Goal: Information Seeking & Learning: Learn about a topic

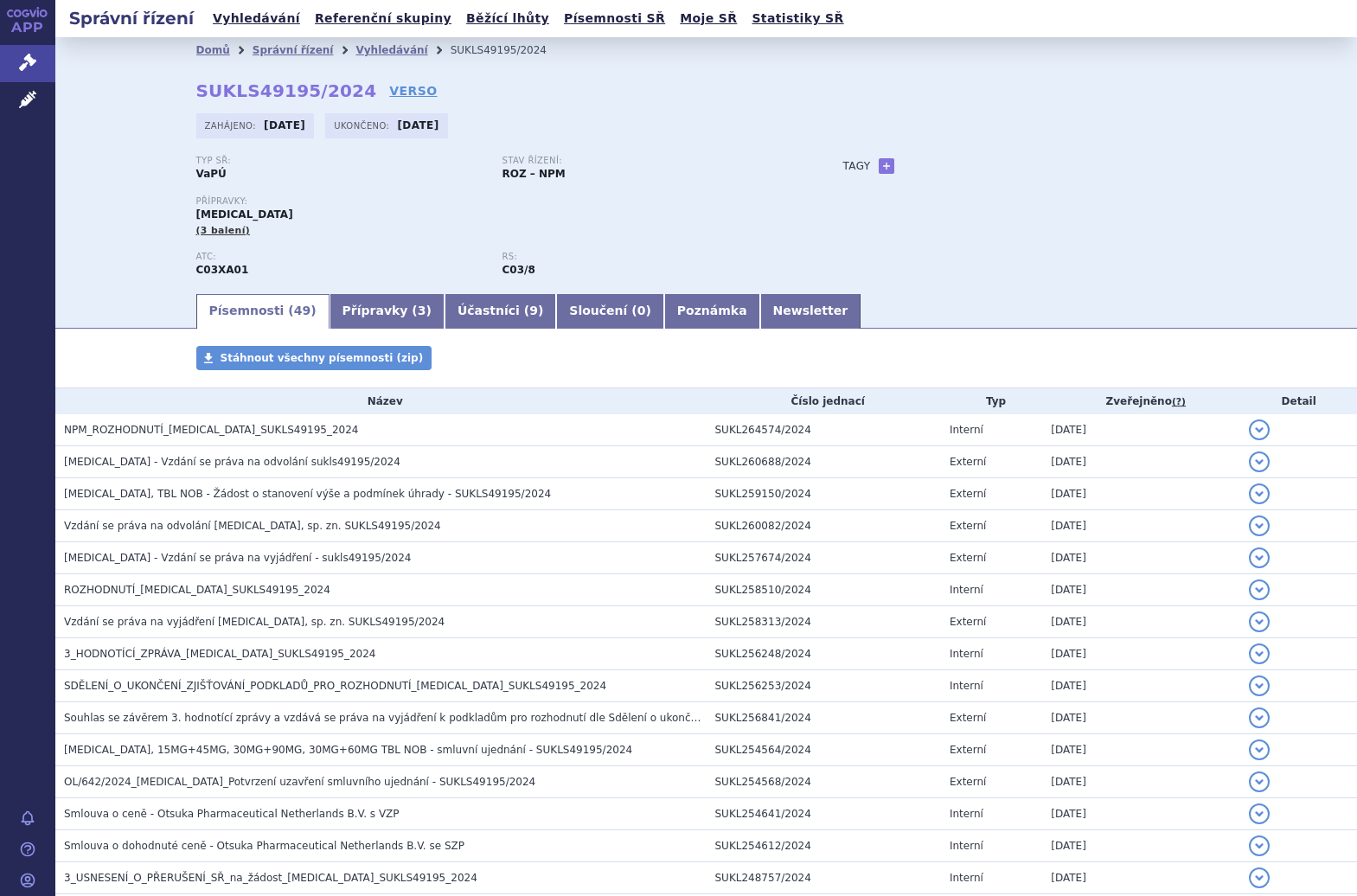
scroll to position [140, 0]
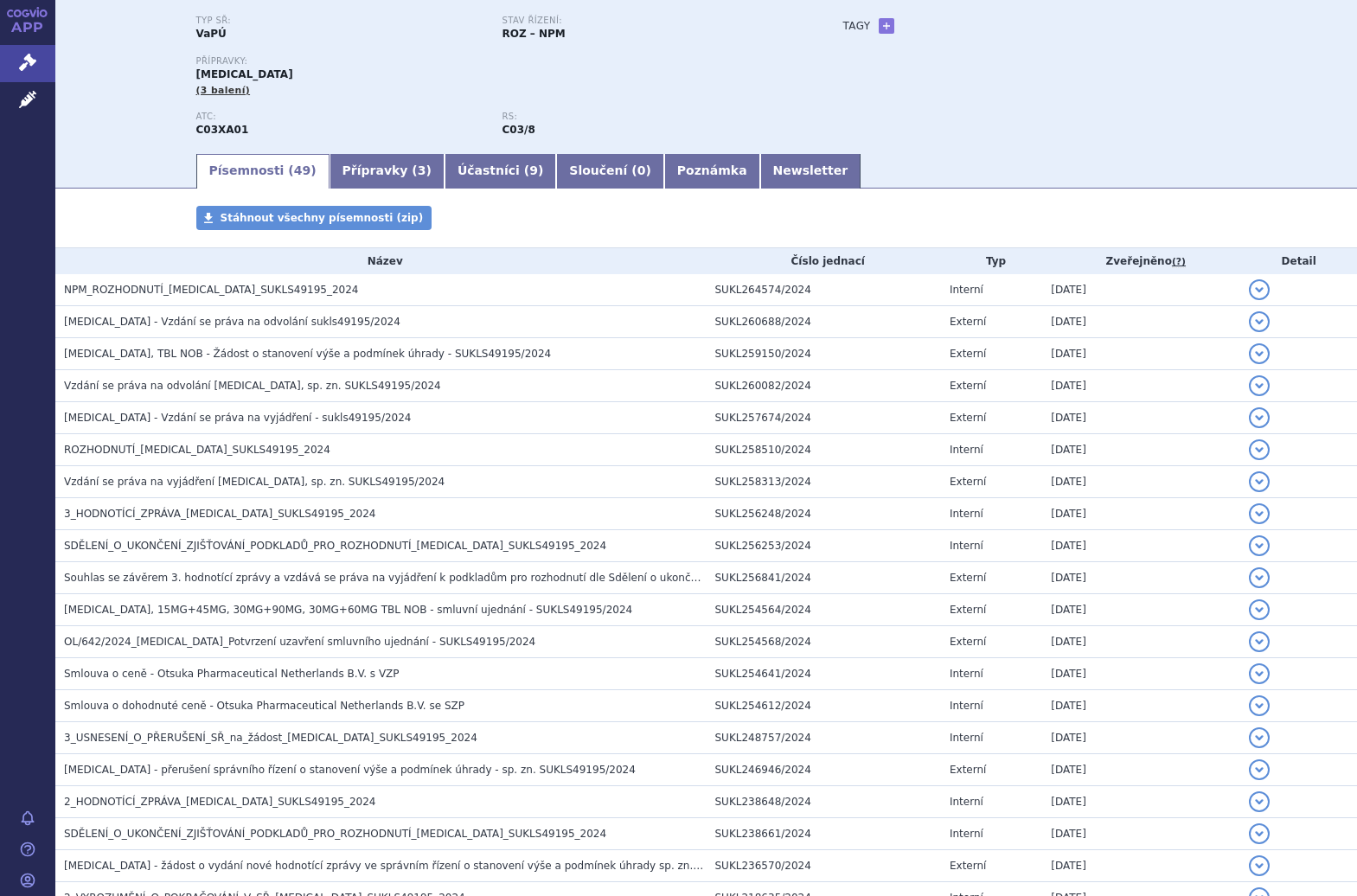
click at [378, 29] on div "Typ SŘ: VaPÚ" at bounding box center [349, 29] width 306 height 26
click at [44, 203] on div "APP Správní řízení Léčivé přípravky Notifikace [GEOGRAPHIC_DATA] [PERSON_NAME]" at bounding box center [28, 448] width 56 height 896
click at [30, 92] on icon at bounding box center [28, 100] width 17 height 17
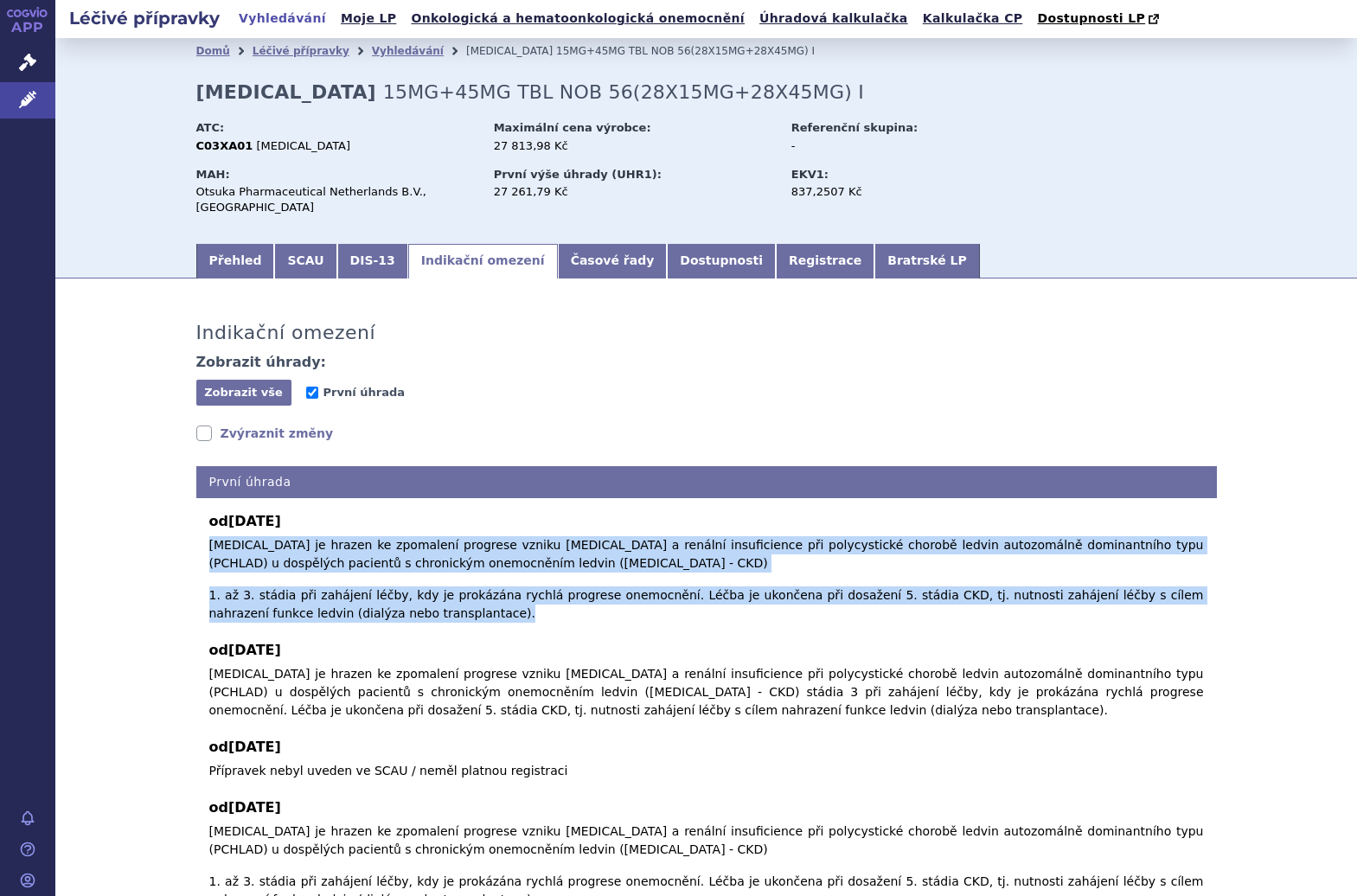
scroll to position [145, 0]
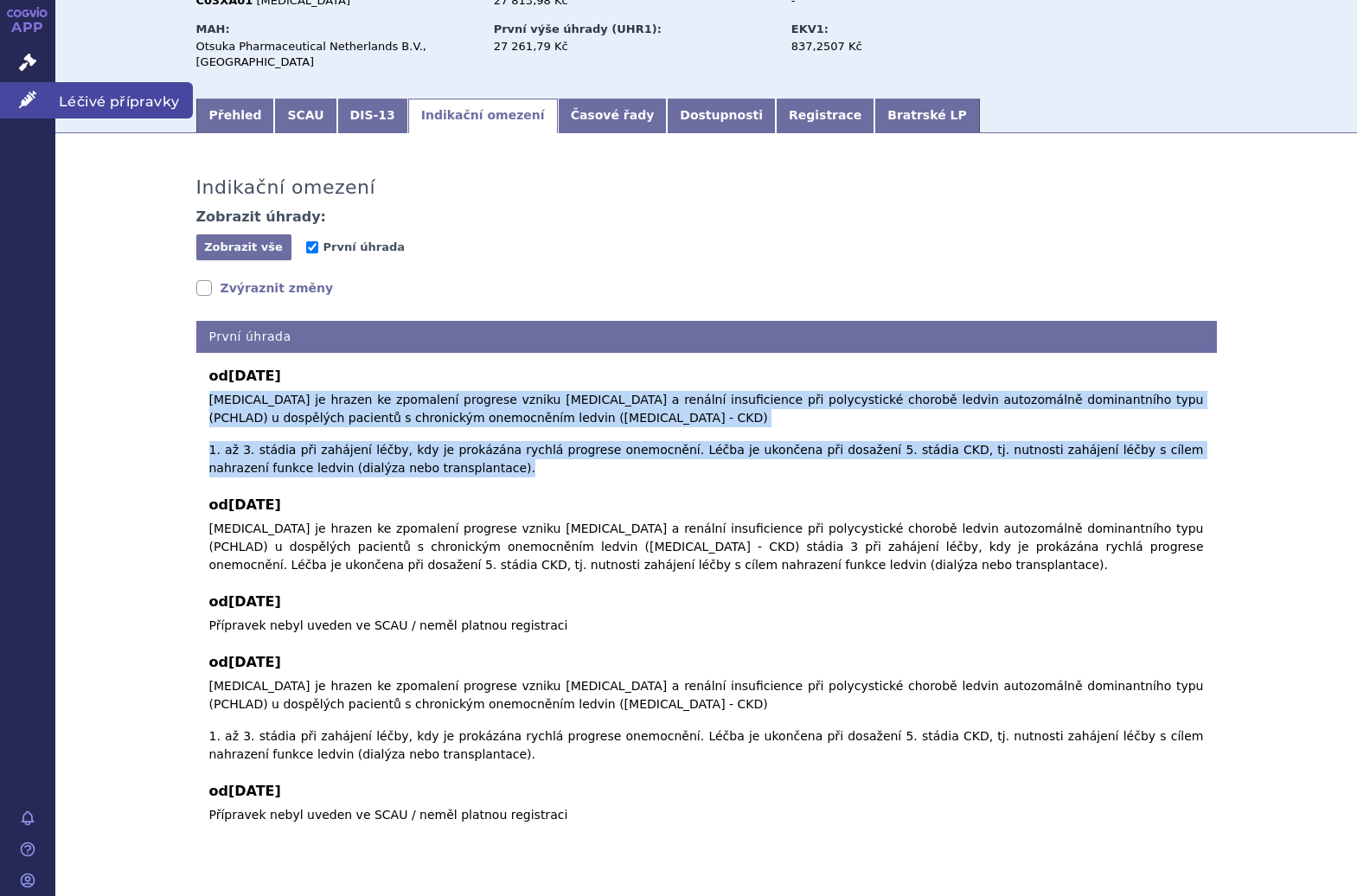
click at [37, 94] on link "Léčivé přípravky" at bounding box center [28, 101] width 56 height 36
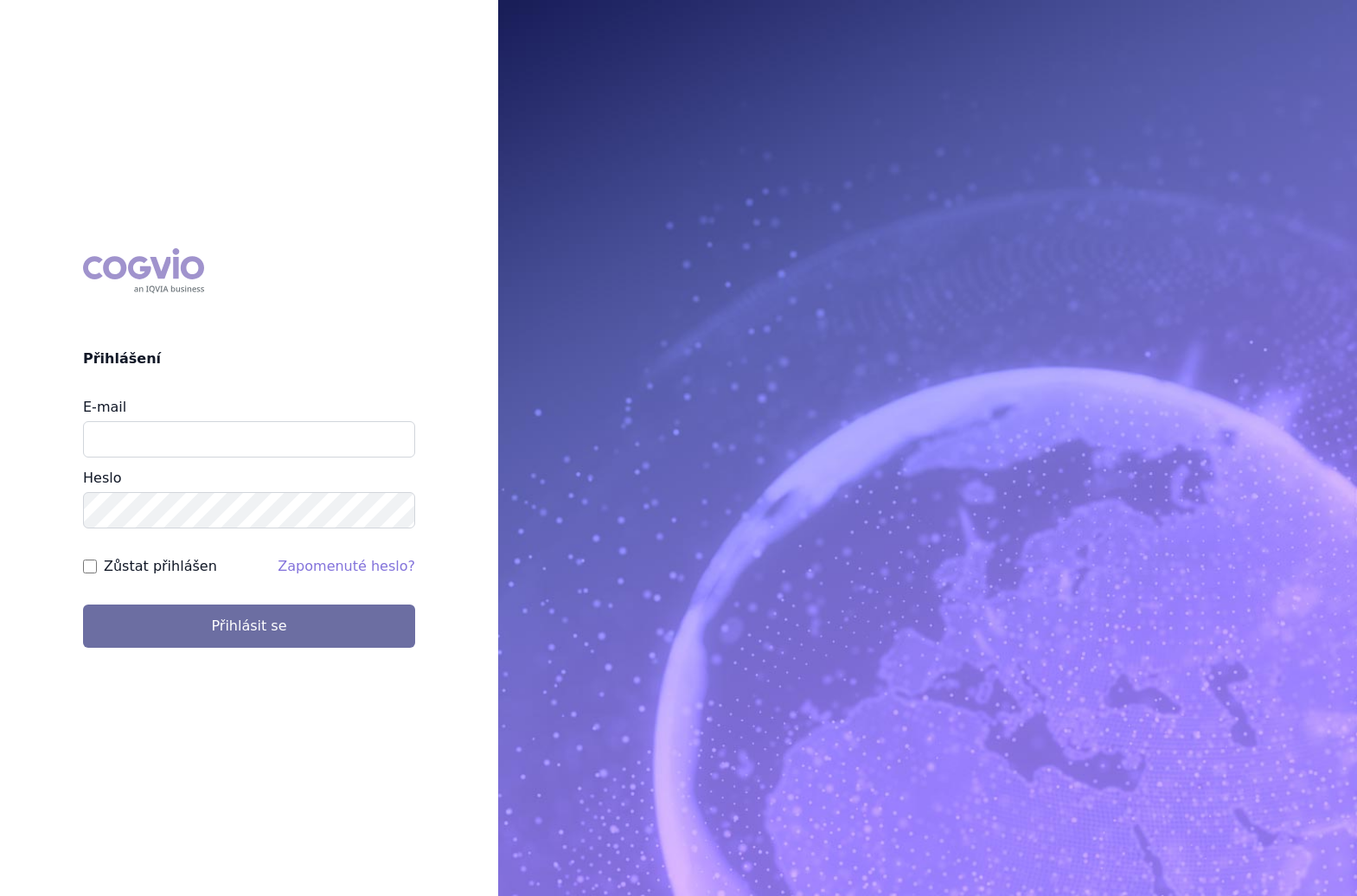
click at [246, 419] on div "E-mail" at bounding box center [249, 427] width 333 height 61
click at [247, 432] on input "E-mail" at bounding box center [249, 439] width 333 height 36
type input "barbora.decker@novartis.com"
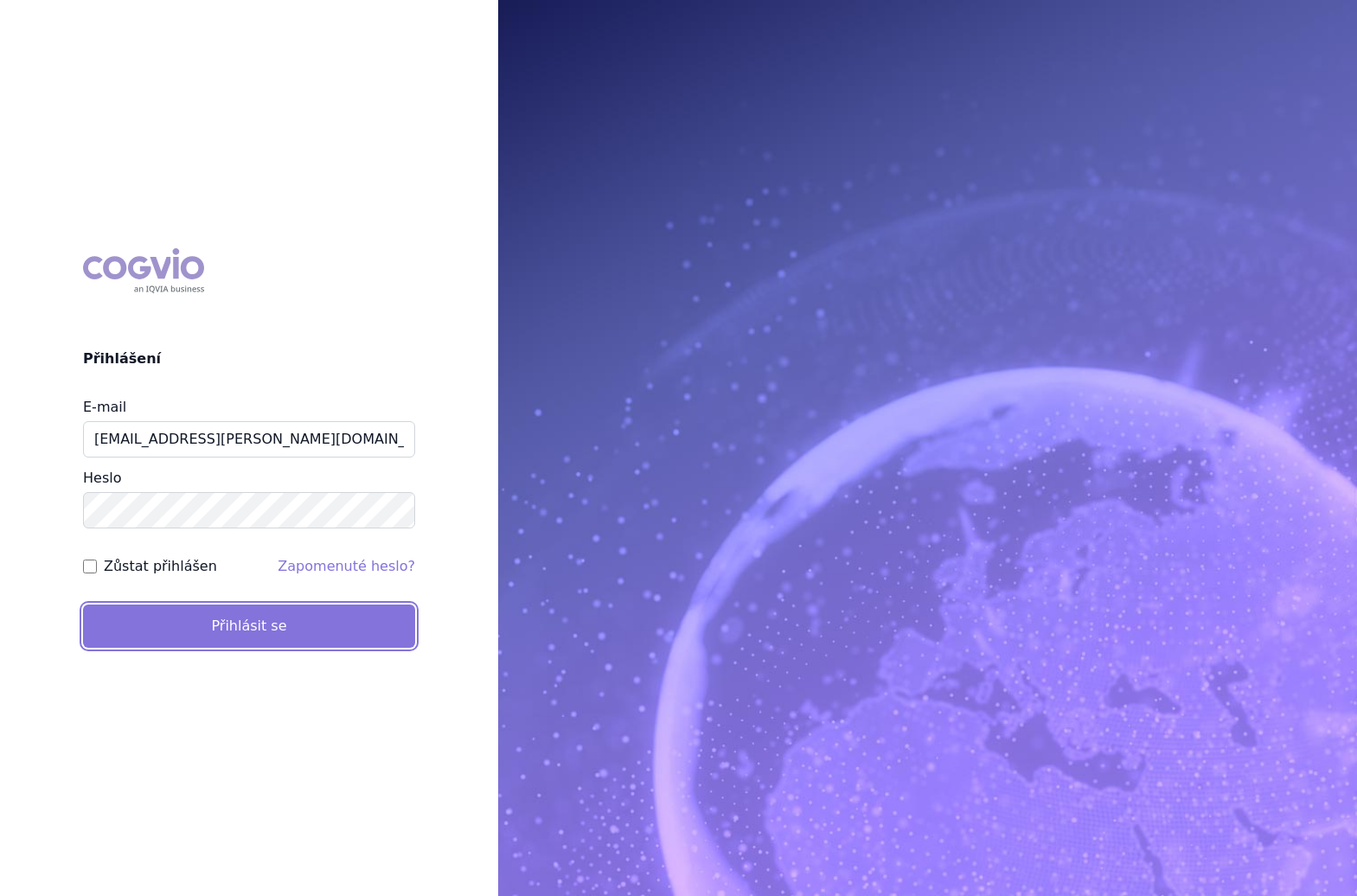
click at [202, 623] on button "Přihlásit se" at bounding box center [249, 626] width 333 height 43
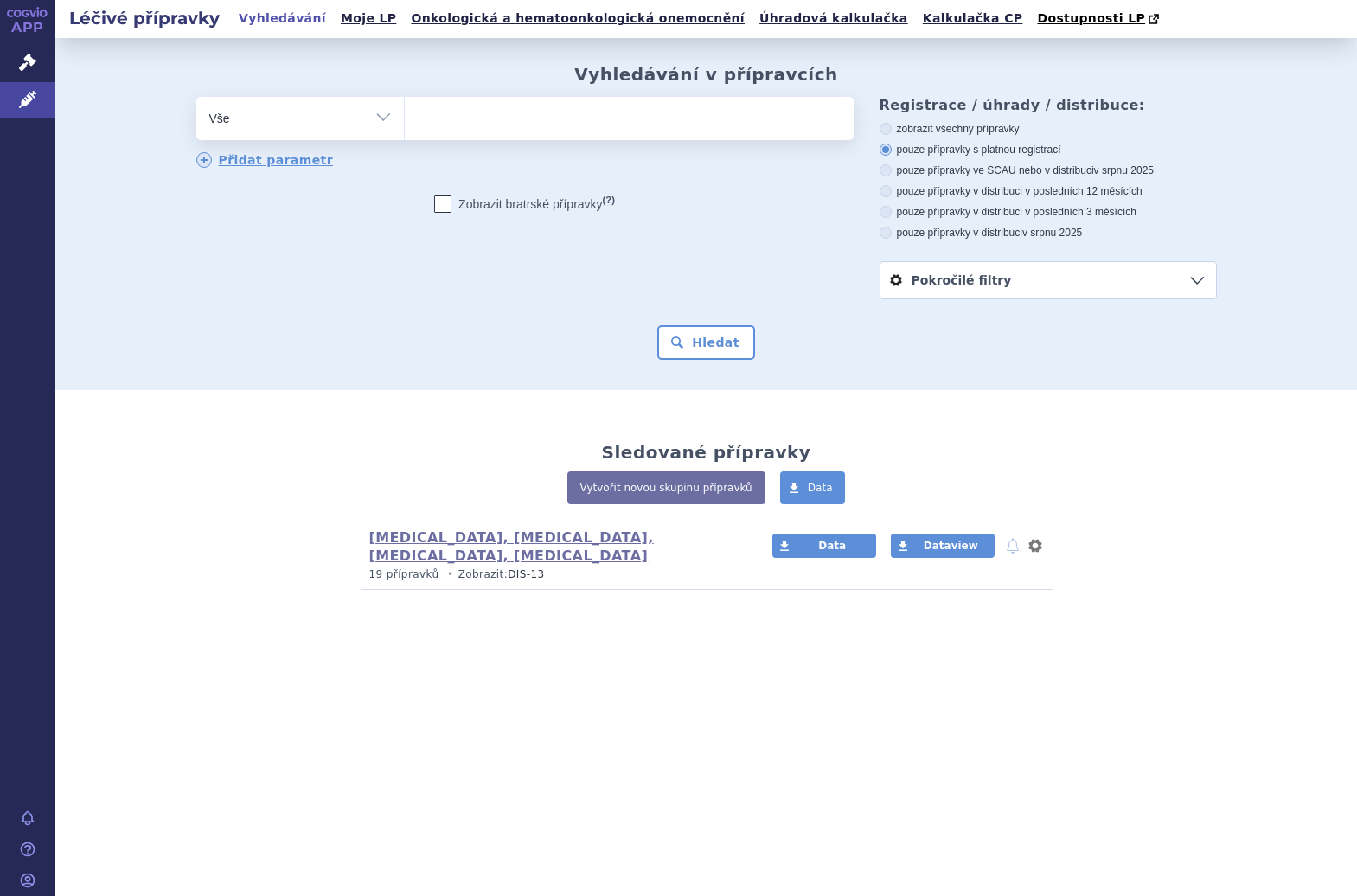
click at [512, 125] on ul at bounding box center [629, 115] width 449 height 36
click at [405, 125] on select at bounding box center [404, 118] width 1 height 43
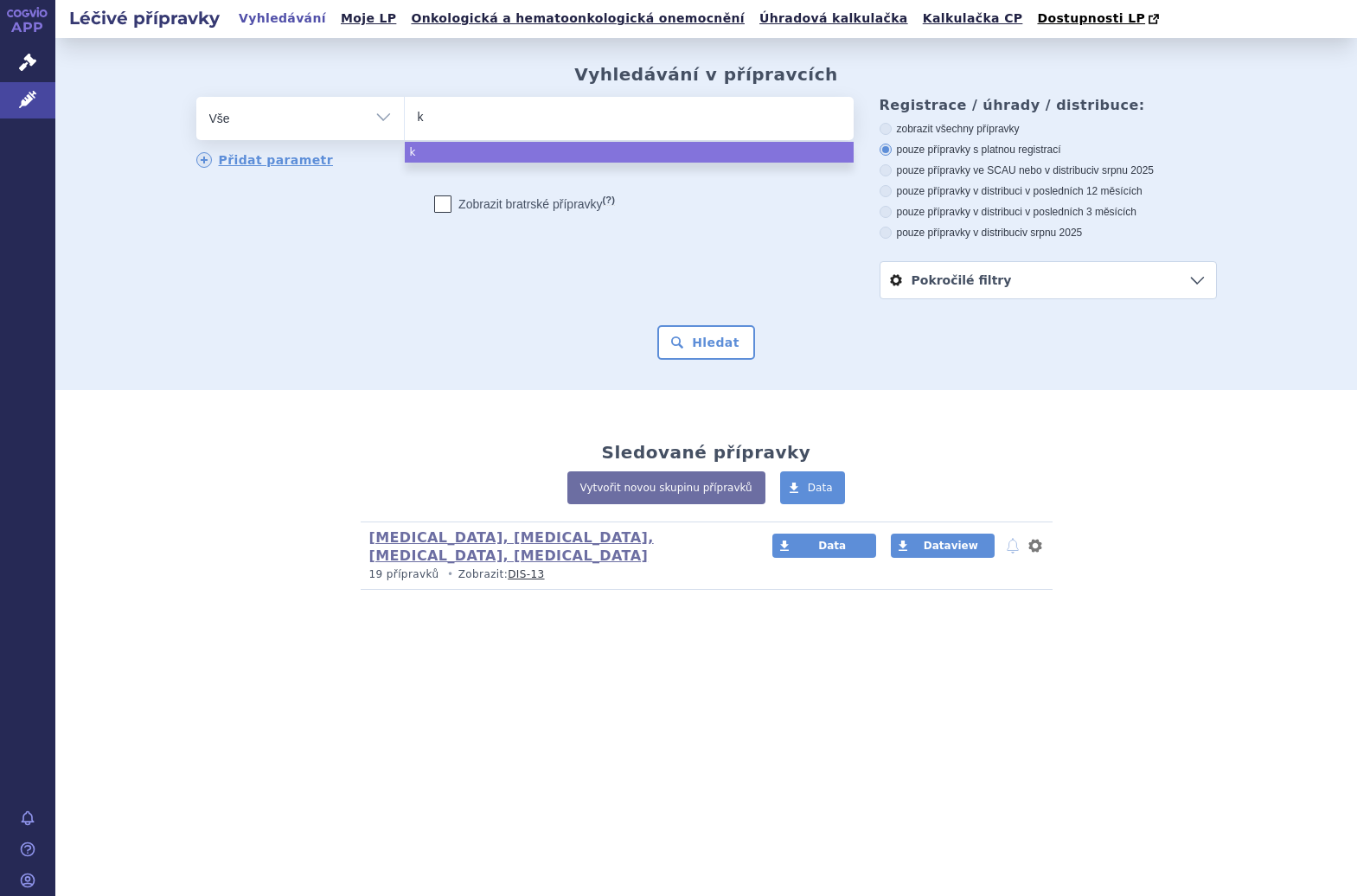
type input "ki"
type input "kinp"
type input "kinpe"
type input "kinpey"
type input "kinpeyo"
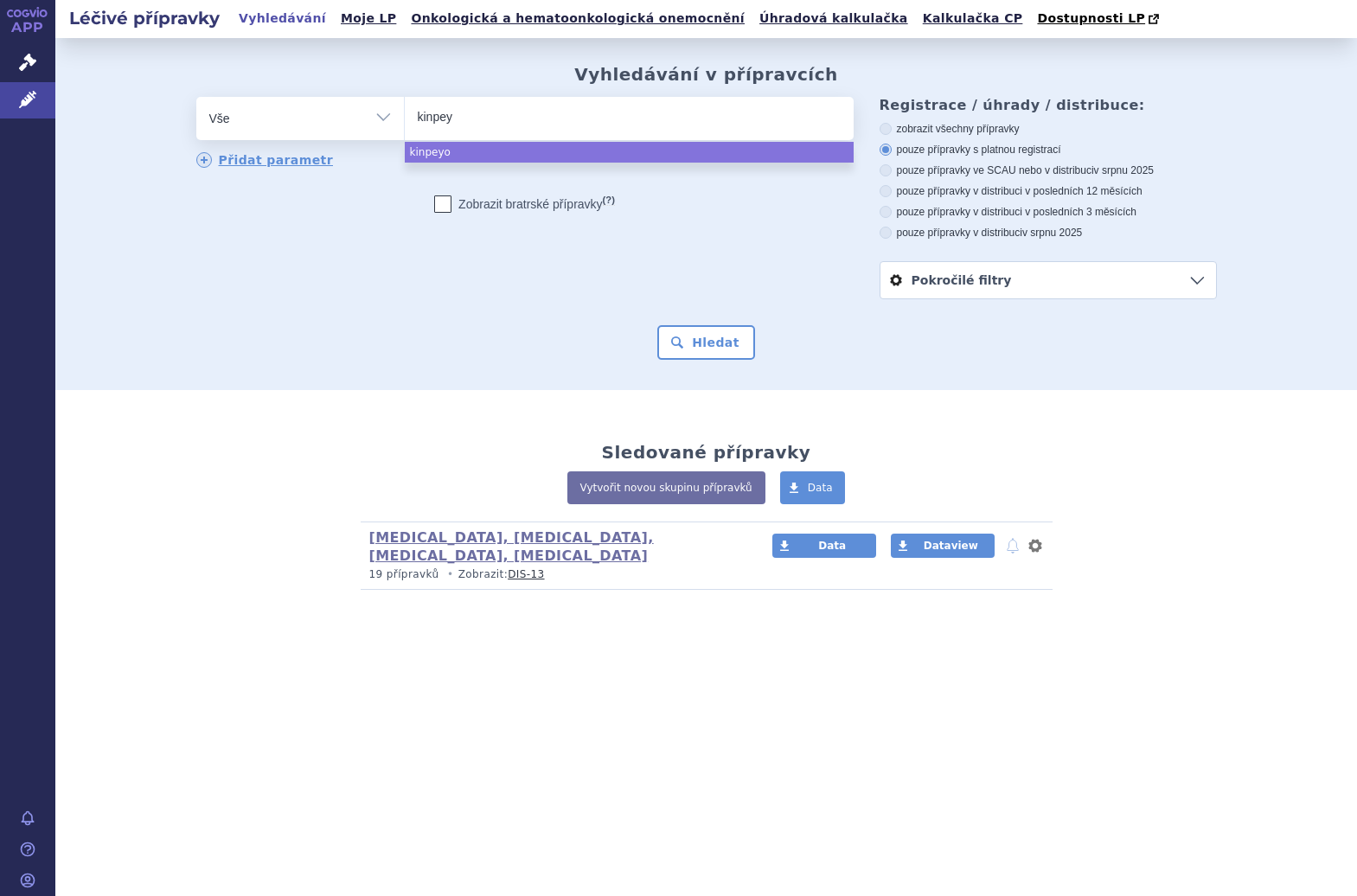
type input "kinpeyg"
type input "kinpeygo"
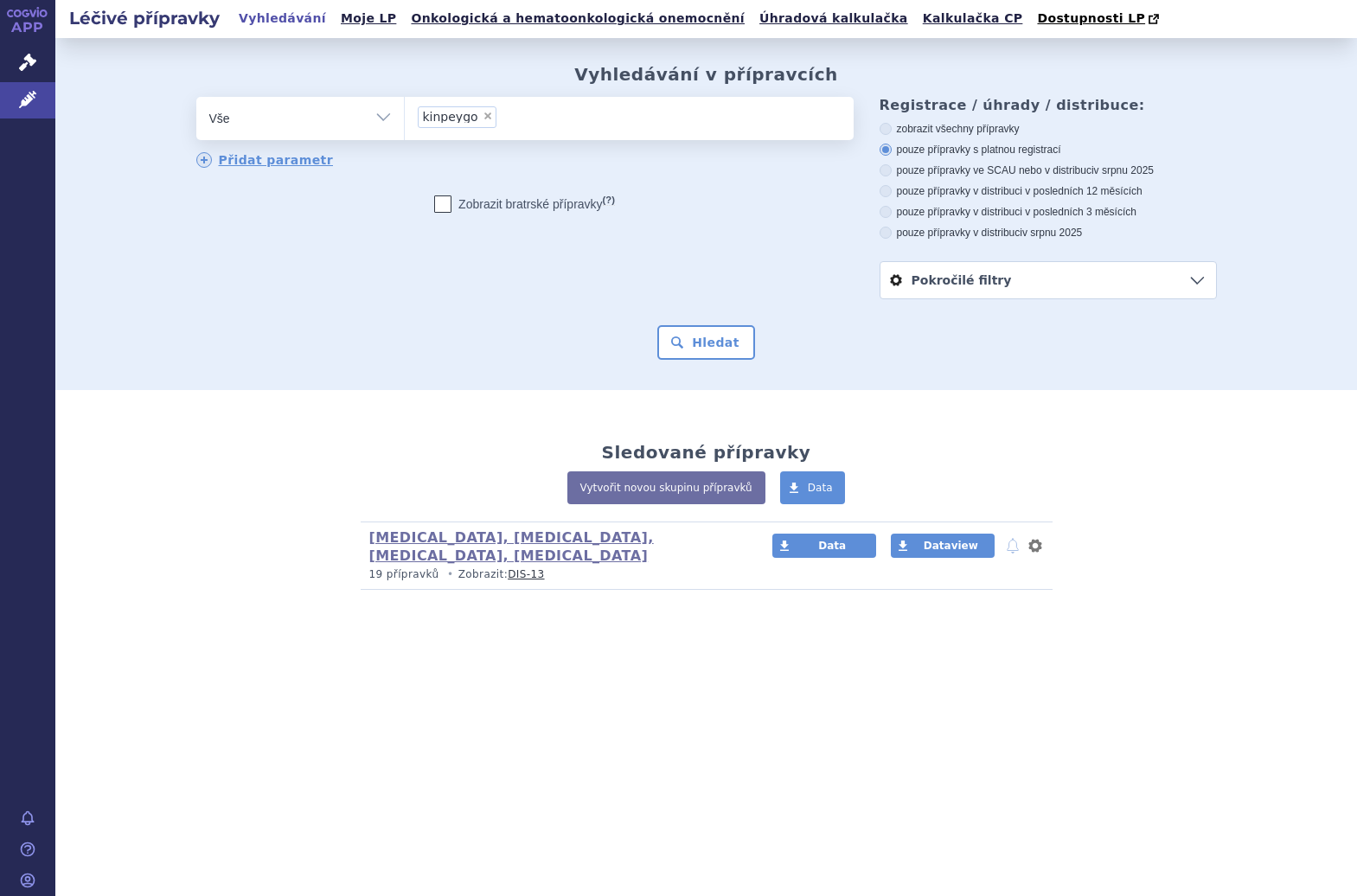
select select "kinpeygo"
click at [695, 337] on button "Hledat" at bounding box center [706, 343] width 98 height 35
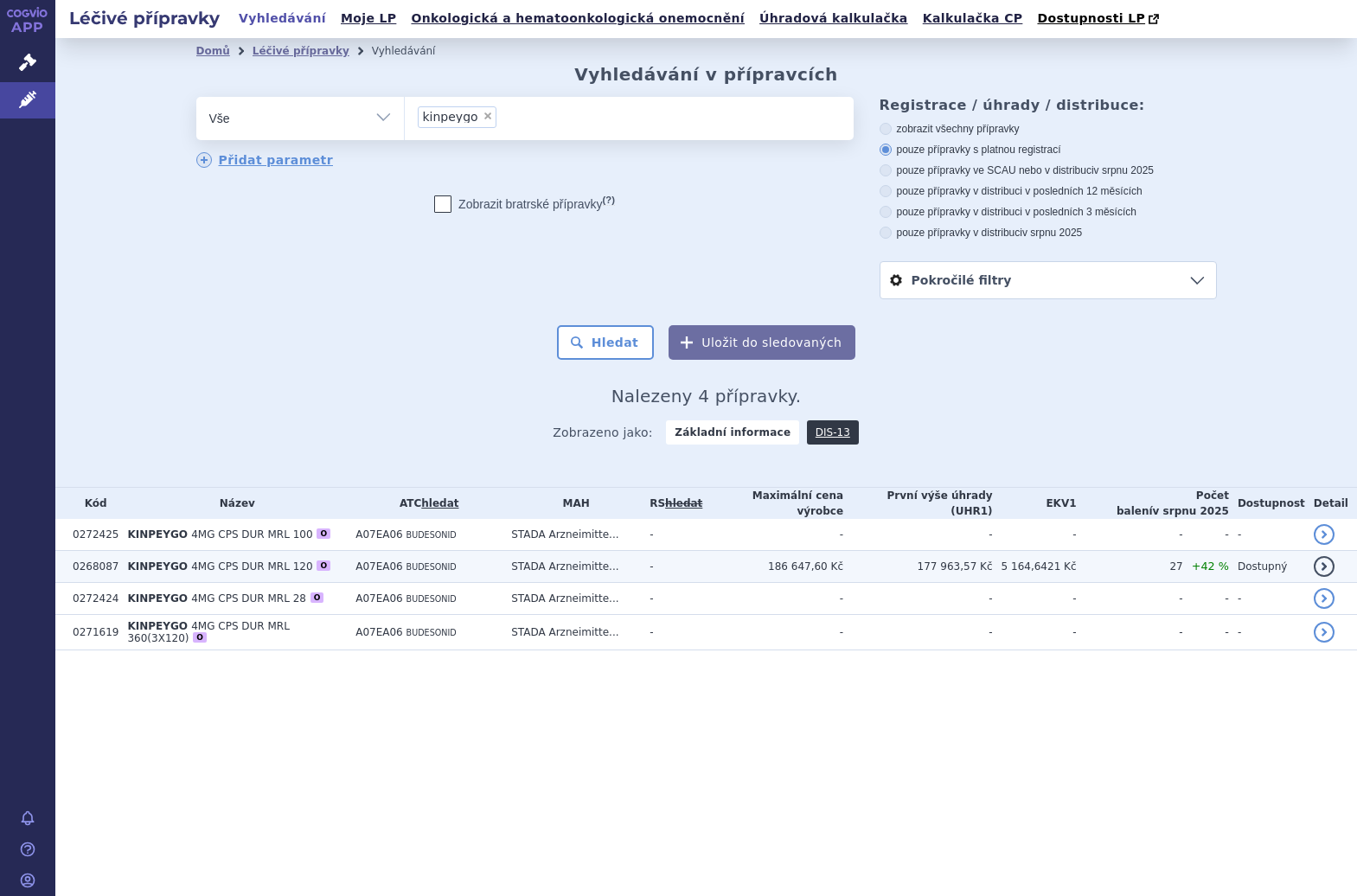
click at [770, 565] on td "186 647,60 Kč" at bounding box center [773, 567] width 141 height 32
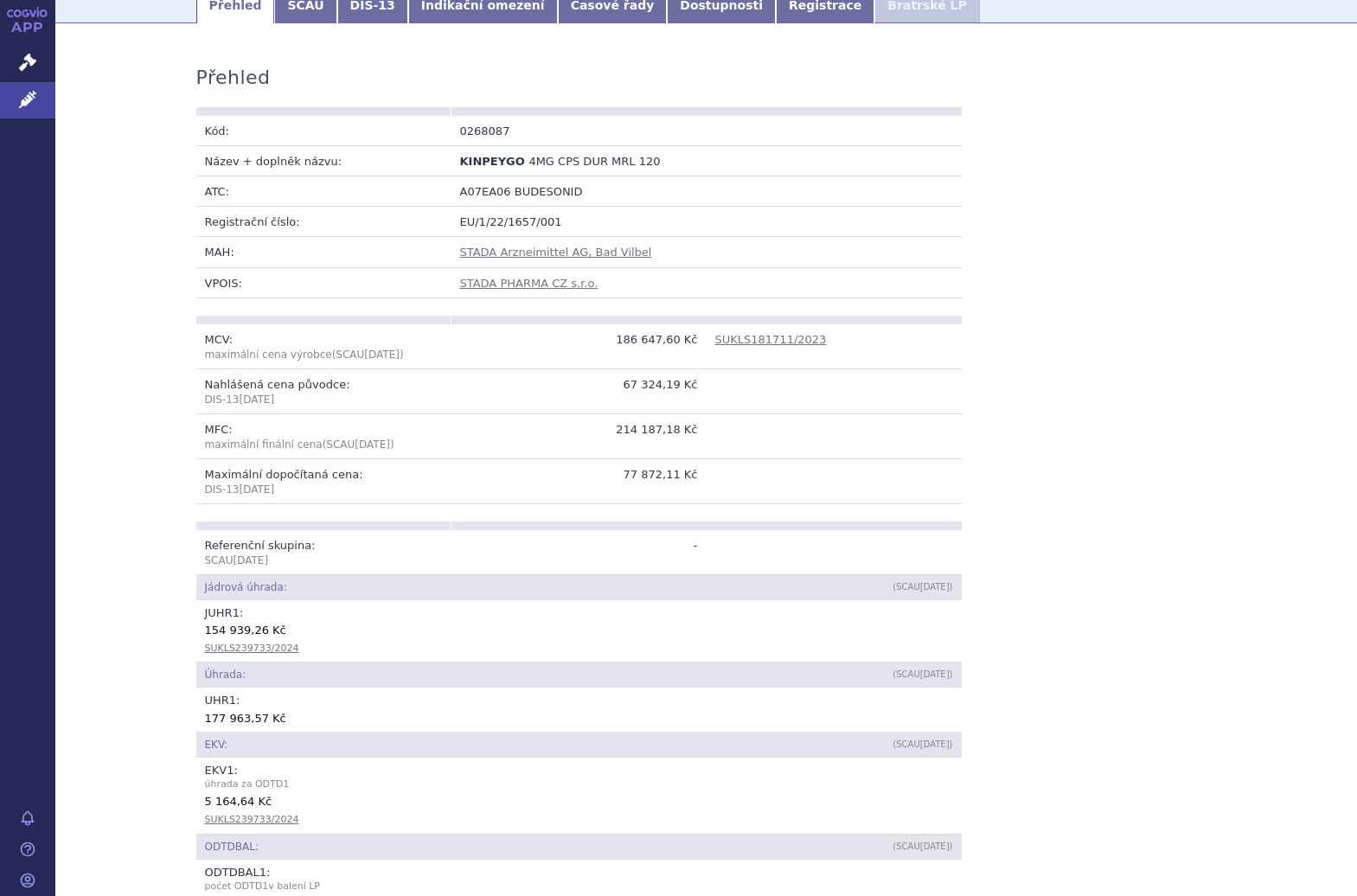
scroll to position [270, 0]
click at [436, 3] on link "Indikační omezení" at bounding box center [483, 7] width 149 height 35
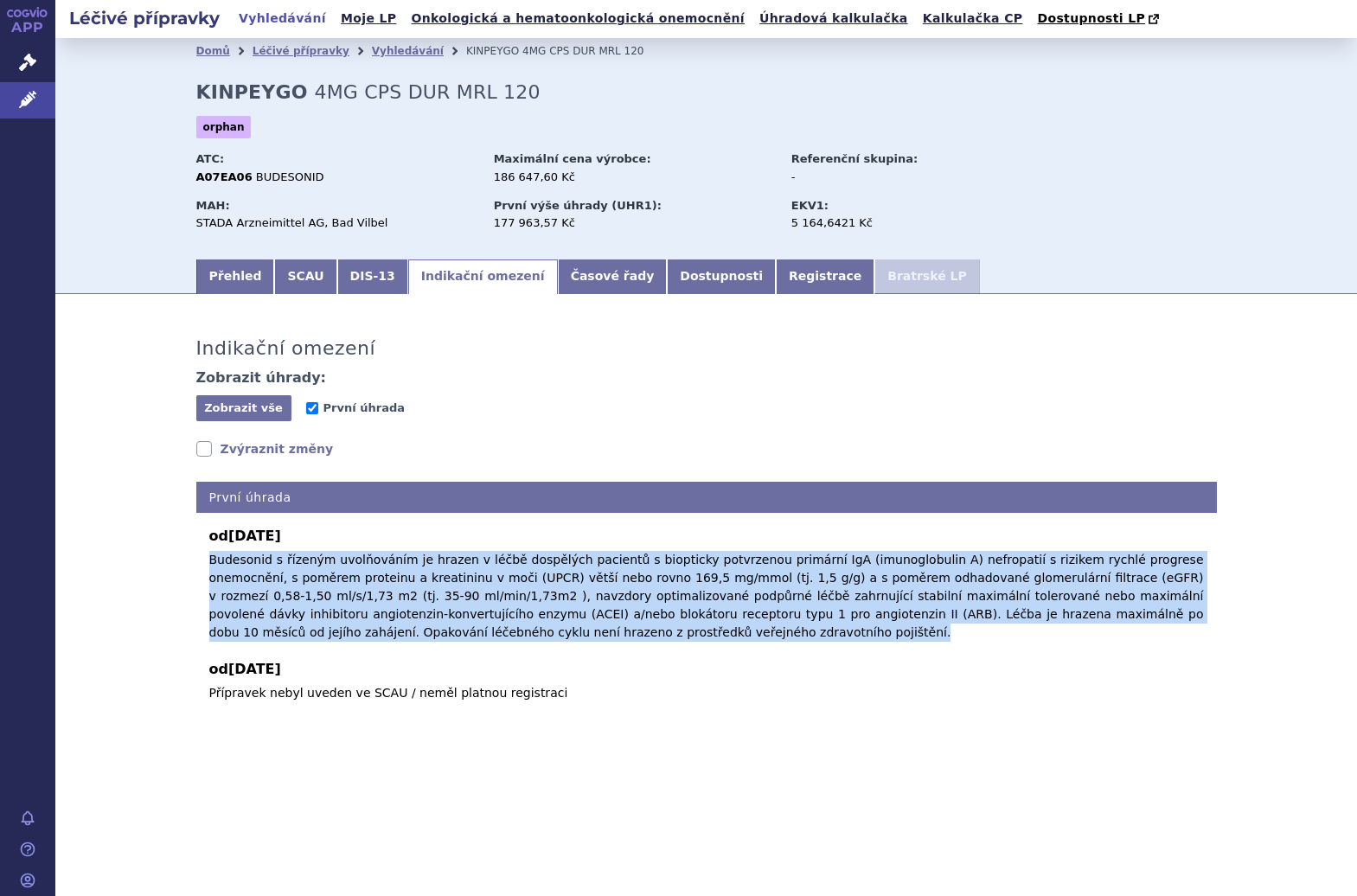
drag, startPoint x: 458, startPoint y: 630, endPoint x: 200, endPoint y: 567, distance: 265.6
click at [200, 567] on div "od 01.05.2025 Budesonid s řízeným uvolňováním je hrazen v léčbě dospělých pacie…" at bounding box center [707, 608] width 1021 height 189
copy p "Budesonid s řízeným uvolňováním je hrazen v léčbě dospělých pacientů s bioptick…"
click at [400, 52] on link "Vyhledávání" at bounding box center [407, 51] width 72 height 12
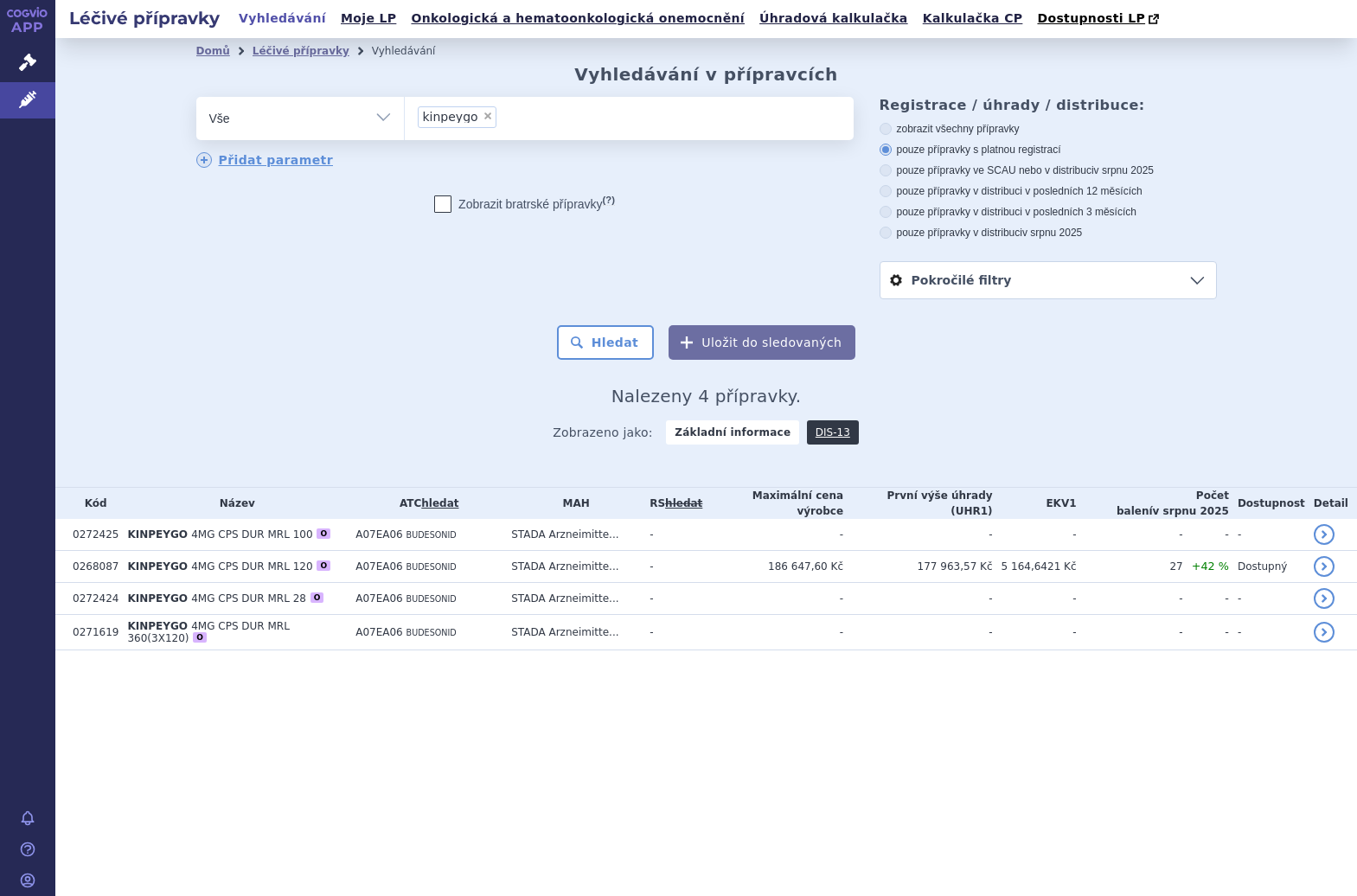
click at [483, 118] on span "×" at bounding box center [488, 116] width 10 height 10
click at [405, 118] on select "kinpeygo" at bounding box center [404, 118] width 1 height 43
select select
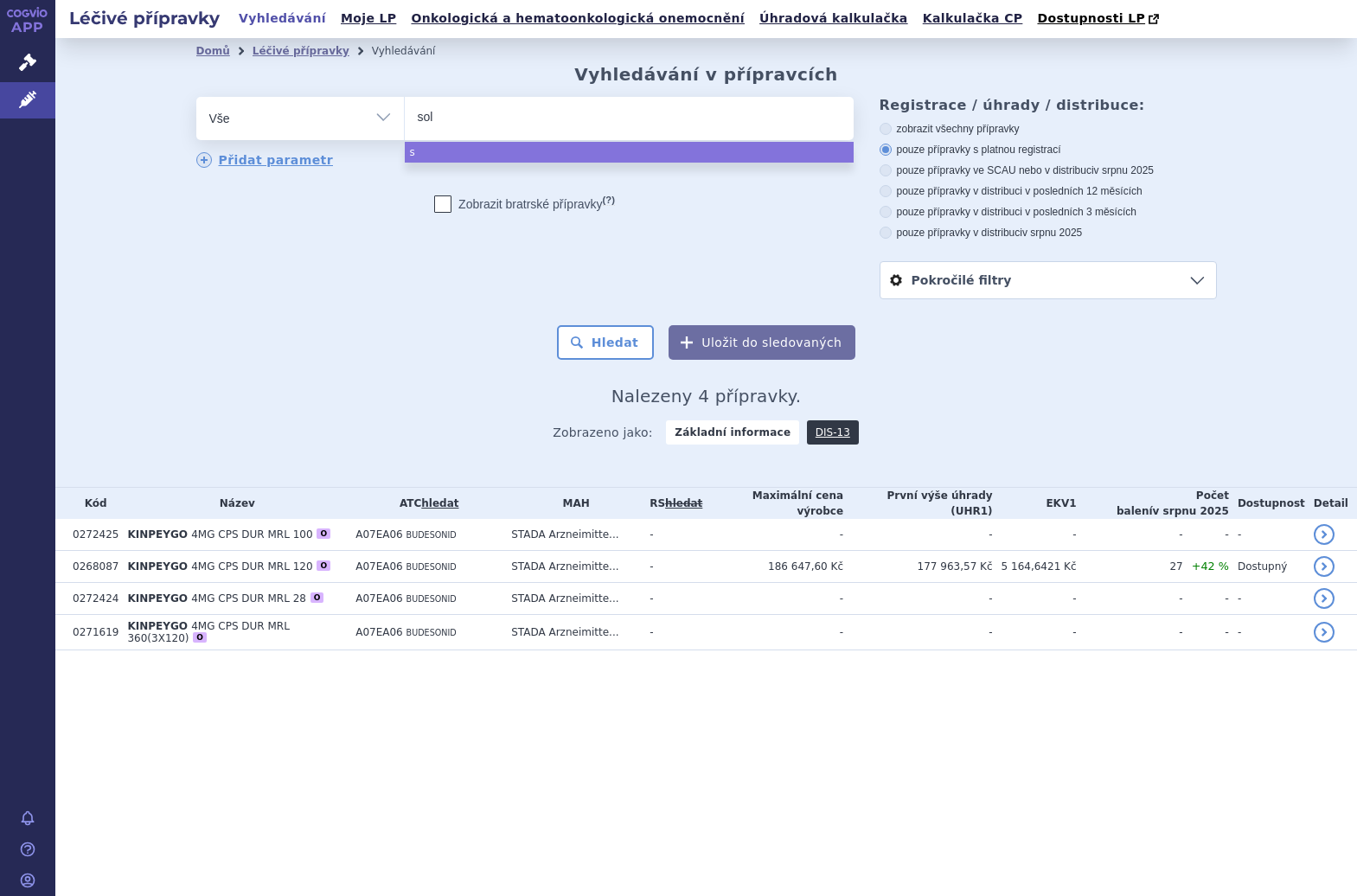
type input "soli"
type input "soliri"
type input "[MEDICAL_DATA]"
select select "soliris"
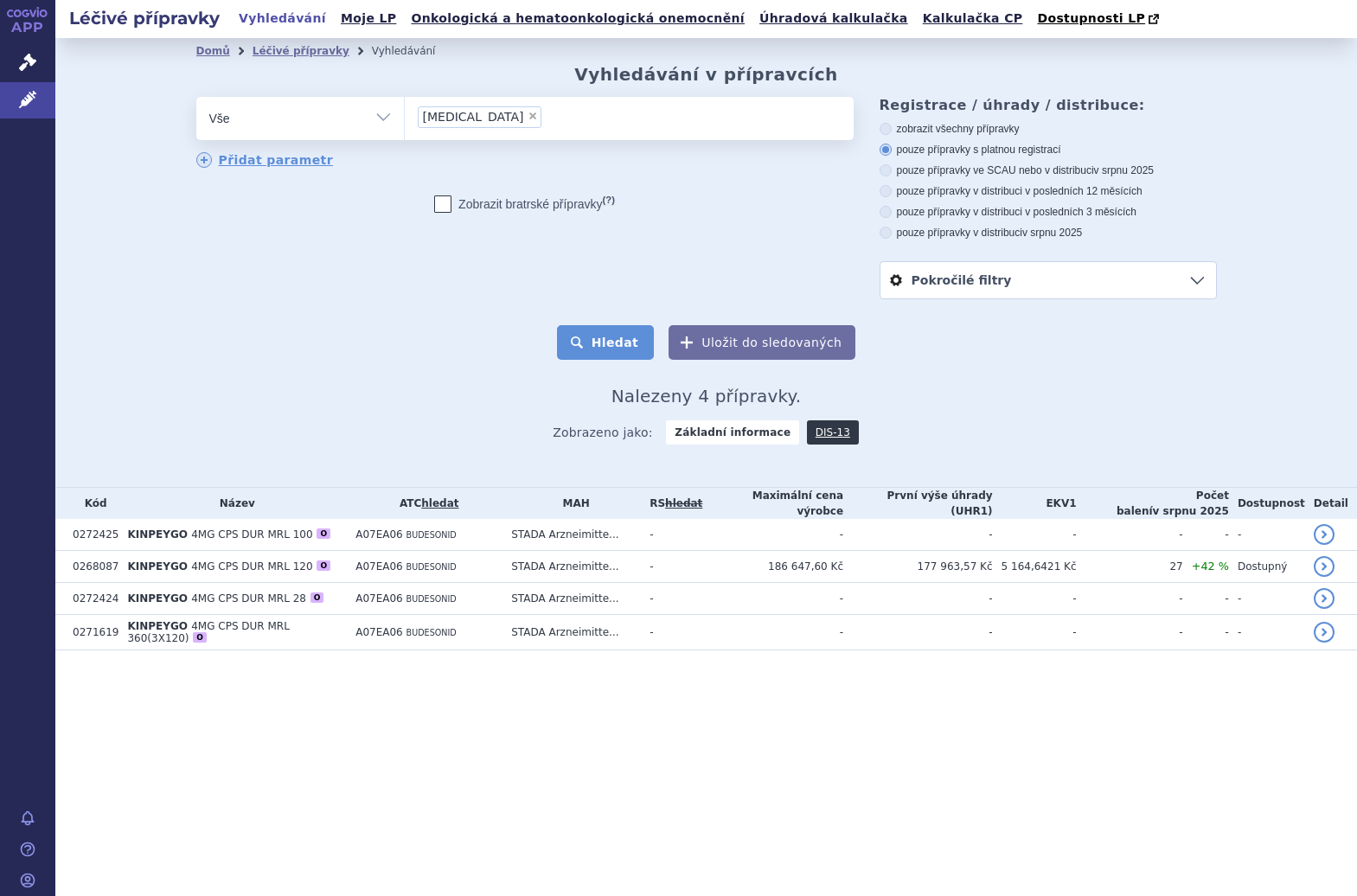
click at [622, 341] on button "Hledat" at bounding box center [606, 343] width 98 height 35
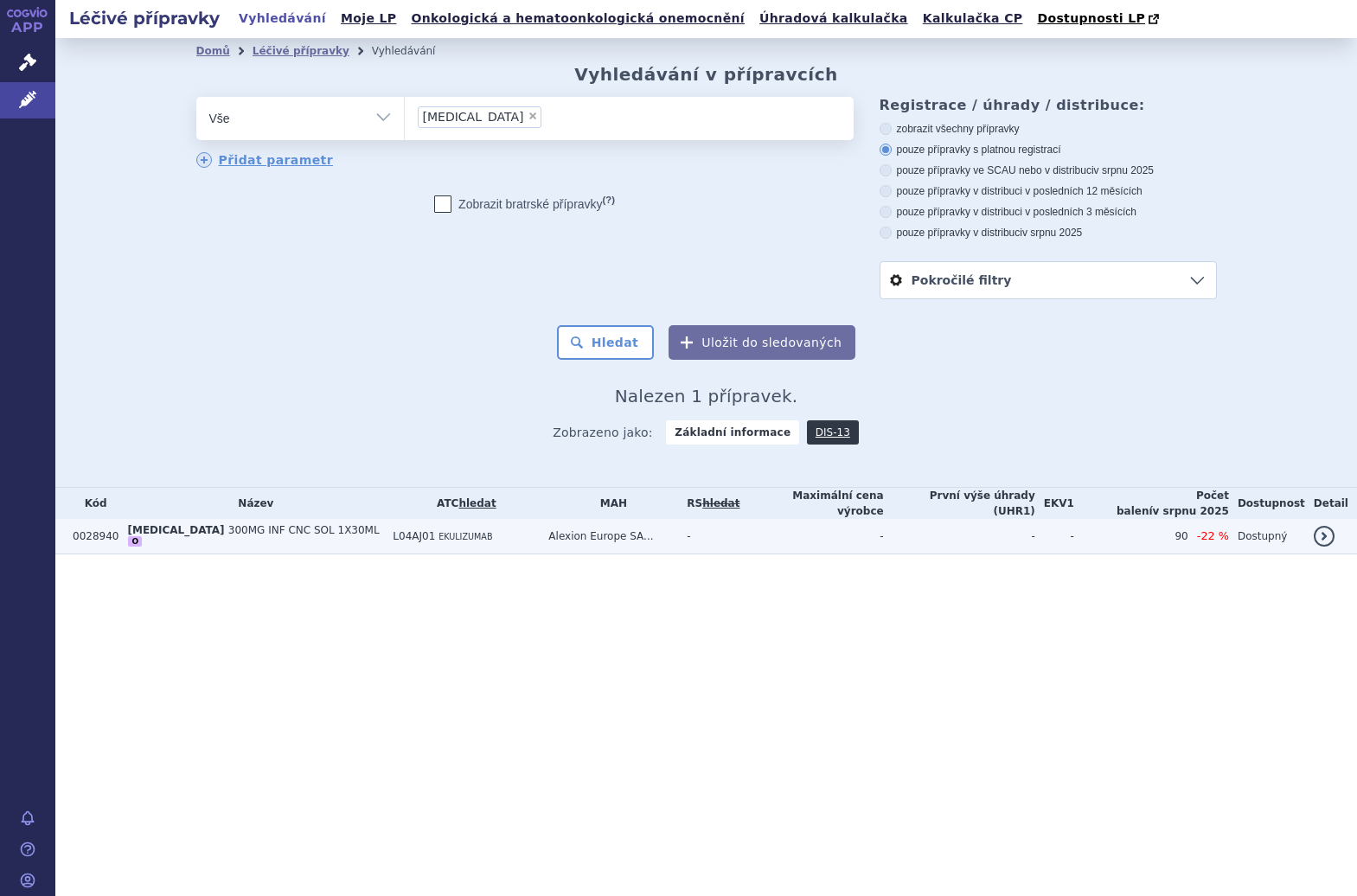
click at [756, 534] on td "-" at bounding box center [811, 537] width 143 height 36
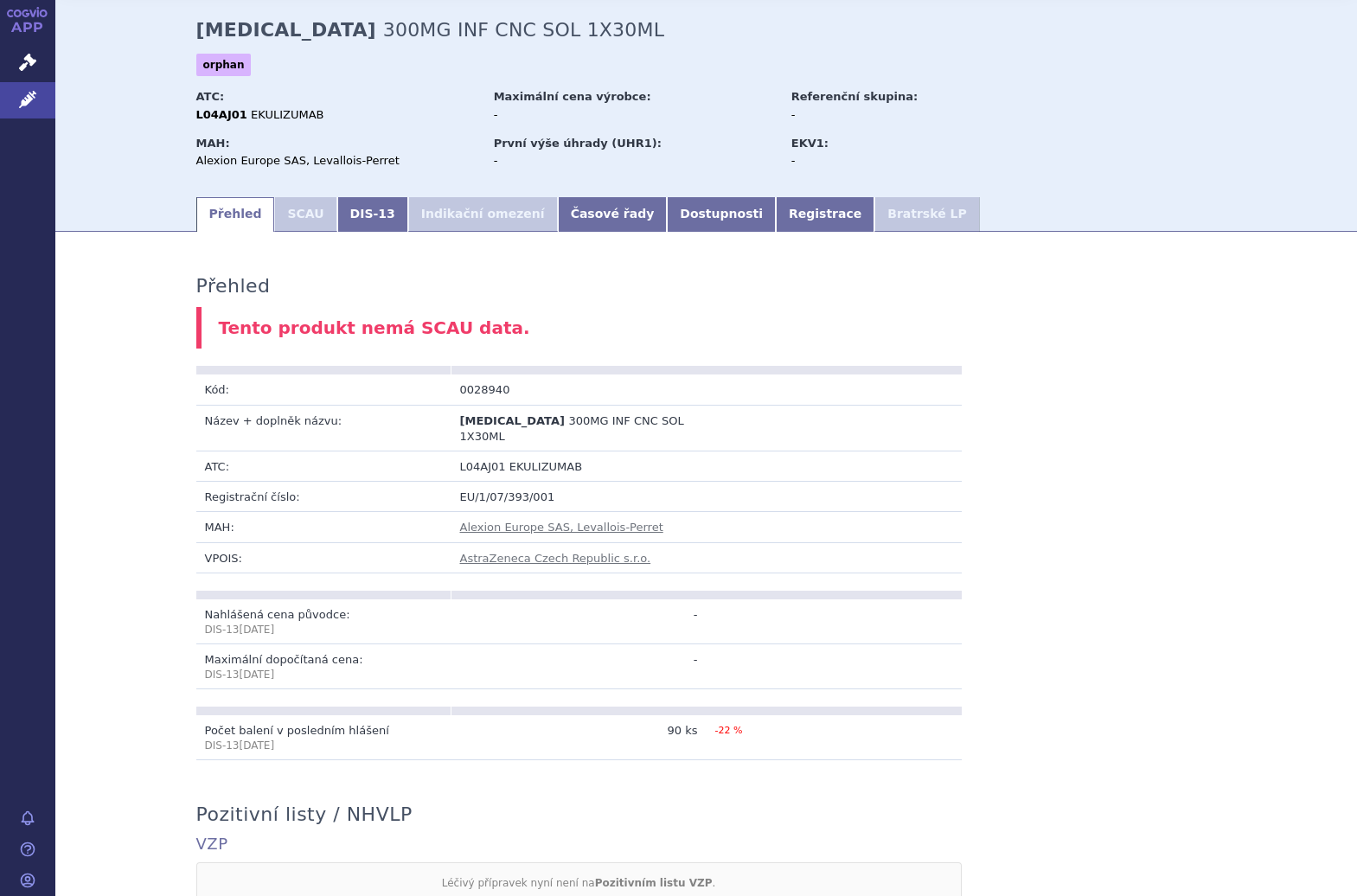
scroll to position [65, 0]
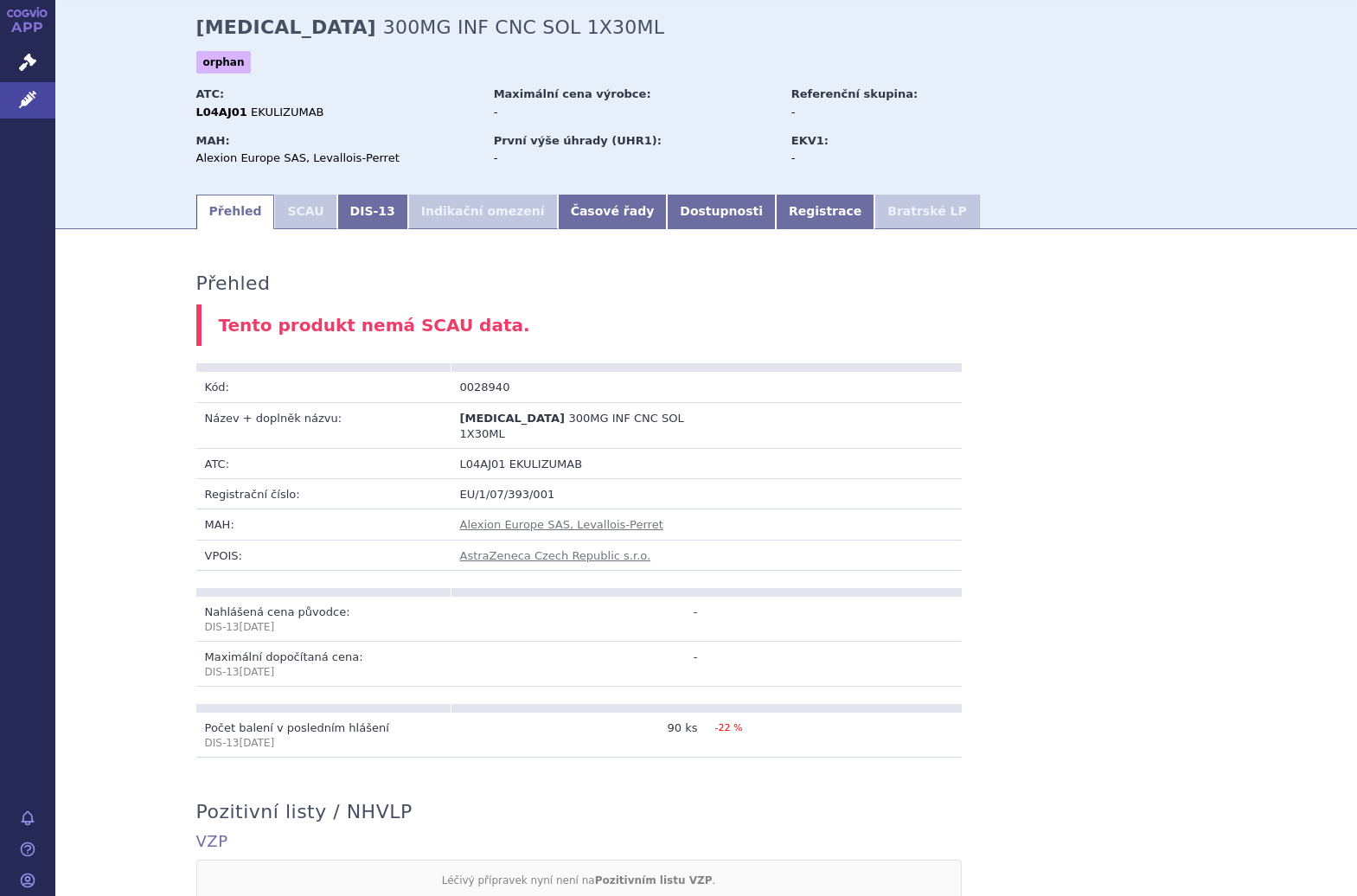
click at [486, 214] on li "Indikační omezení" at bounding box center [483, 212] width 149 height 35
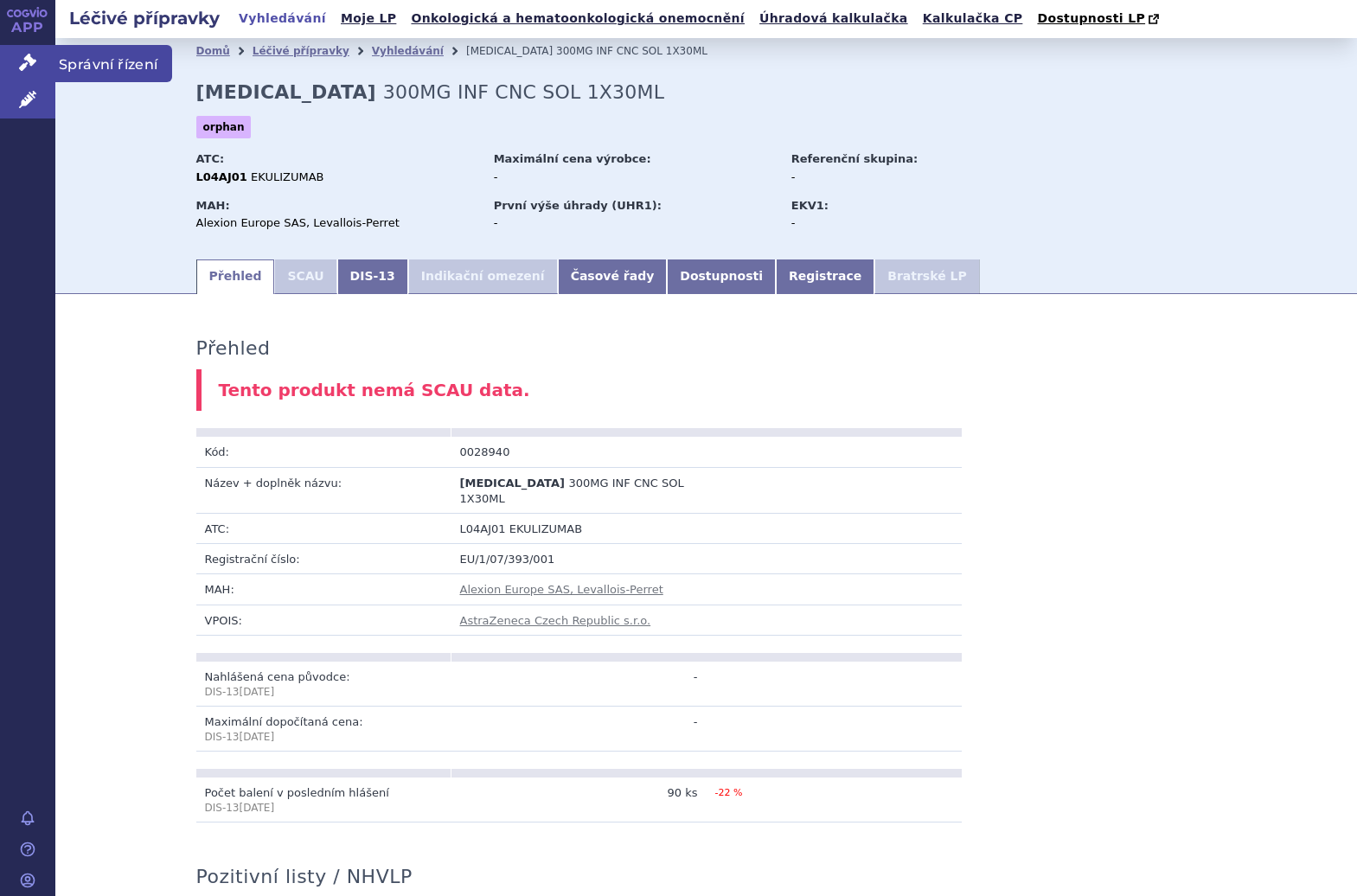
click at [43, 69] on link "Správní řízení" at bounding box center [28, 63] width 56 height 36
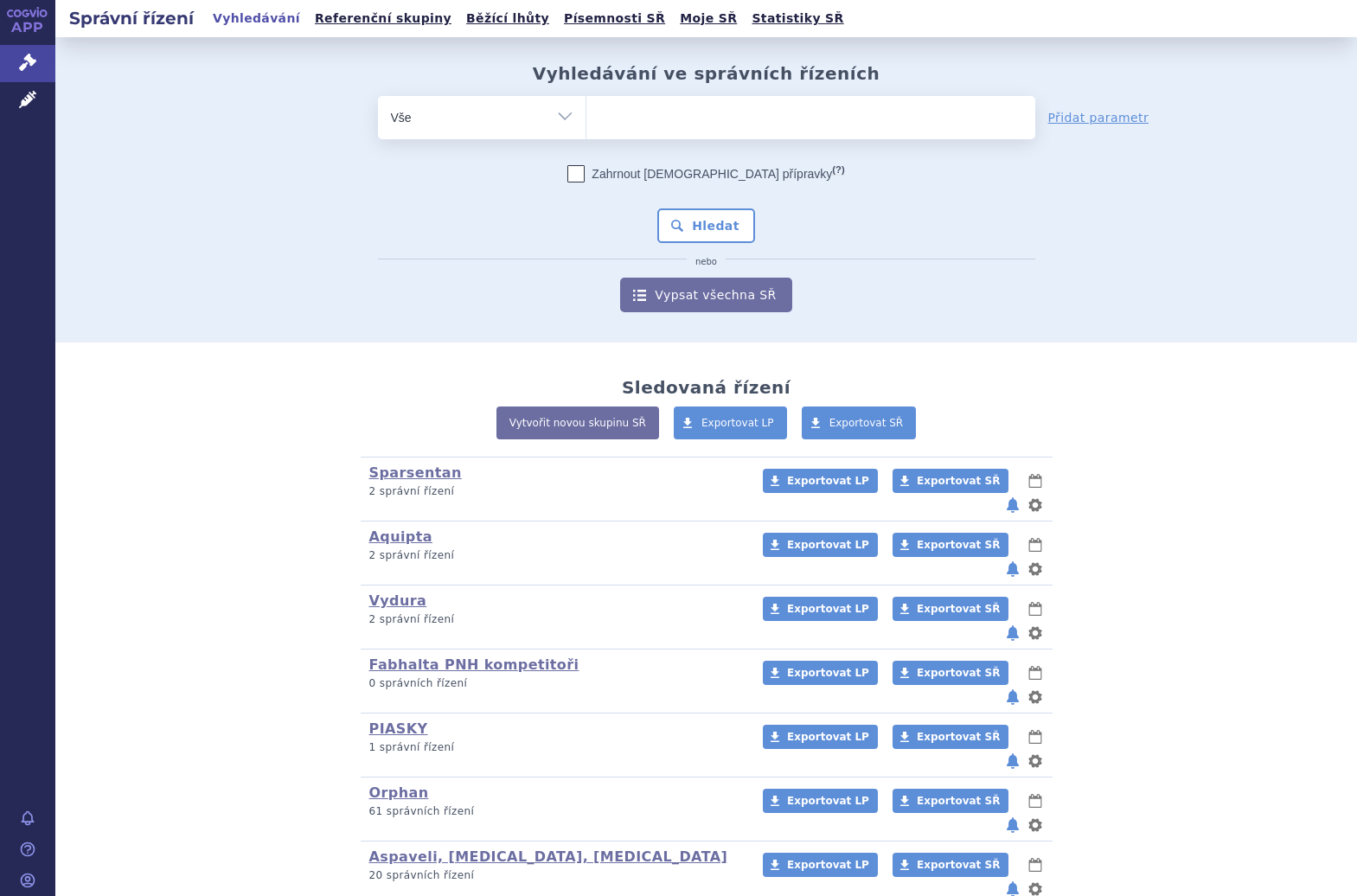
click at [611, 113] on ul at bounding box center [811, 115] width 449 height 36
click at [587, 113] on select at bounding box center [586, 117] width 1 height 43
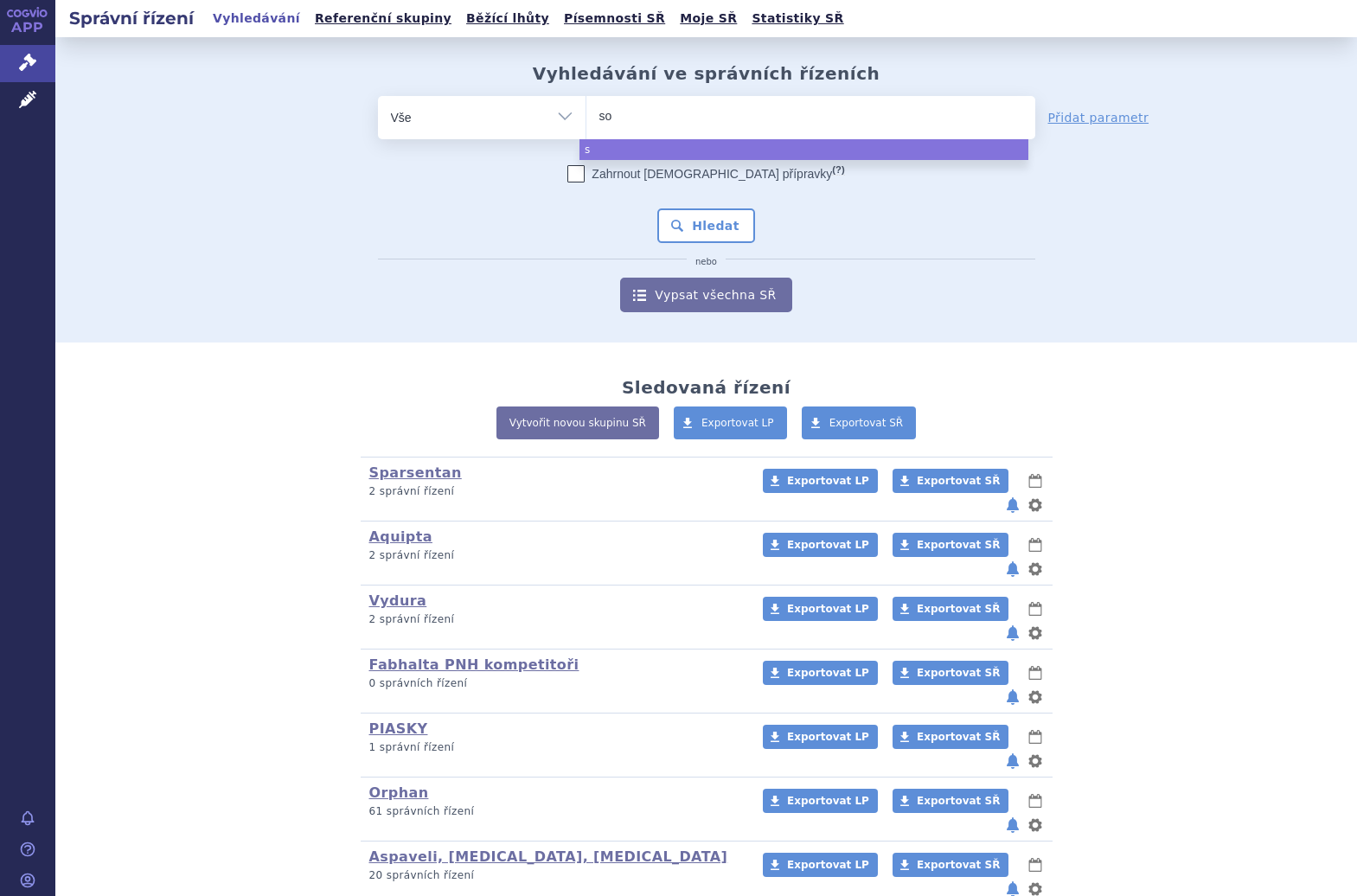
type input "sol"
type input "solir"
type input "[MEDICAL_DATA]"
select select "soliris"
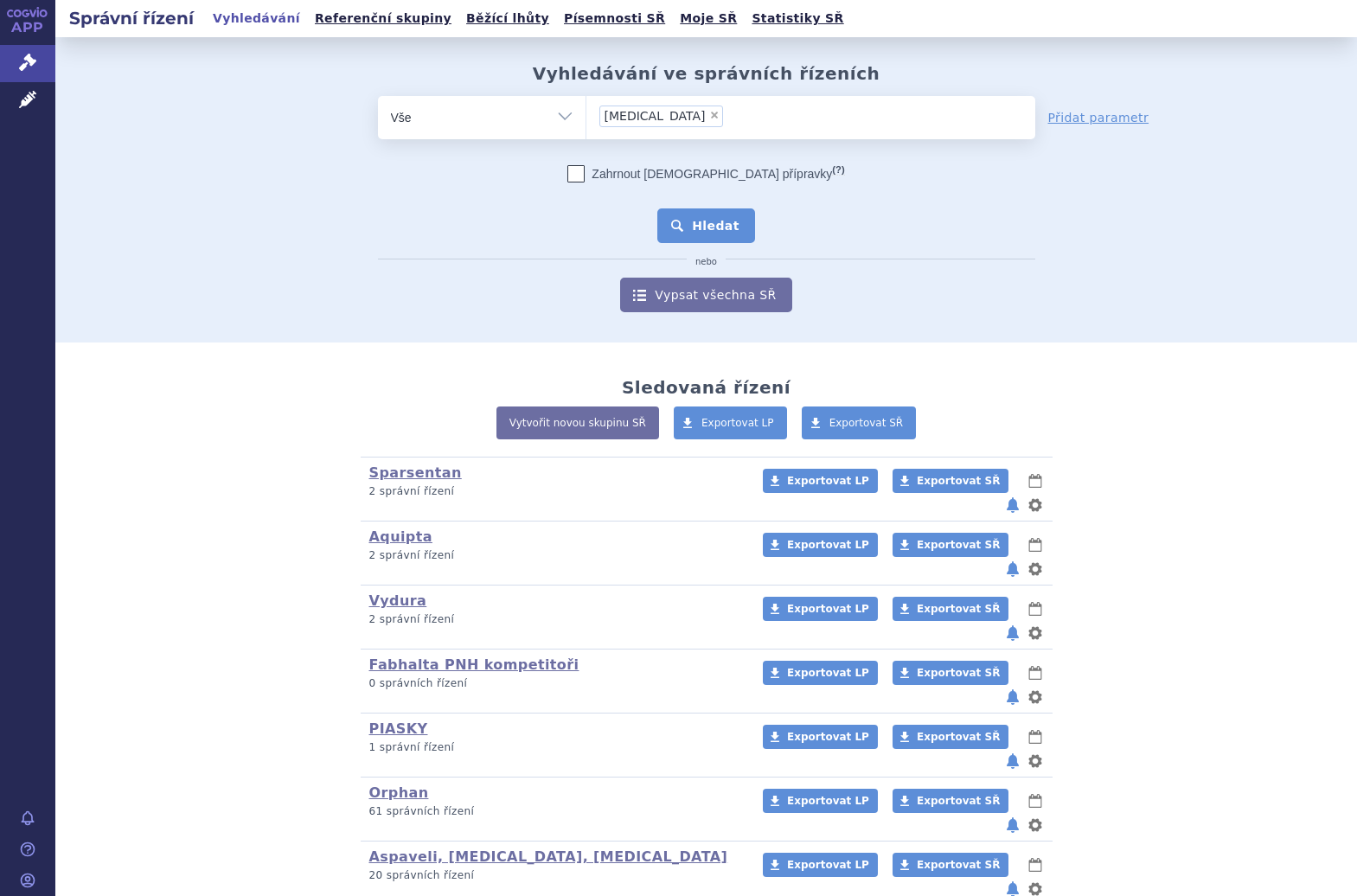
click at [702, 232] on button "Hledat" at bounding box center [706, 226] width 98 height 35
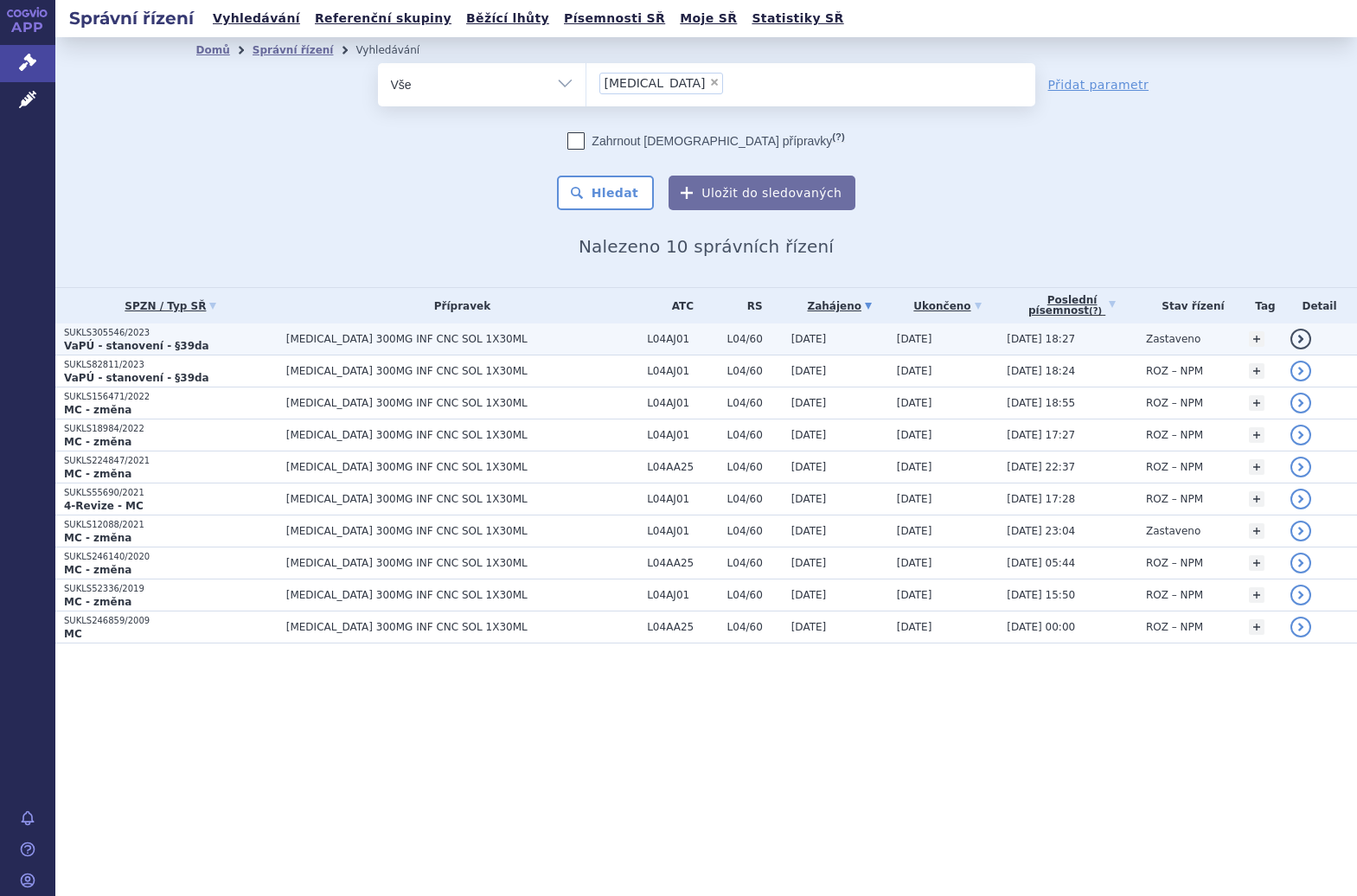
click at [742, 351] on td "L04/60" at bounding box center [751, 339] width 64 height 32
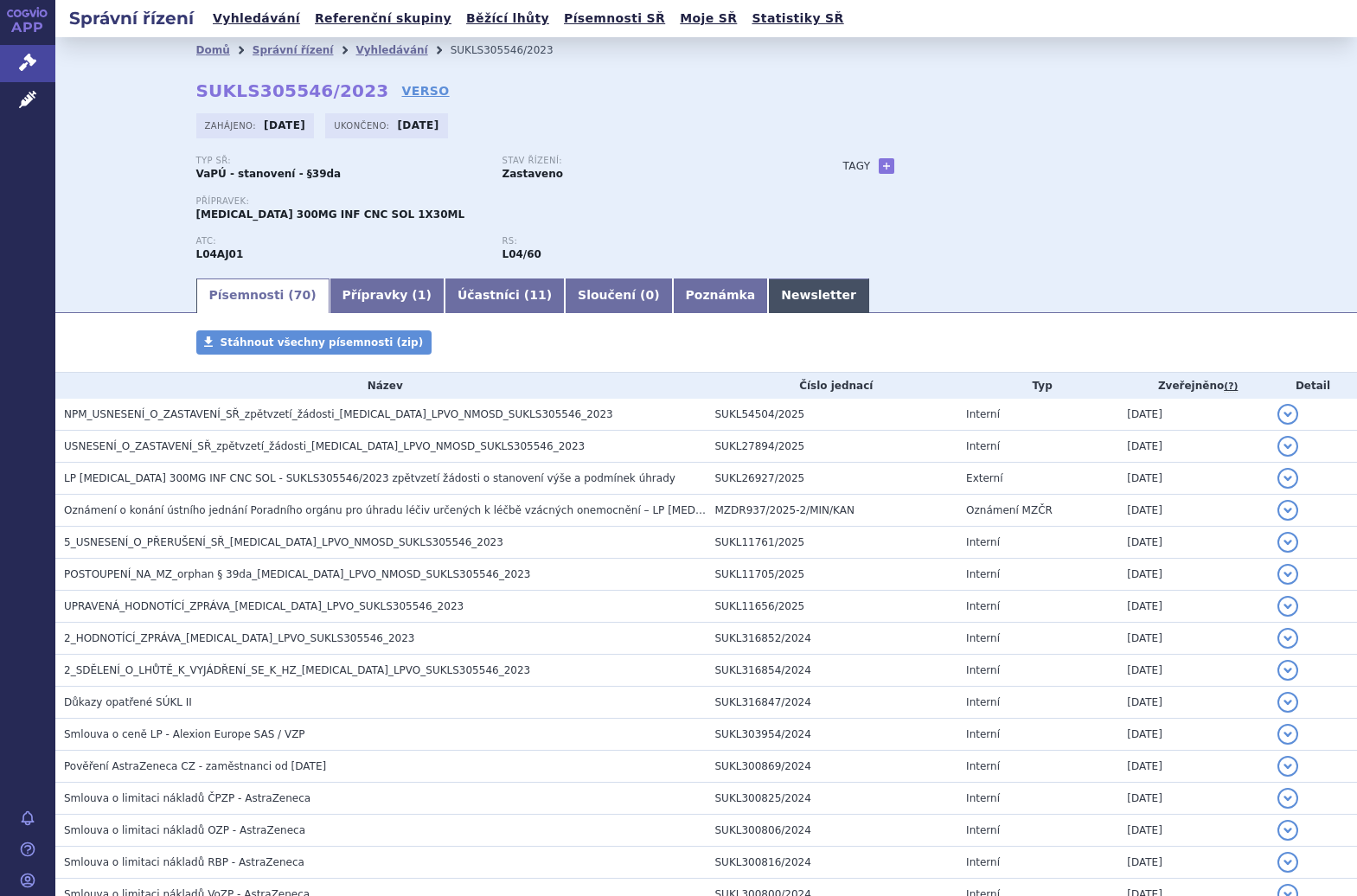
click at [768, 293] on link "Newsletter" at bounding box center [819, 296] width 102 height 35
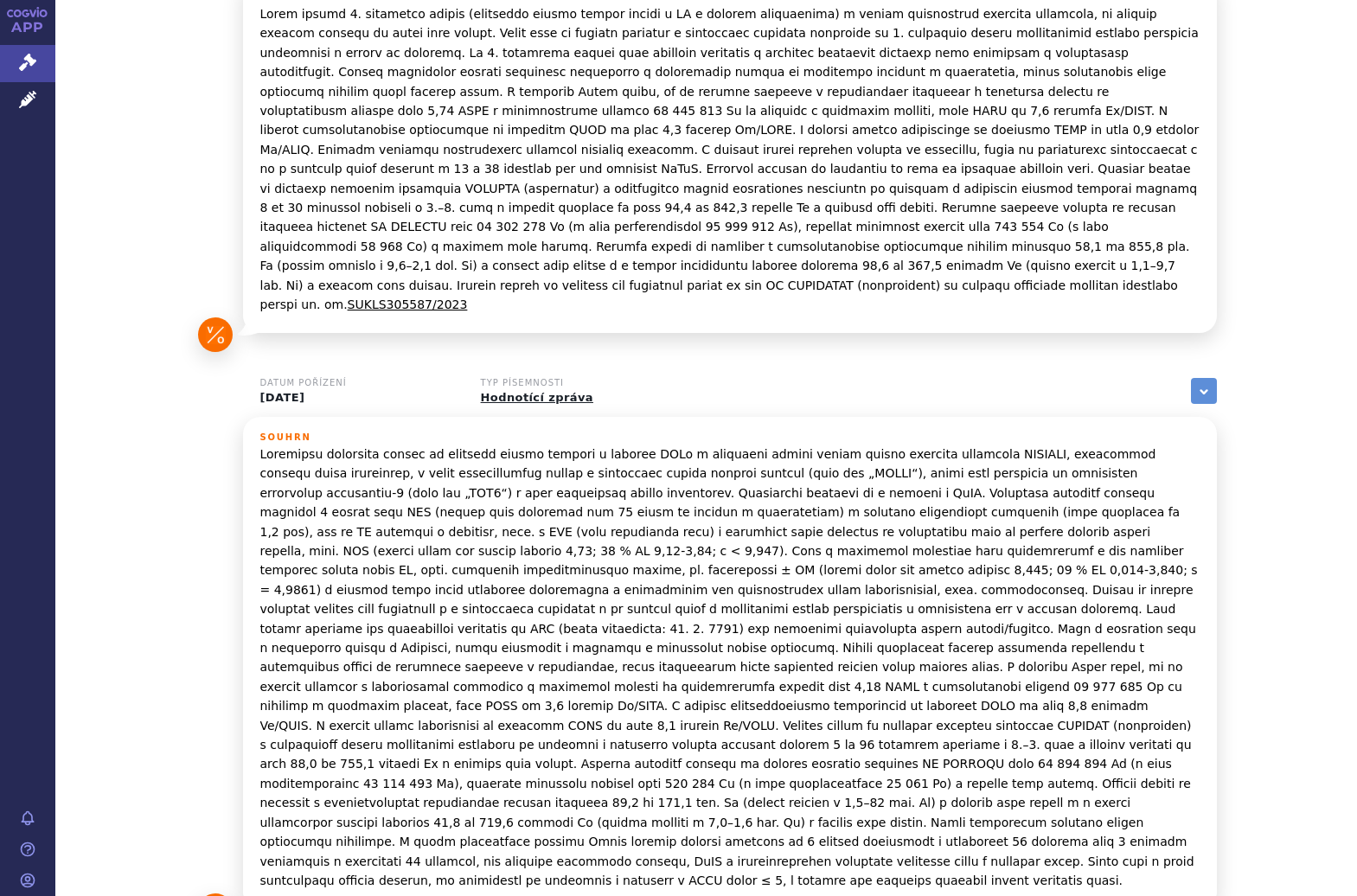
scroll to position [901, 0]
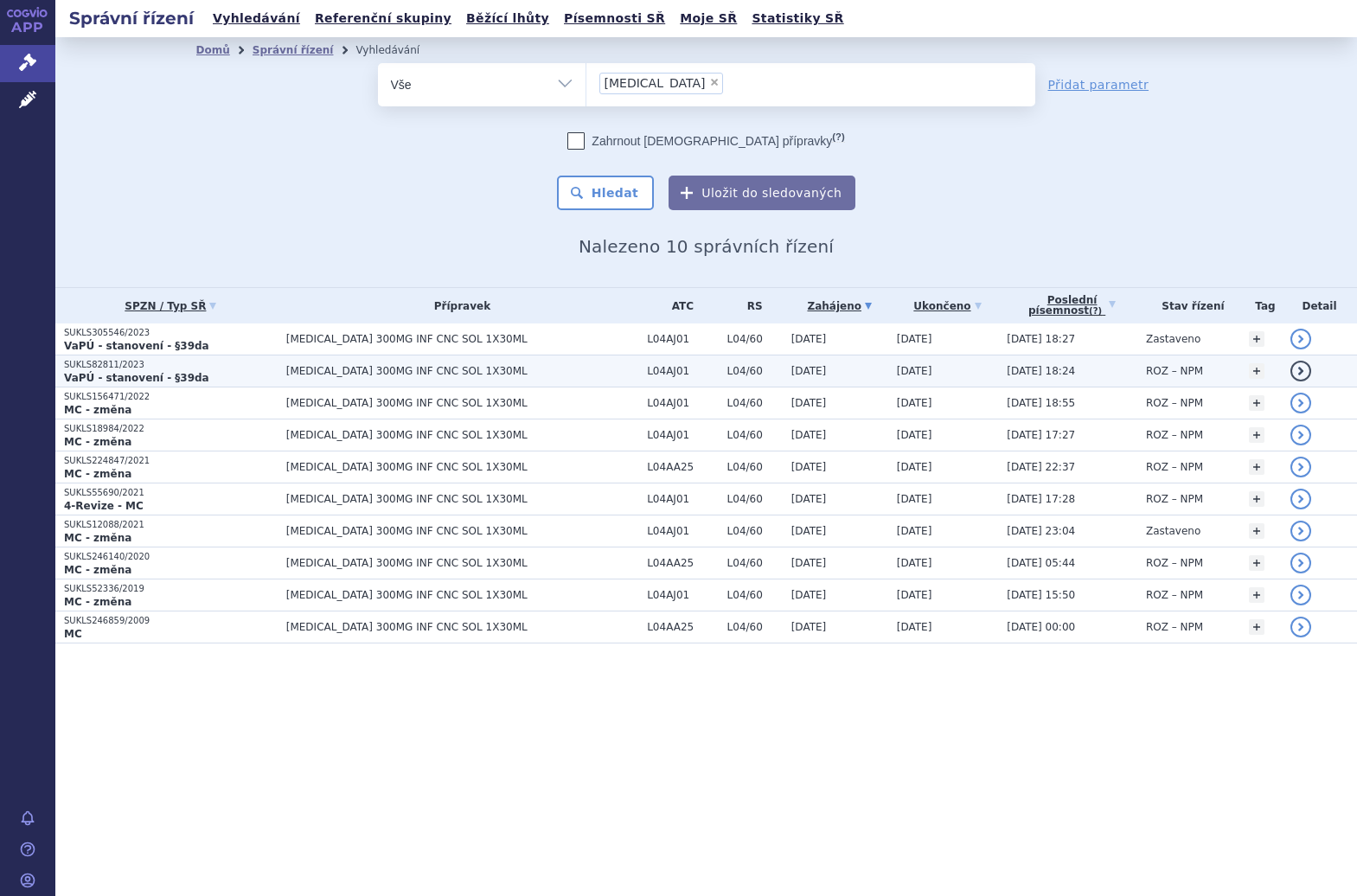
click at [451, 364] on td "[MEDICAL_DATA] 300MG INF CNC SOL 1X30ML" at bounding box center [458, 372] width 361 height 32
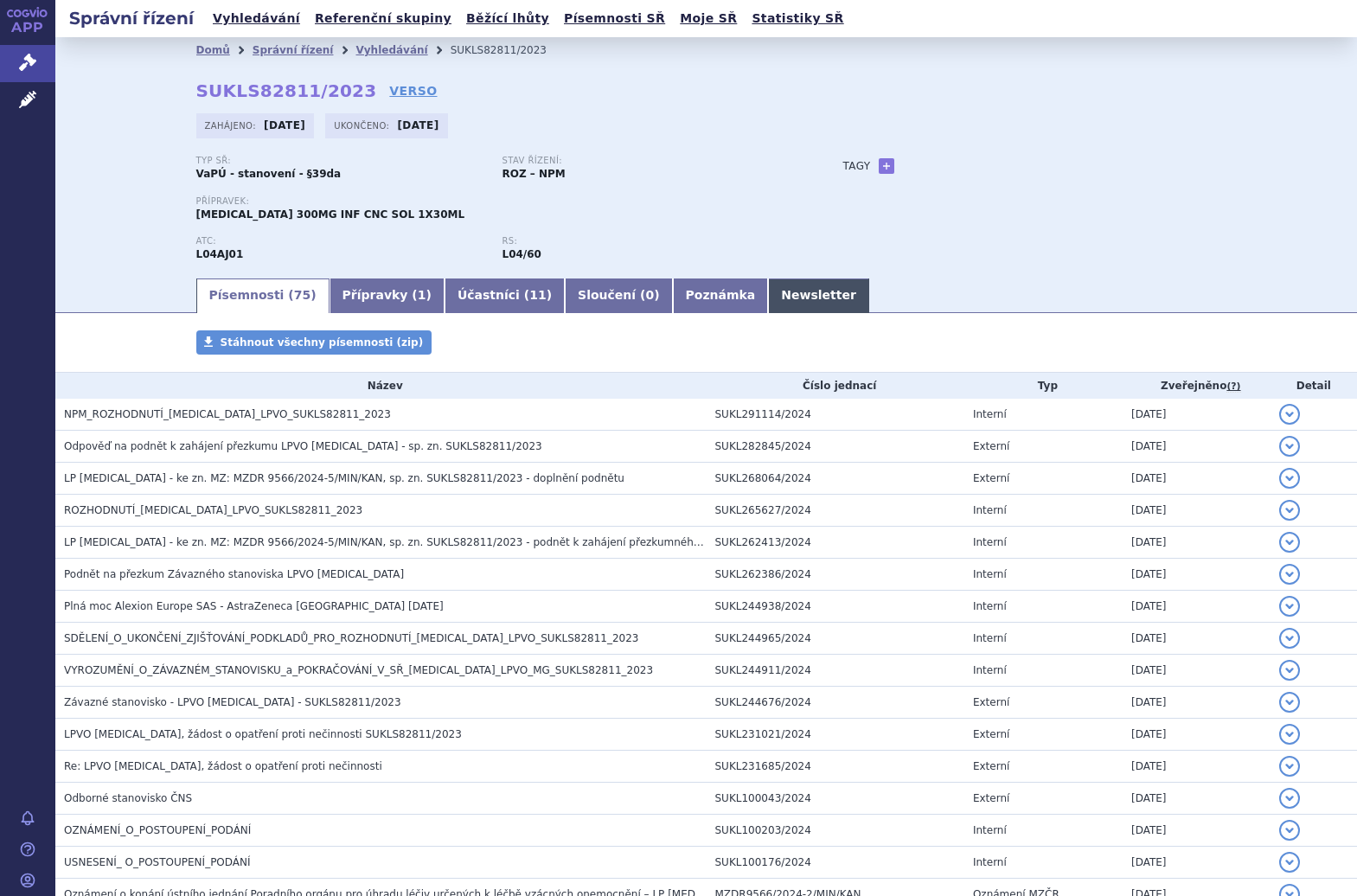
click at [768, 280] on link "Newsletter" at bounding box center [819, 296] width 102 height 35
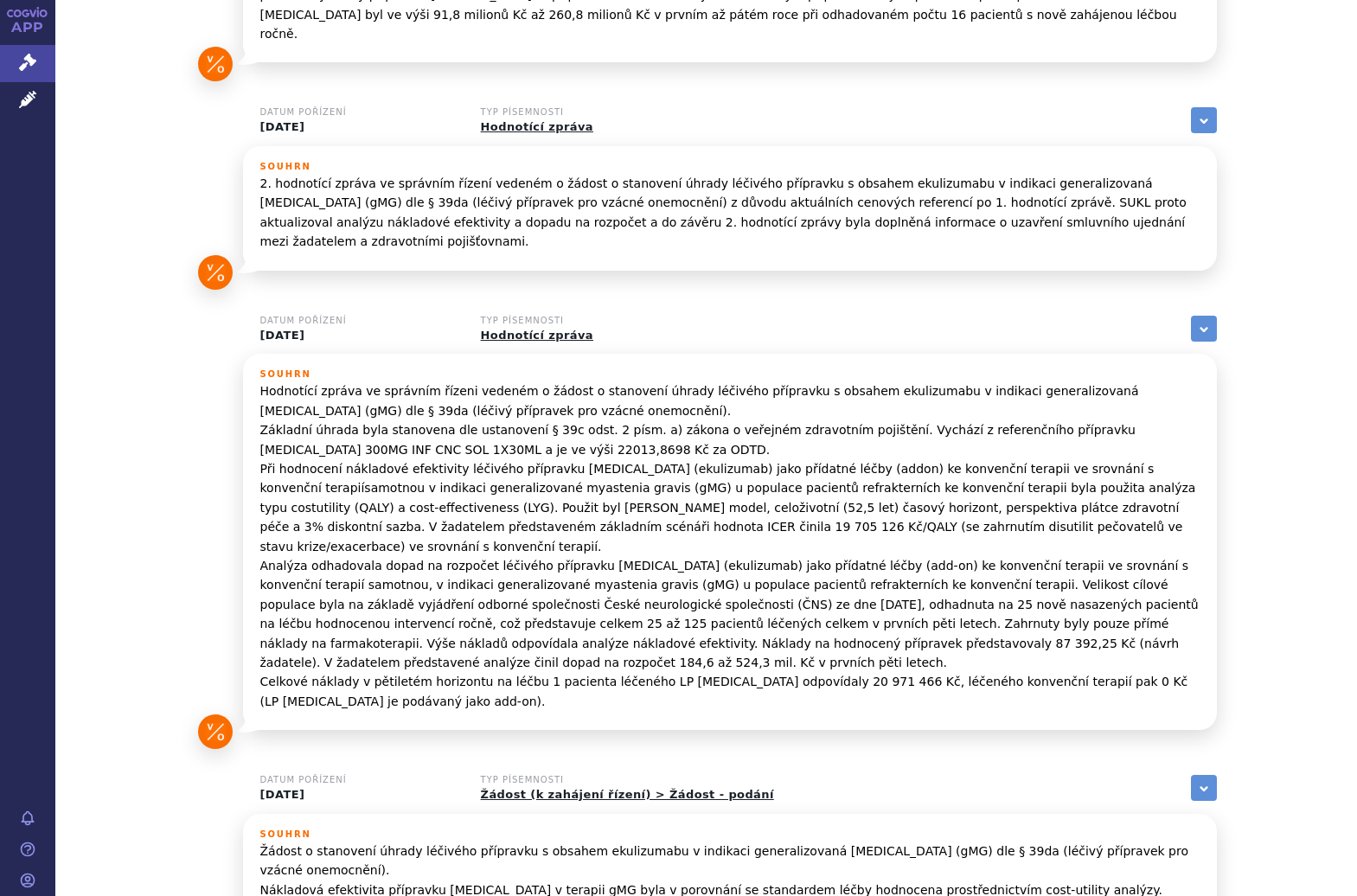
scroll to position [1303, 0]
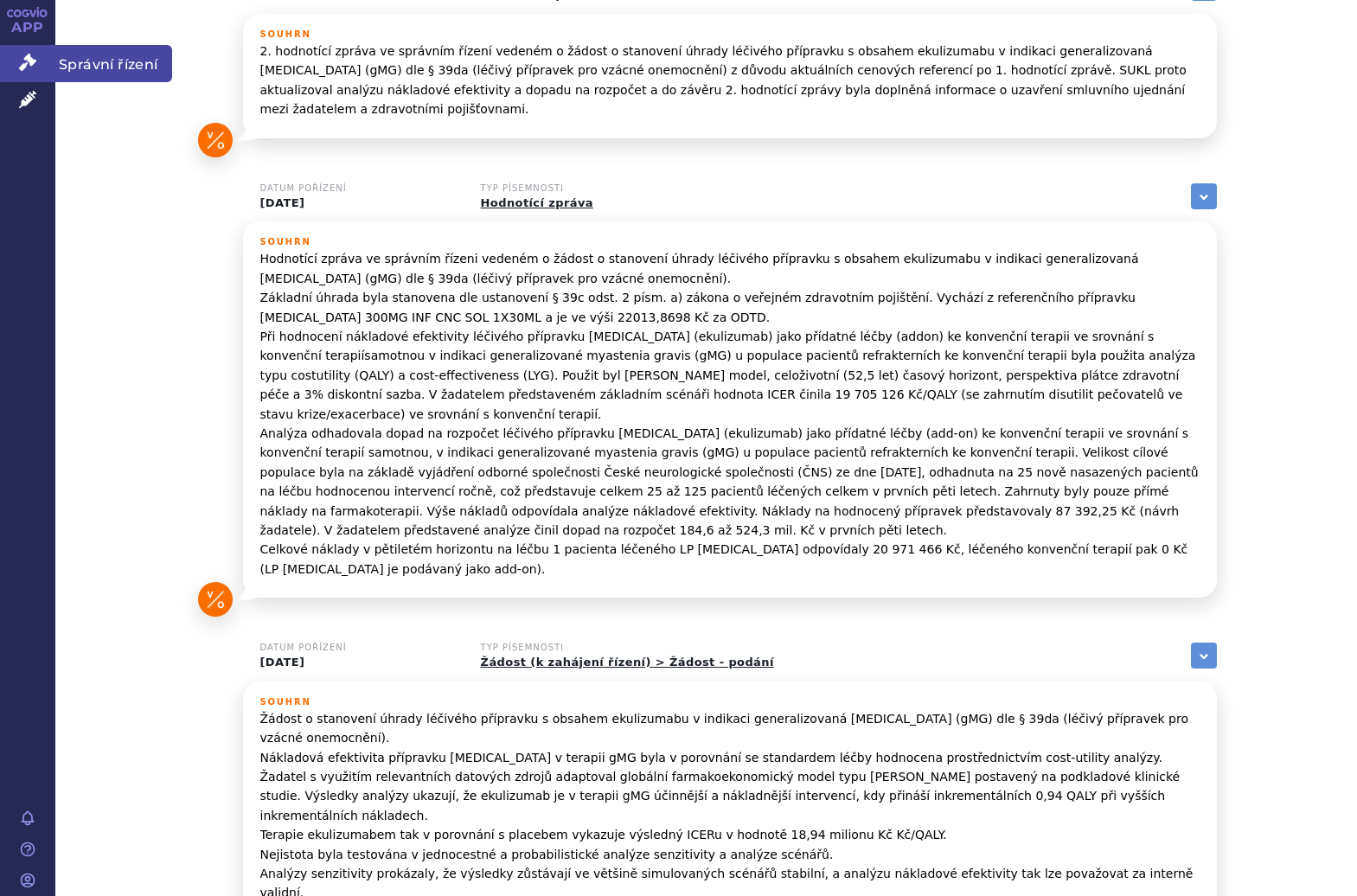
click at [40, 59] on link "Správní řízení" at bounding box center [28, 63] width 56 height 36
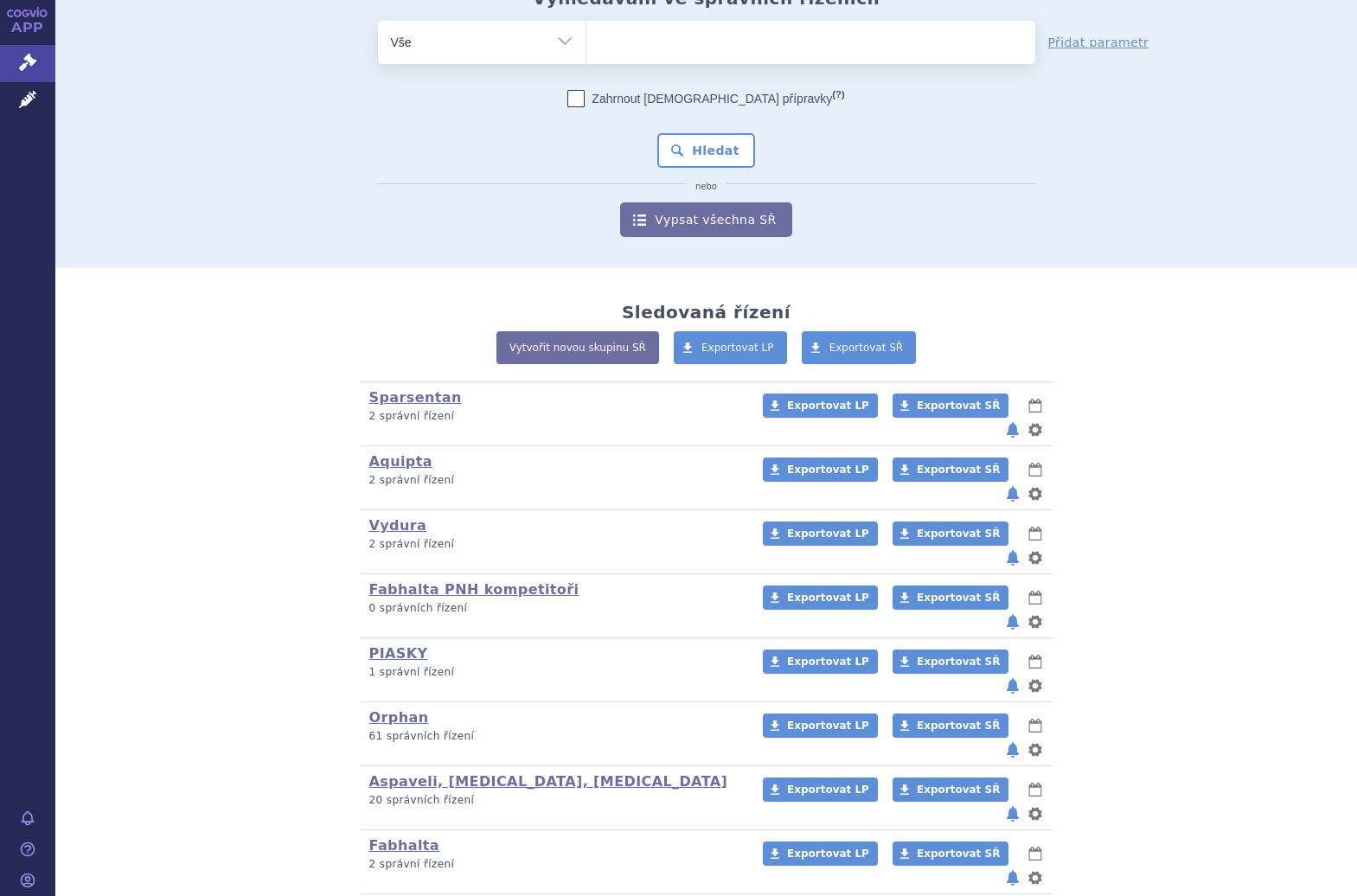
scroll to position [76, 0]
click at [38, 53] on link "Správní řízení" at bounding box center [28, 63] width 56 height 36
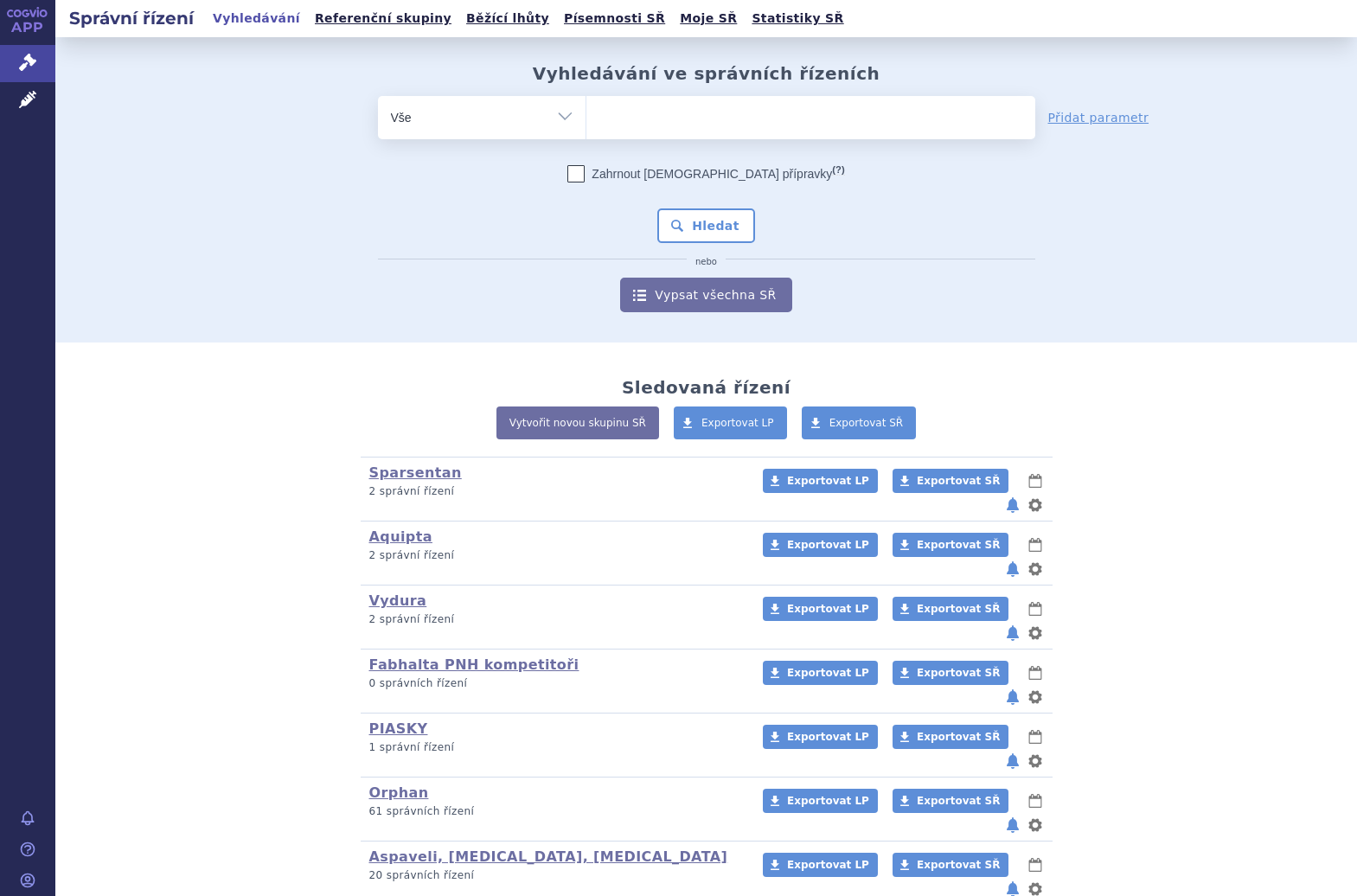
click at [629, 116] on ul at bounding box center [811, 115] width 449 height 36
click at [587, 116] on select at bounding box center [586, 117] width 1 height 43
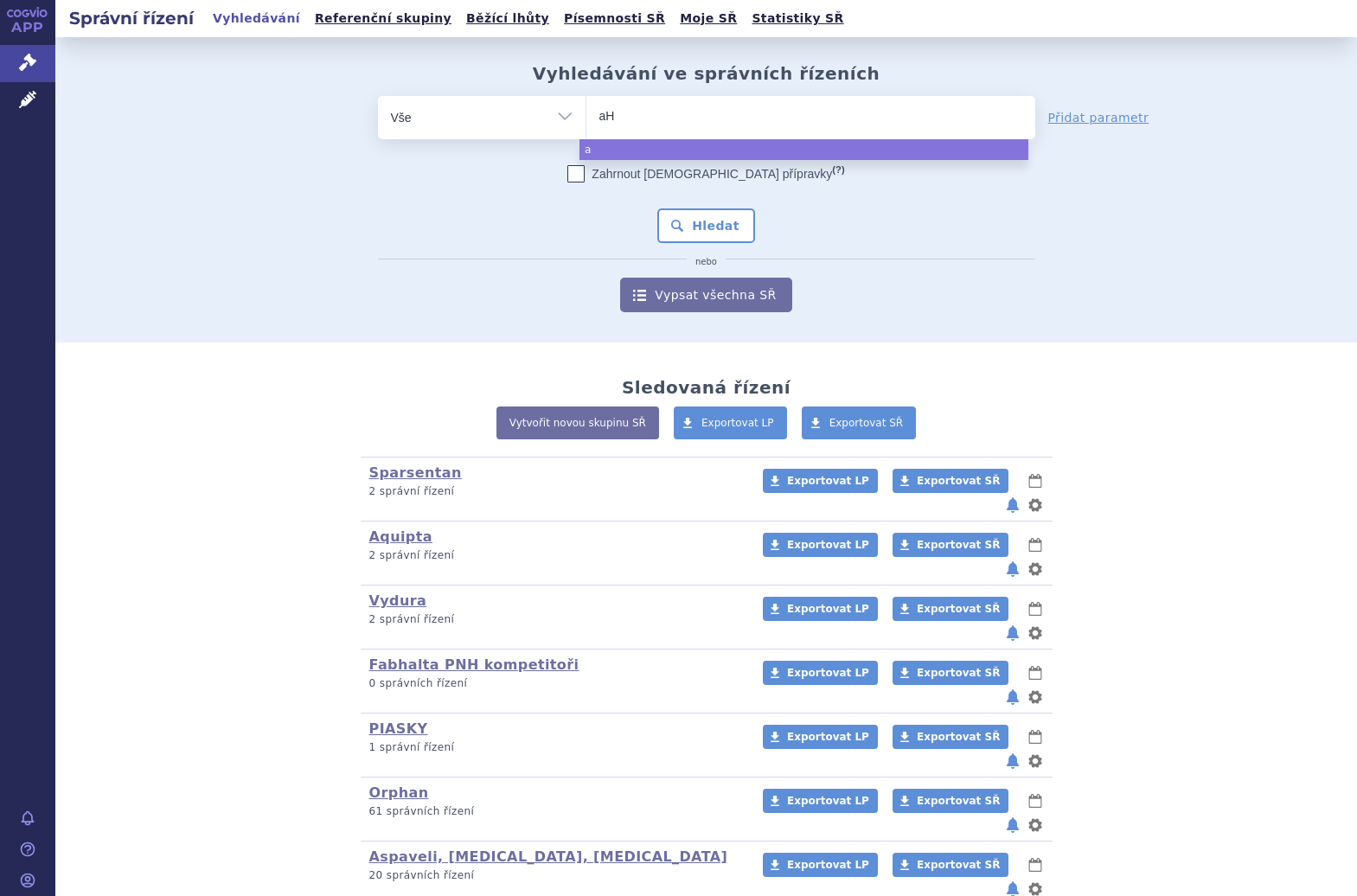
type input "aHU"
type input "aHUS"
select select "aHUS"
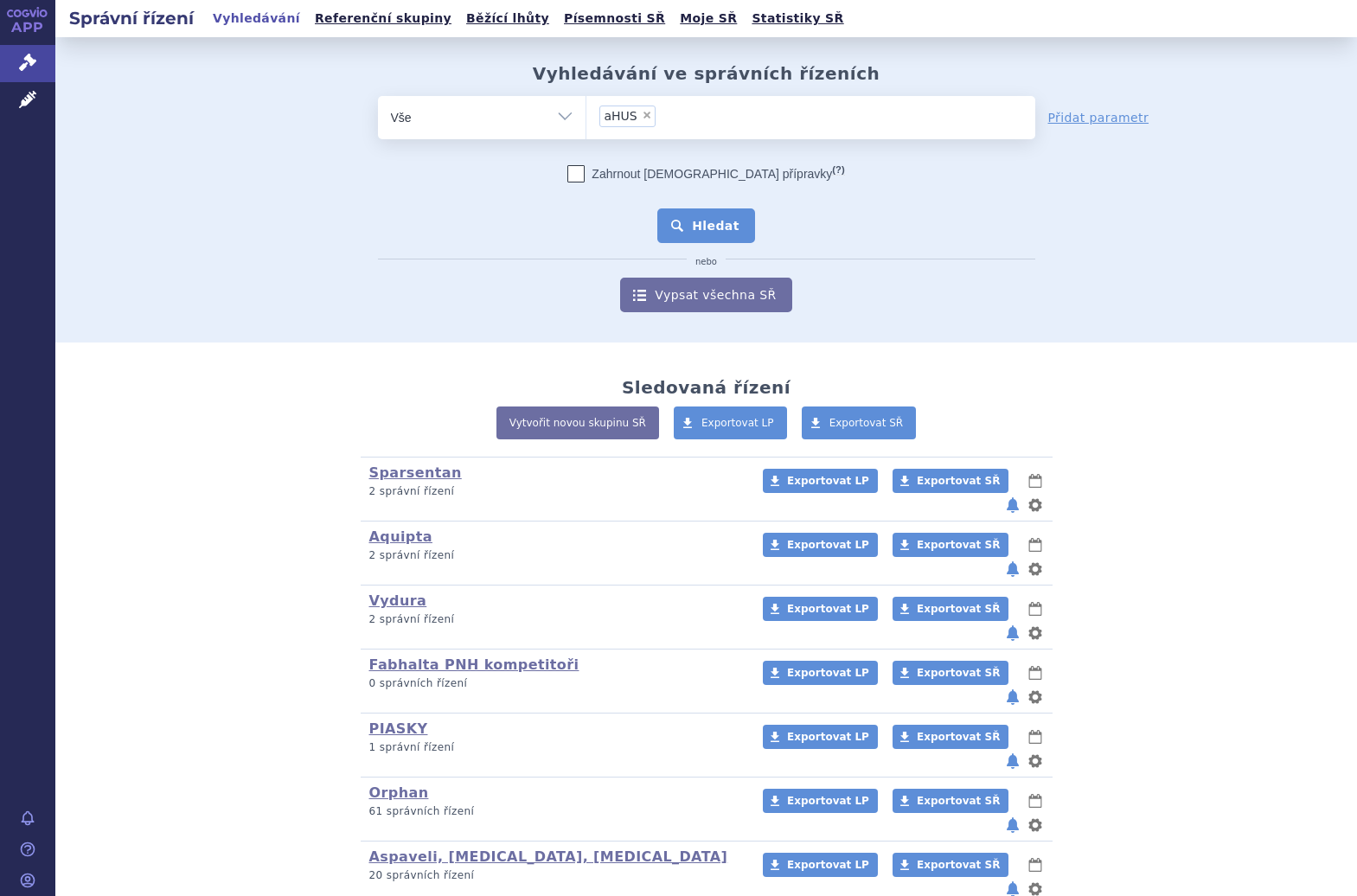
click at [708, 240] on button "Hledat" at bounding box center [706, 226] width 98 height 35
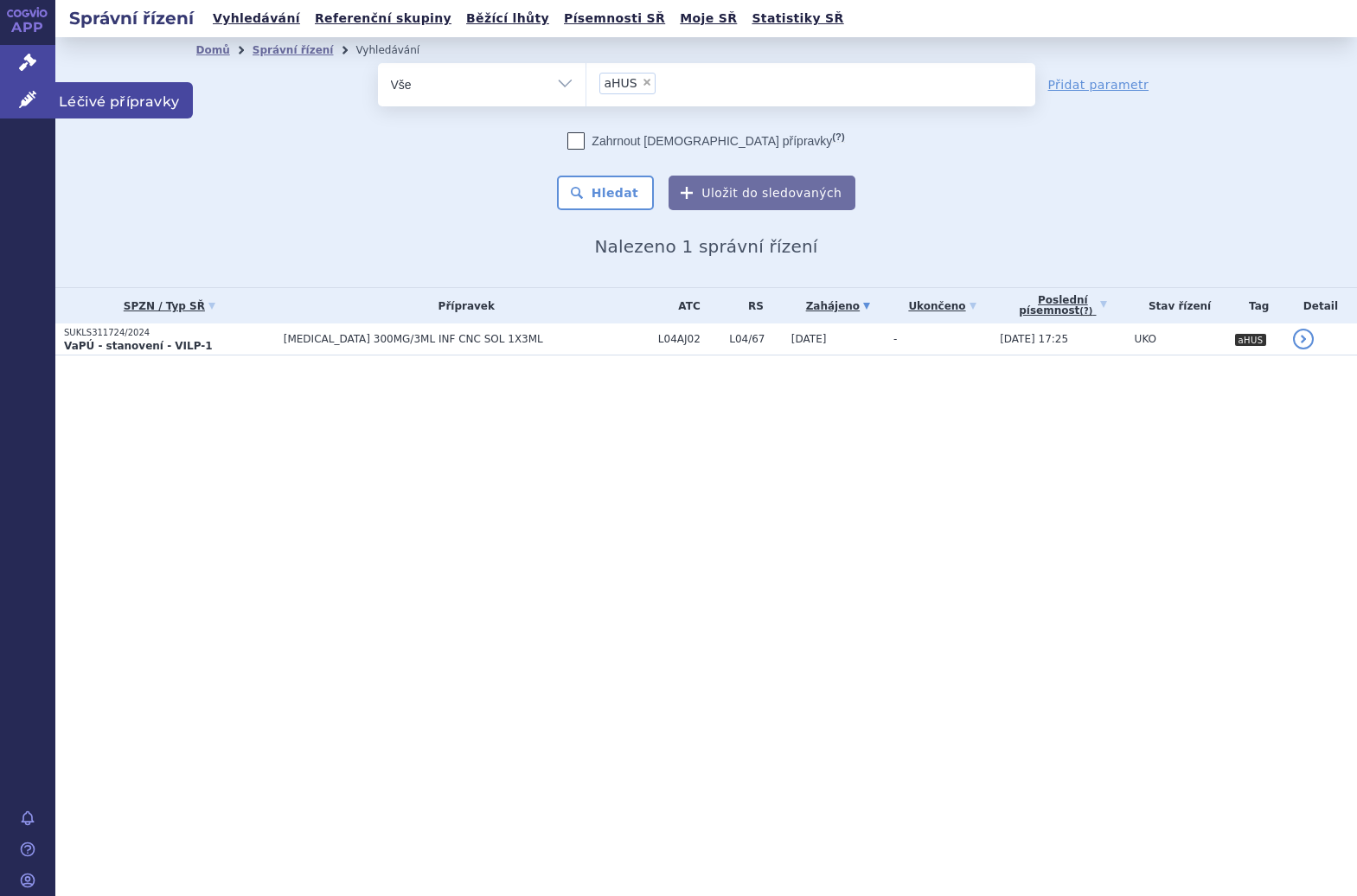
click at [24, 102] on icon at bounding box center [28, 100] width 17 height 17
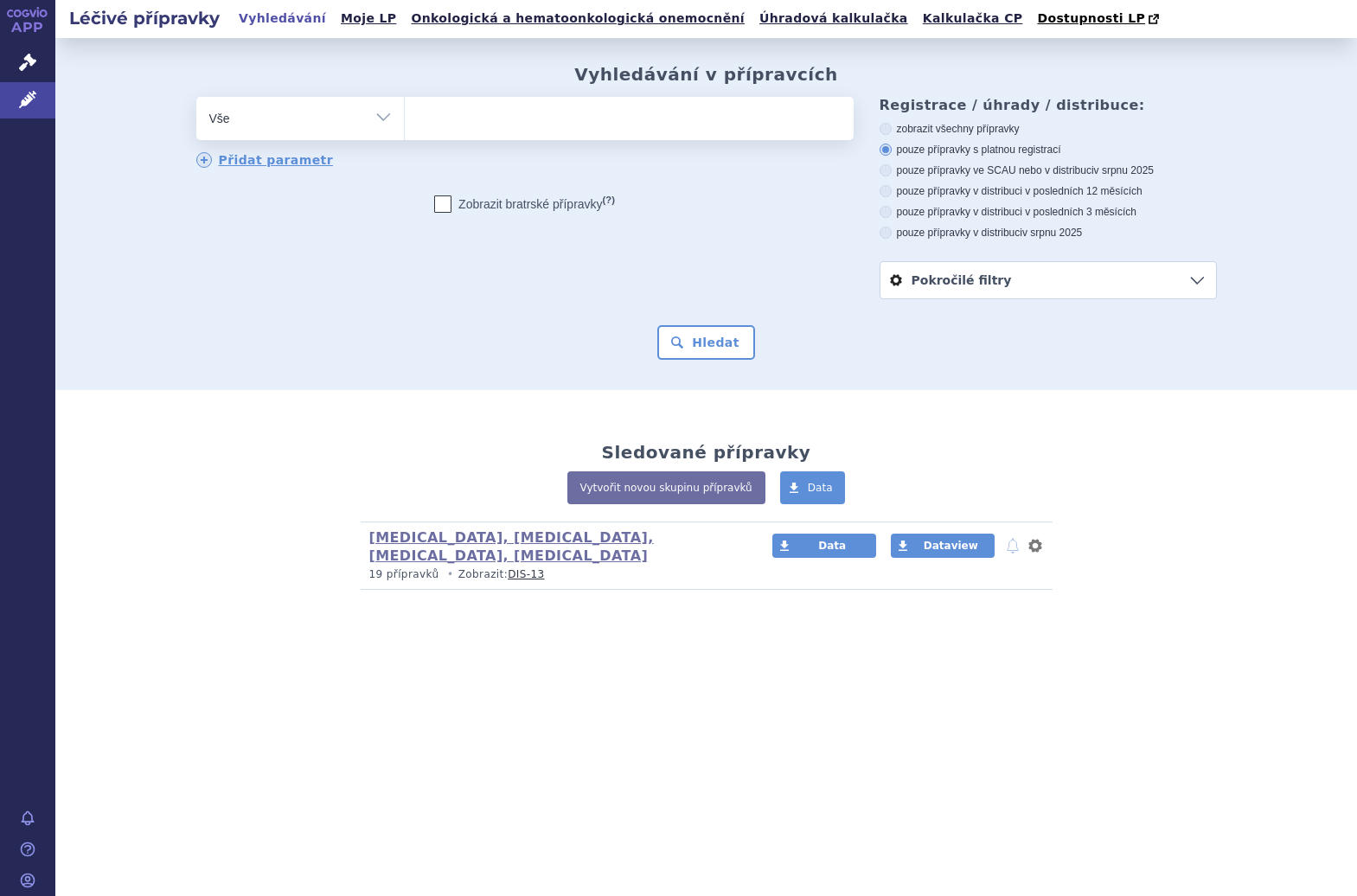
click at [571, 127] on ul at bounding box center [629, 115] width 449 height 36
click at [405, 127] on select at bounding box center [404, 118] width 1 height 43
type input "van"
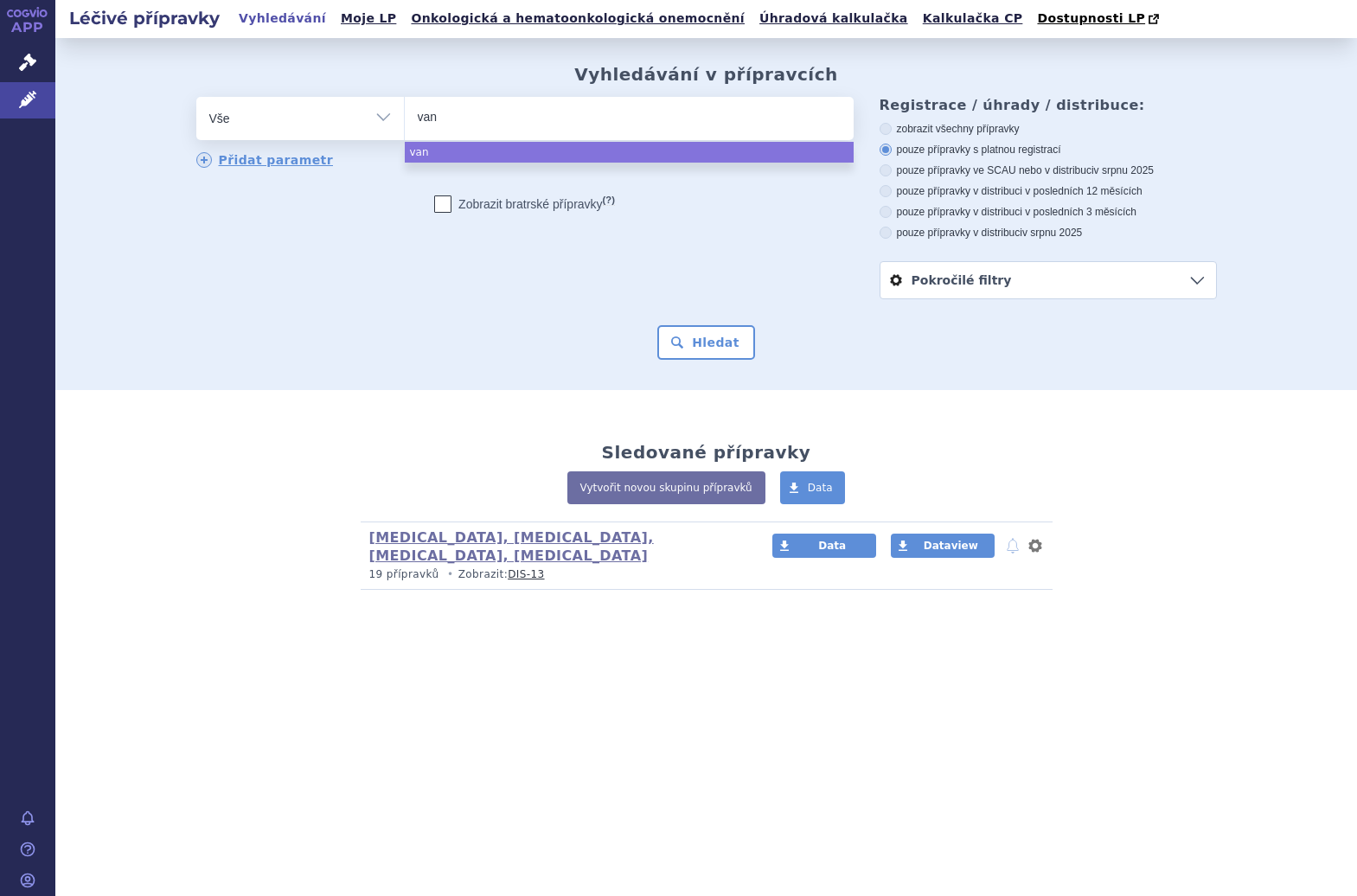
type input "vanr"
type input "vanraf"
type input "vanrafie"
type input "vanrafia"
select select "vanrafia"
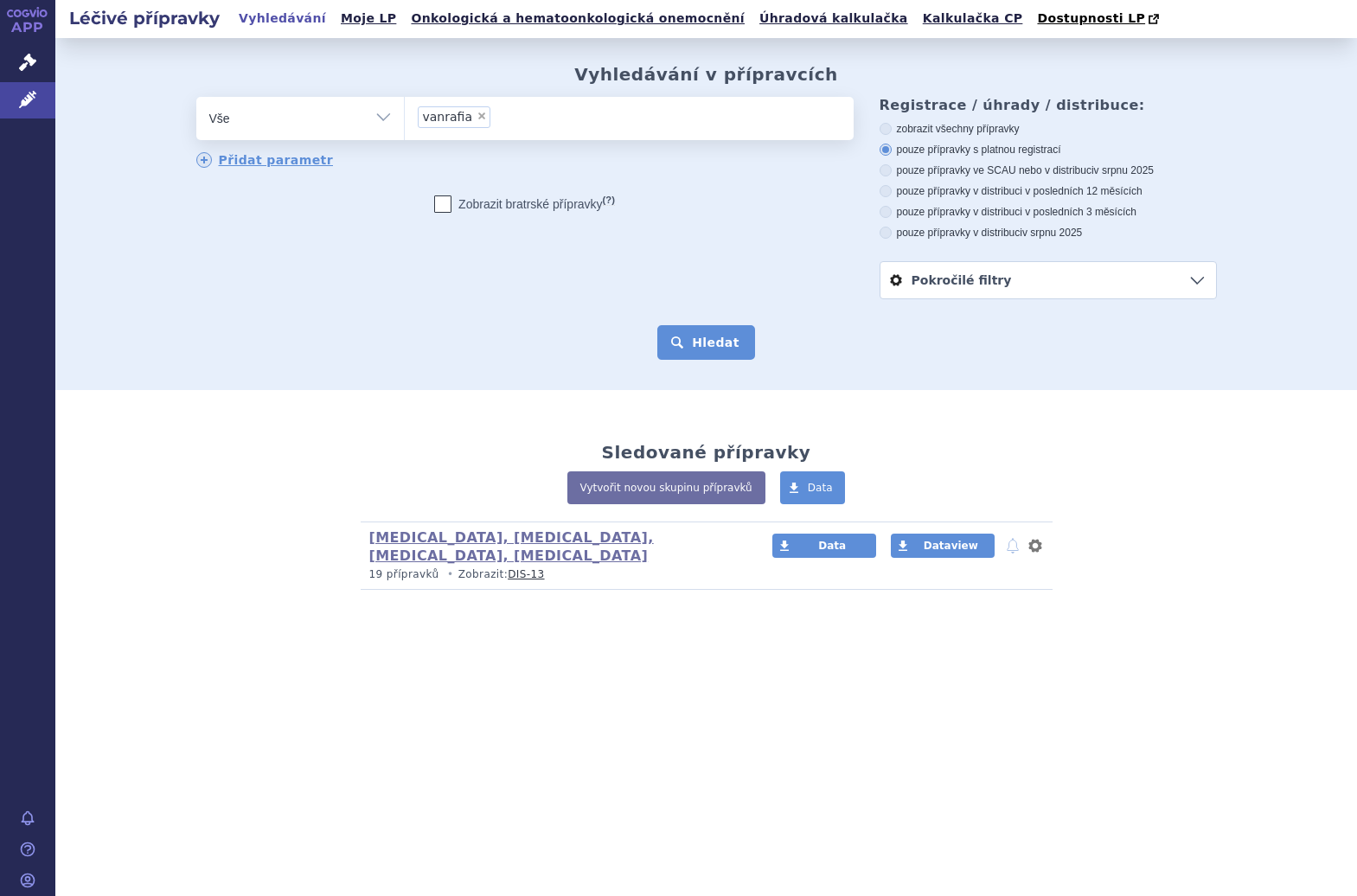
click at [702, 360] on button "Hledat" at bounding box center [706, 343] width 98 height 35
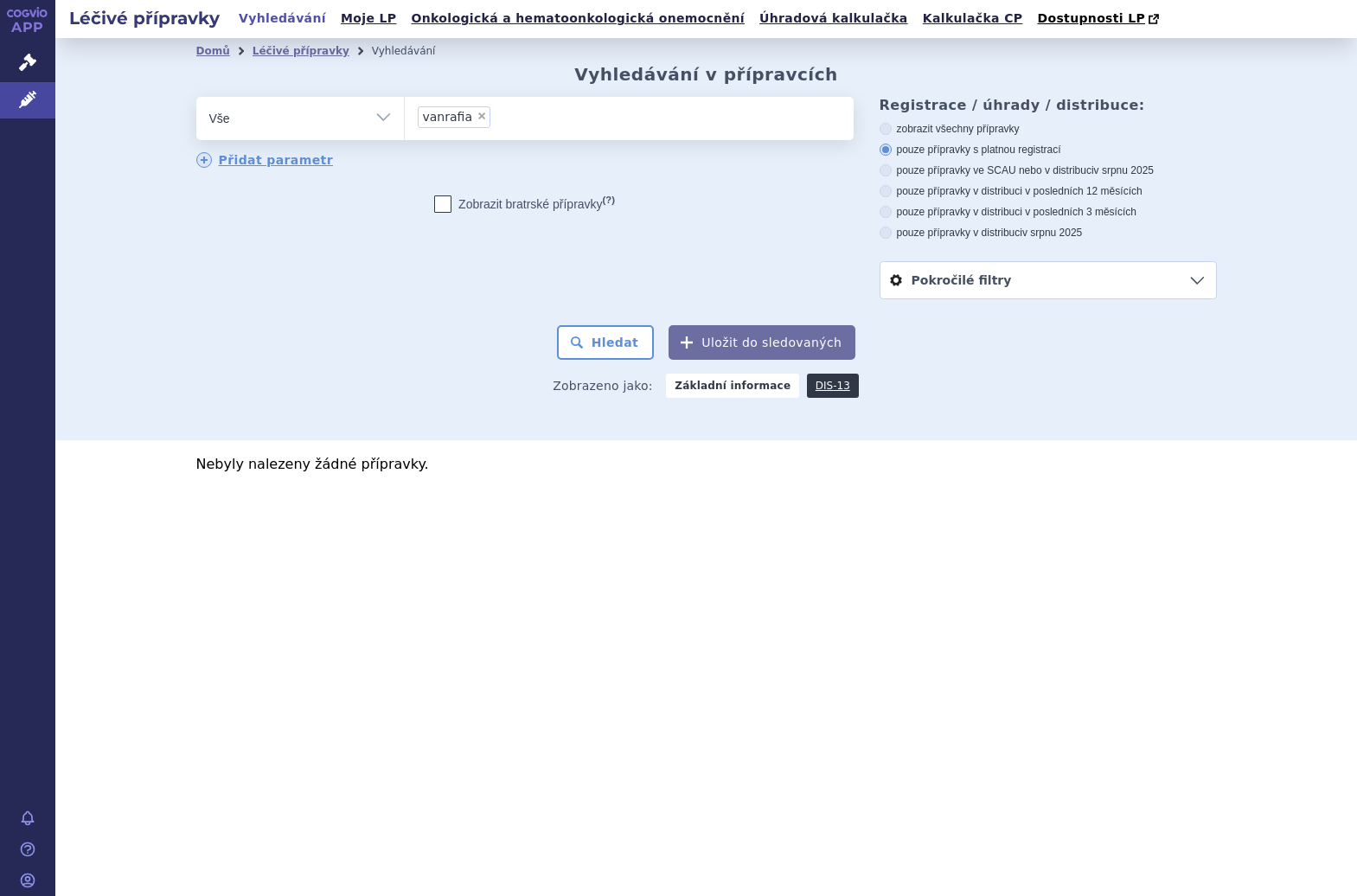
click at [526, 126] on ul "× vanrafia" at bounding box center [629, 116] width 449 height 38
click at [405, 126] on select "vanrafia" at bounding box center [404, 118] width 1 height 43
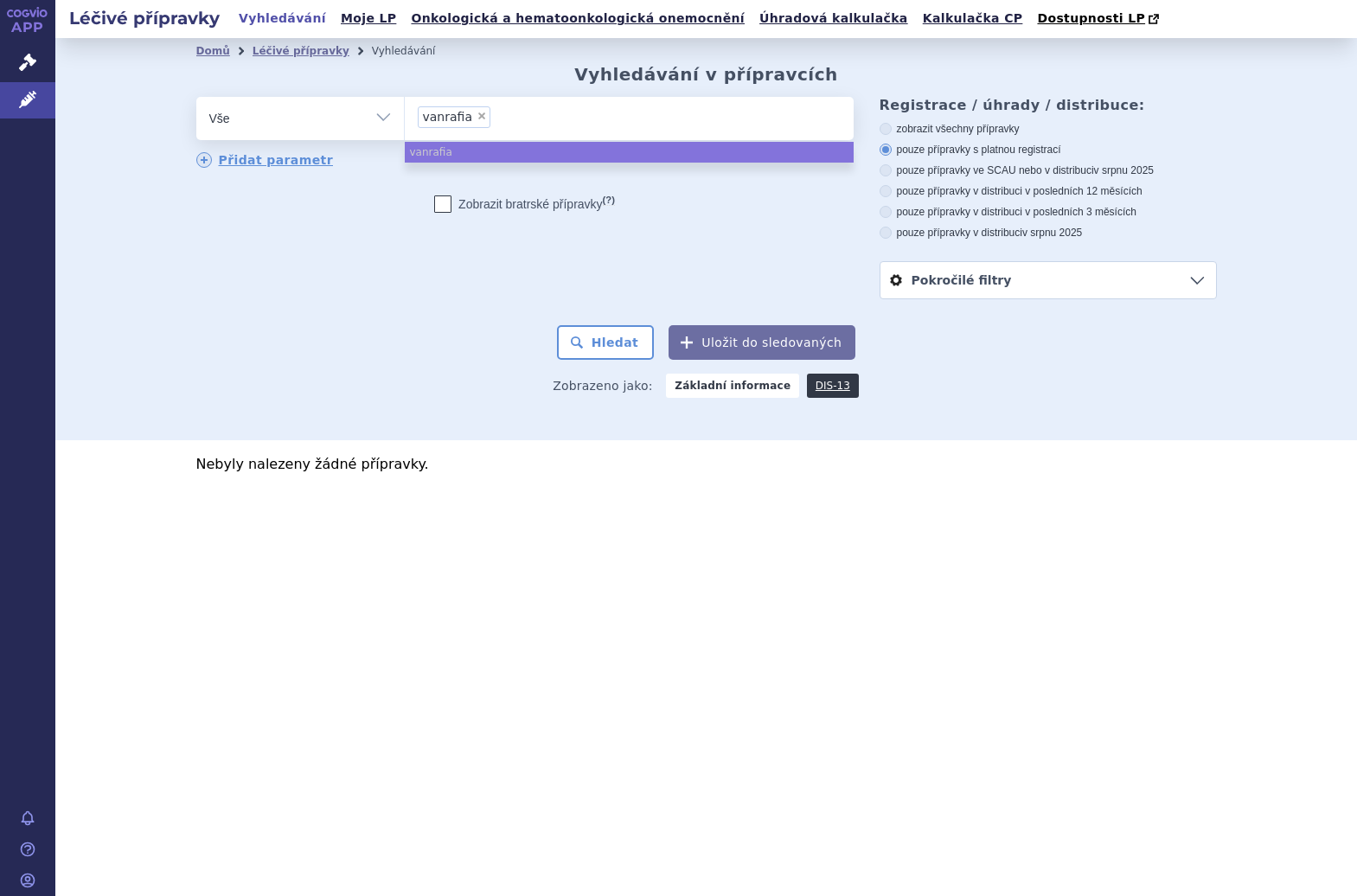
click at [526, 126] on ul "× vanrafia" at bounding box center [629, 116] width 449 height 38
click at [405, 126] on select "vanrafia" at bounding box center [404, 118] width 1 height 43
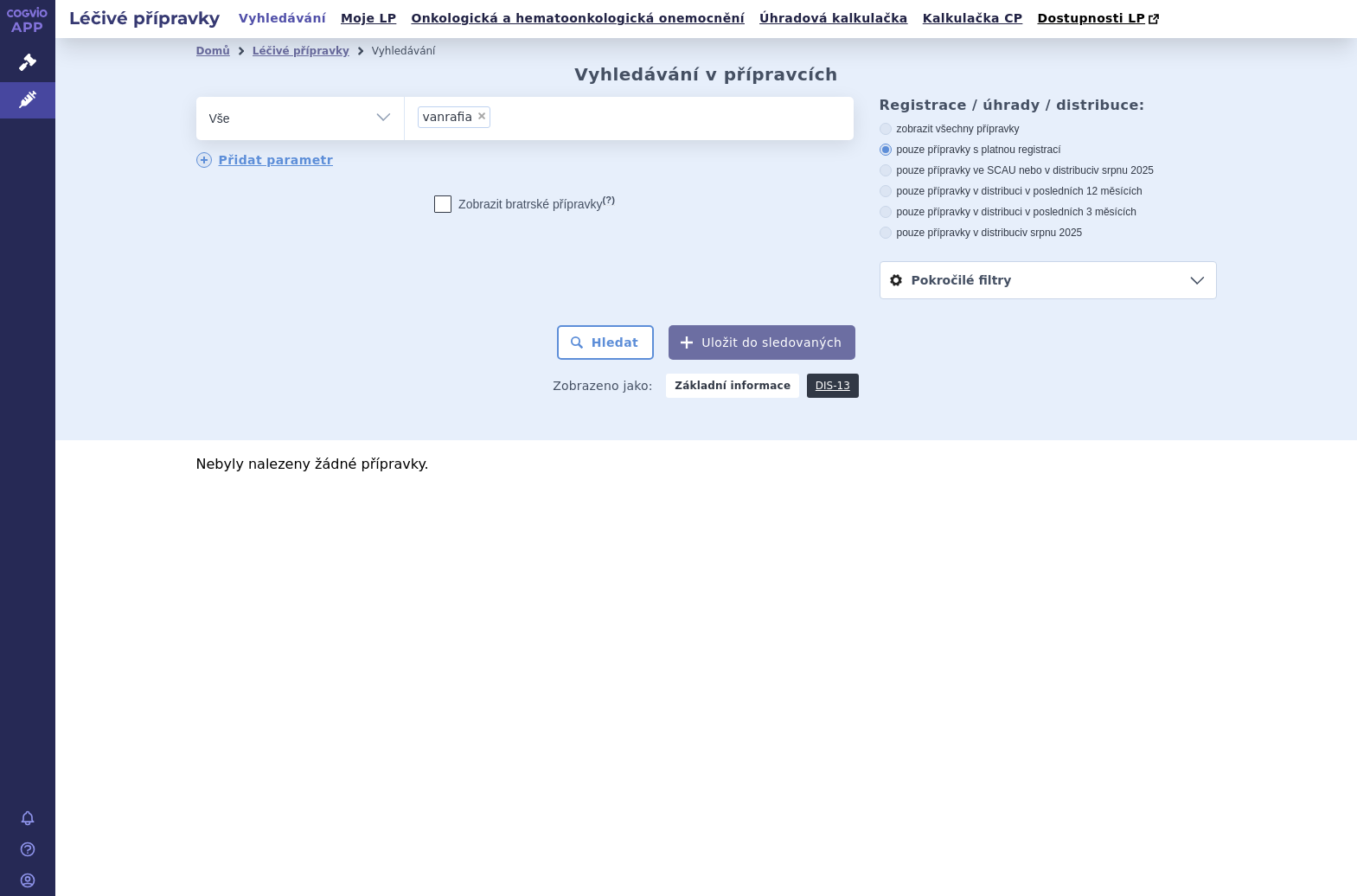
select select
type input "vanrafia"
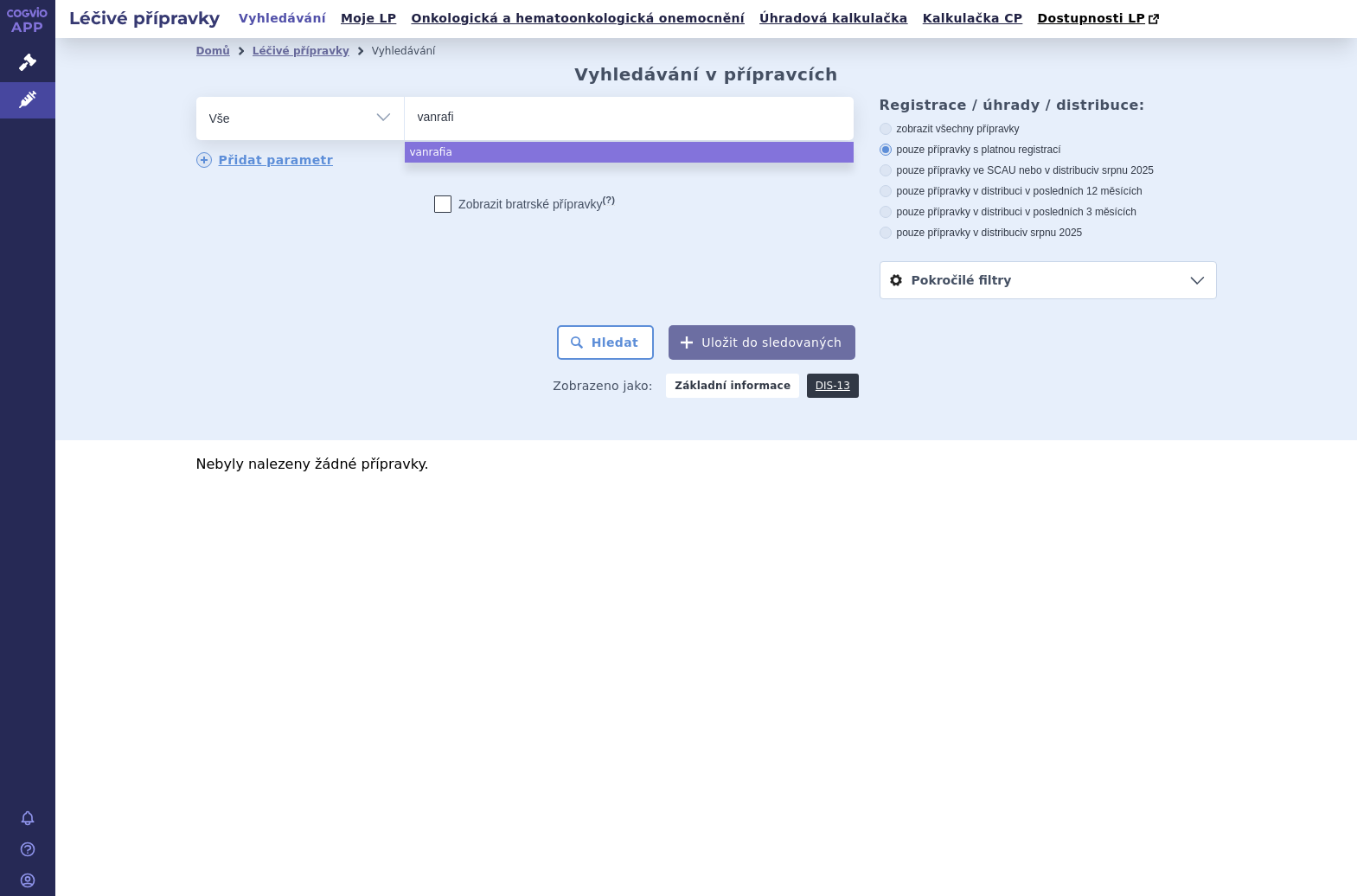
type input "vanraf"
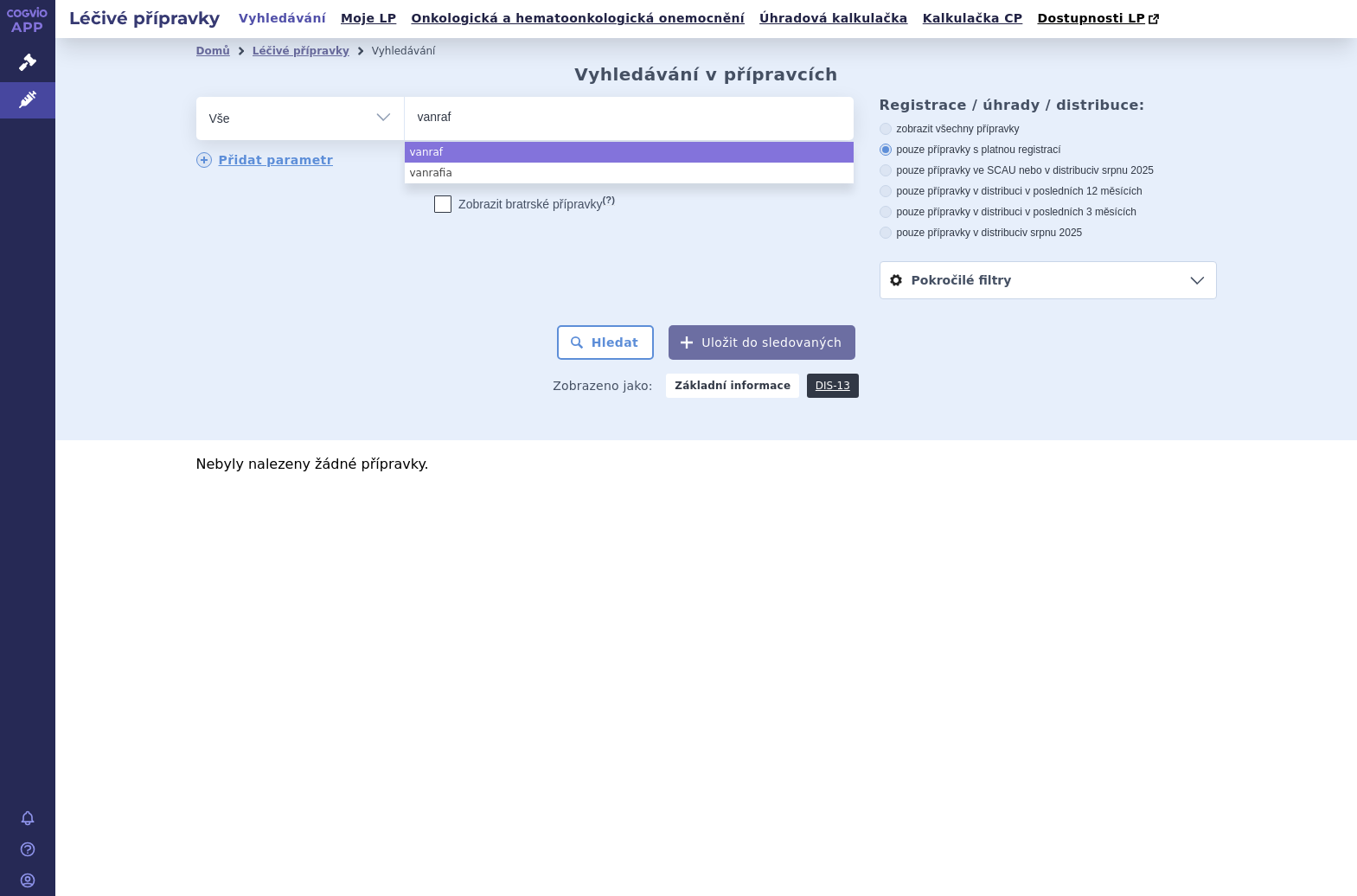
type input "vanra"
type input "van"
type input "va"
type input "v"
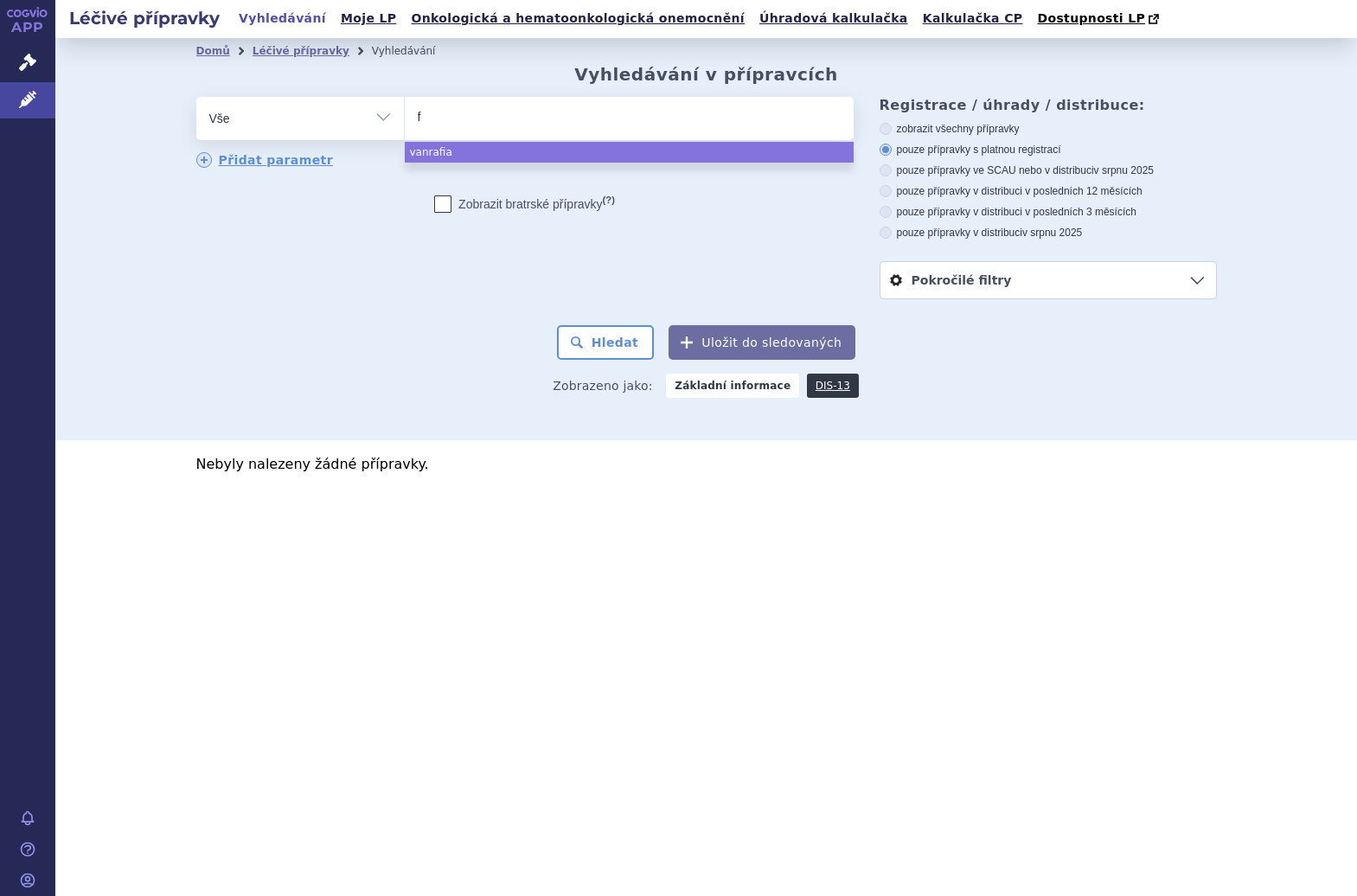
type input "fi"
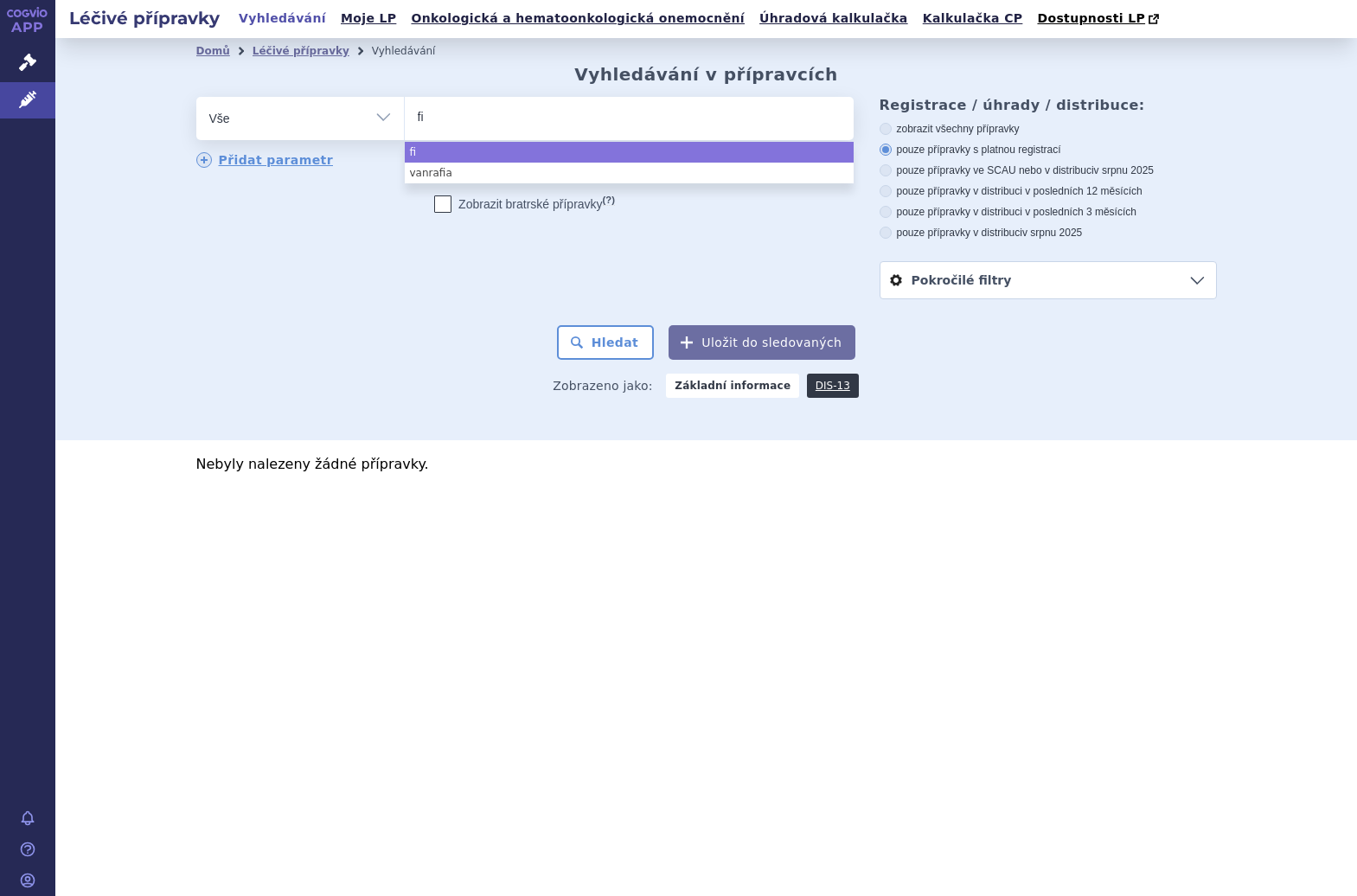
type input "fil"
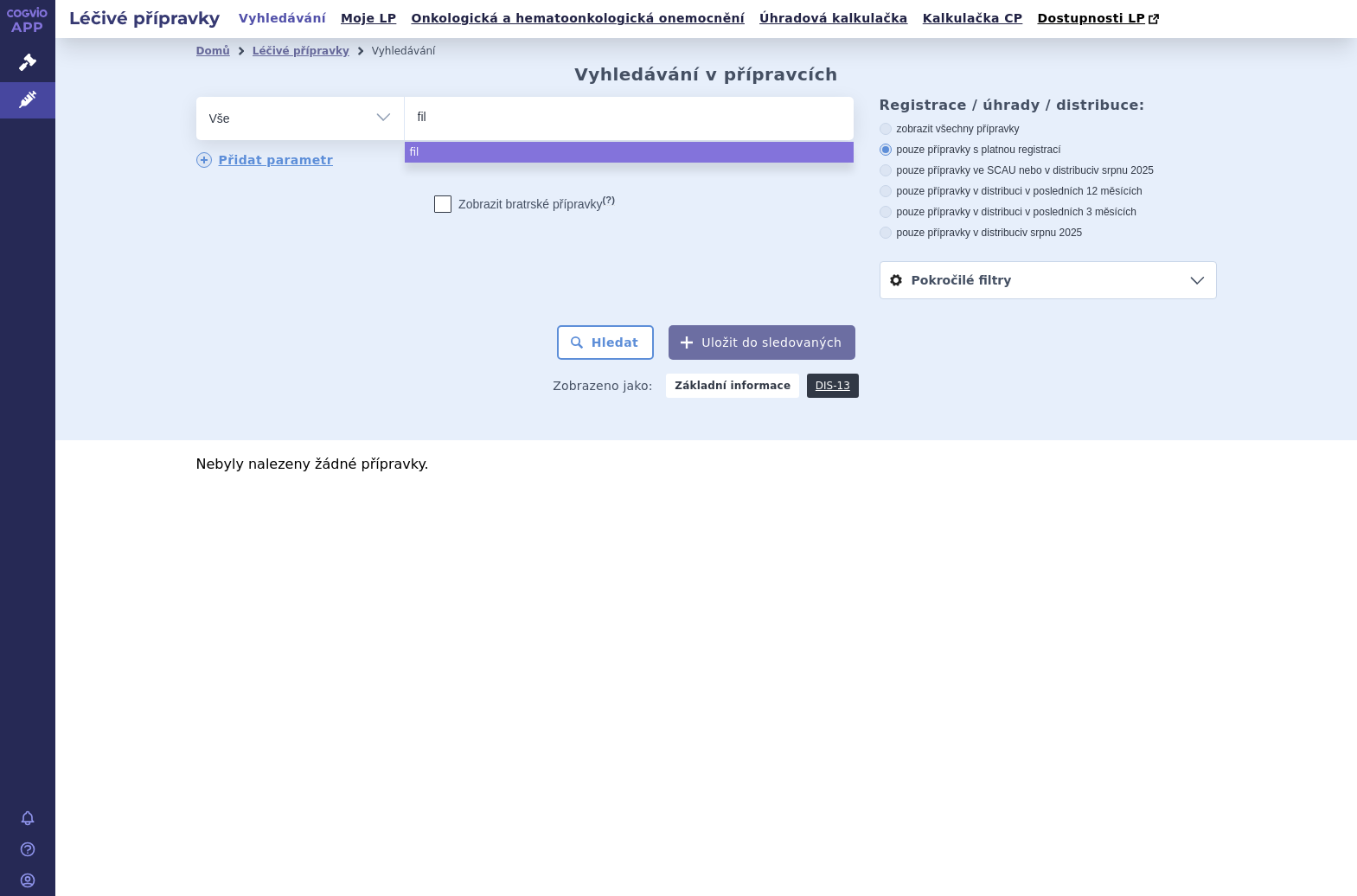
type input "fils"
type input "filspa"
type input "filspari"
select select "filspari"
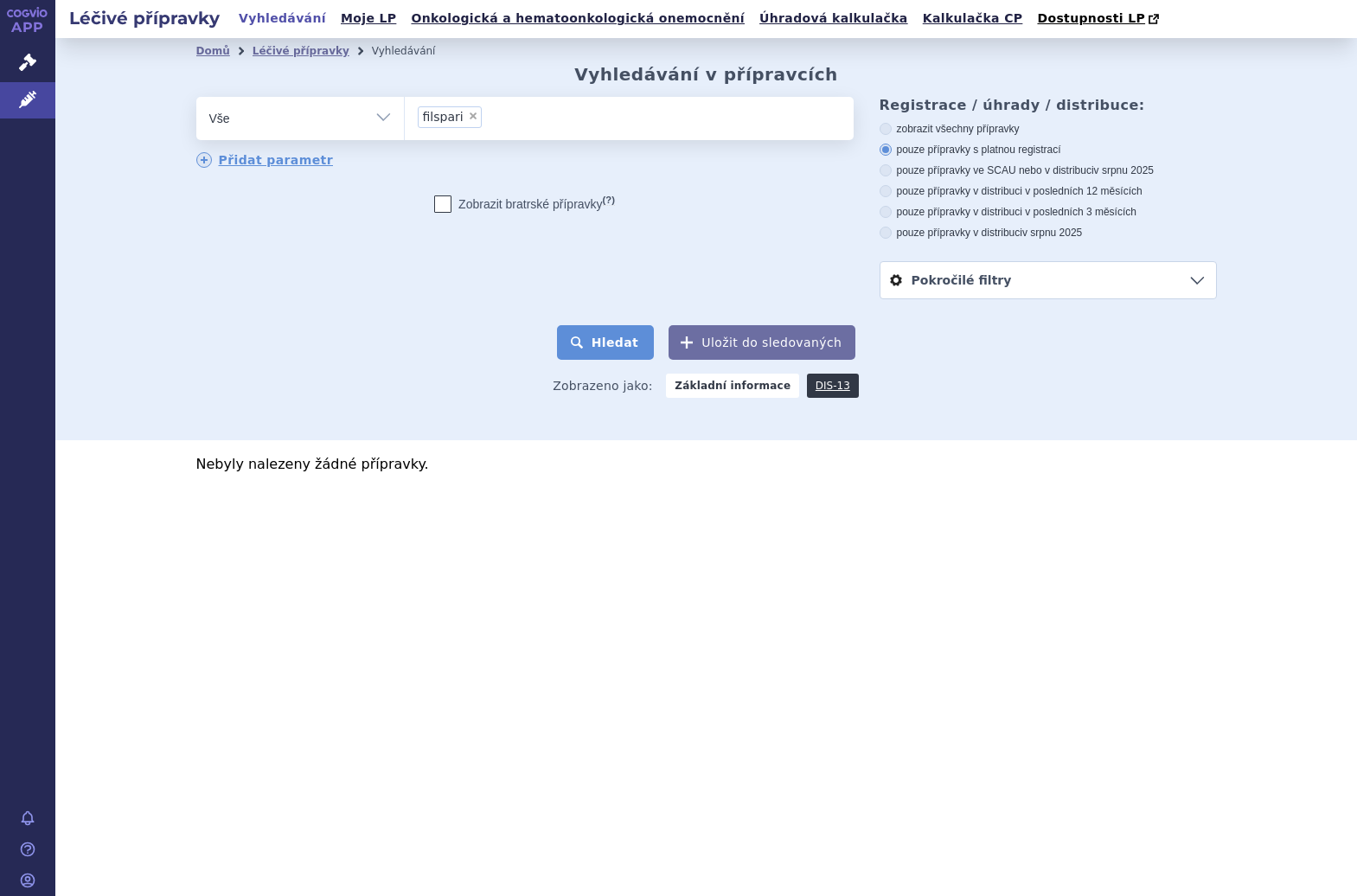
click at [603, 350] on button "Hledat" at bounding box center [606, 343] width 98 height 35
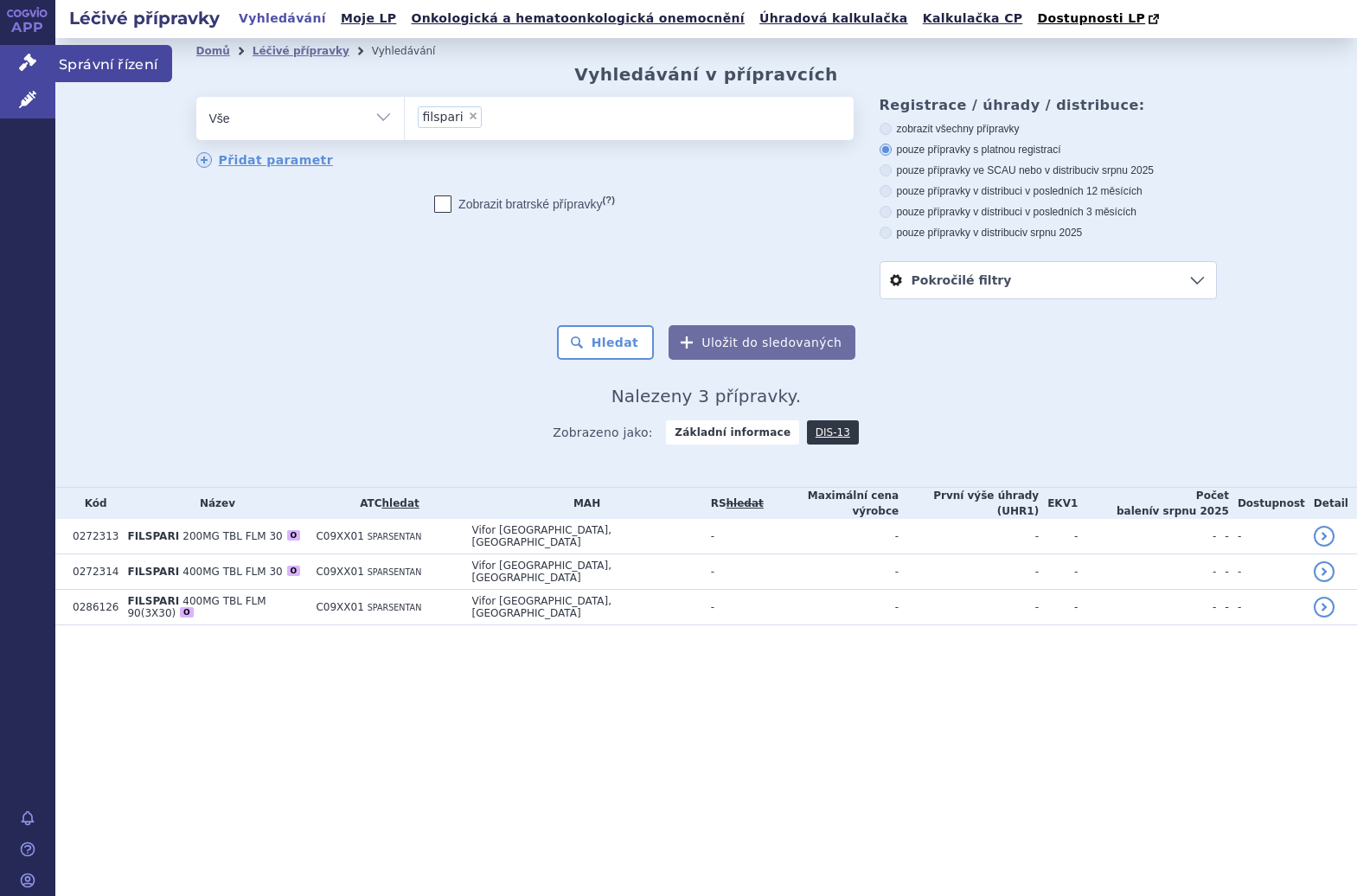
click at [24, 60] on icon at bounding box center [28, 63] width 17 height 17
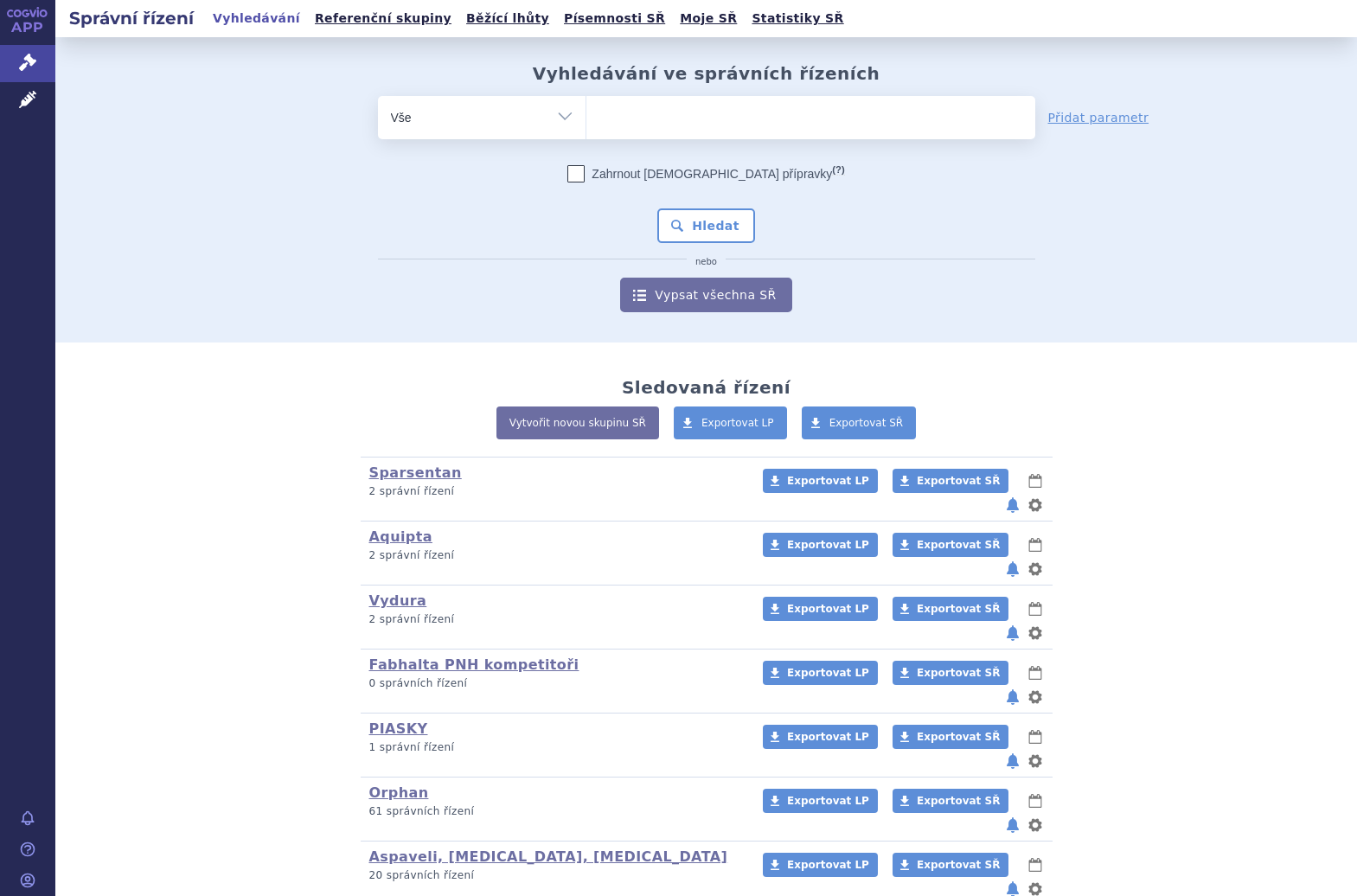
click at [681, 138] on span at bounding box center [811, 118] width 449 height 43
click at [587, 138] on select at bounding box center [586, 117] width 1 height 43
type input "fi"
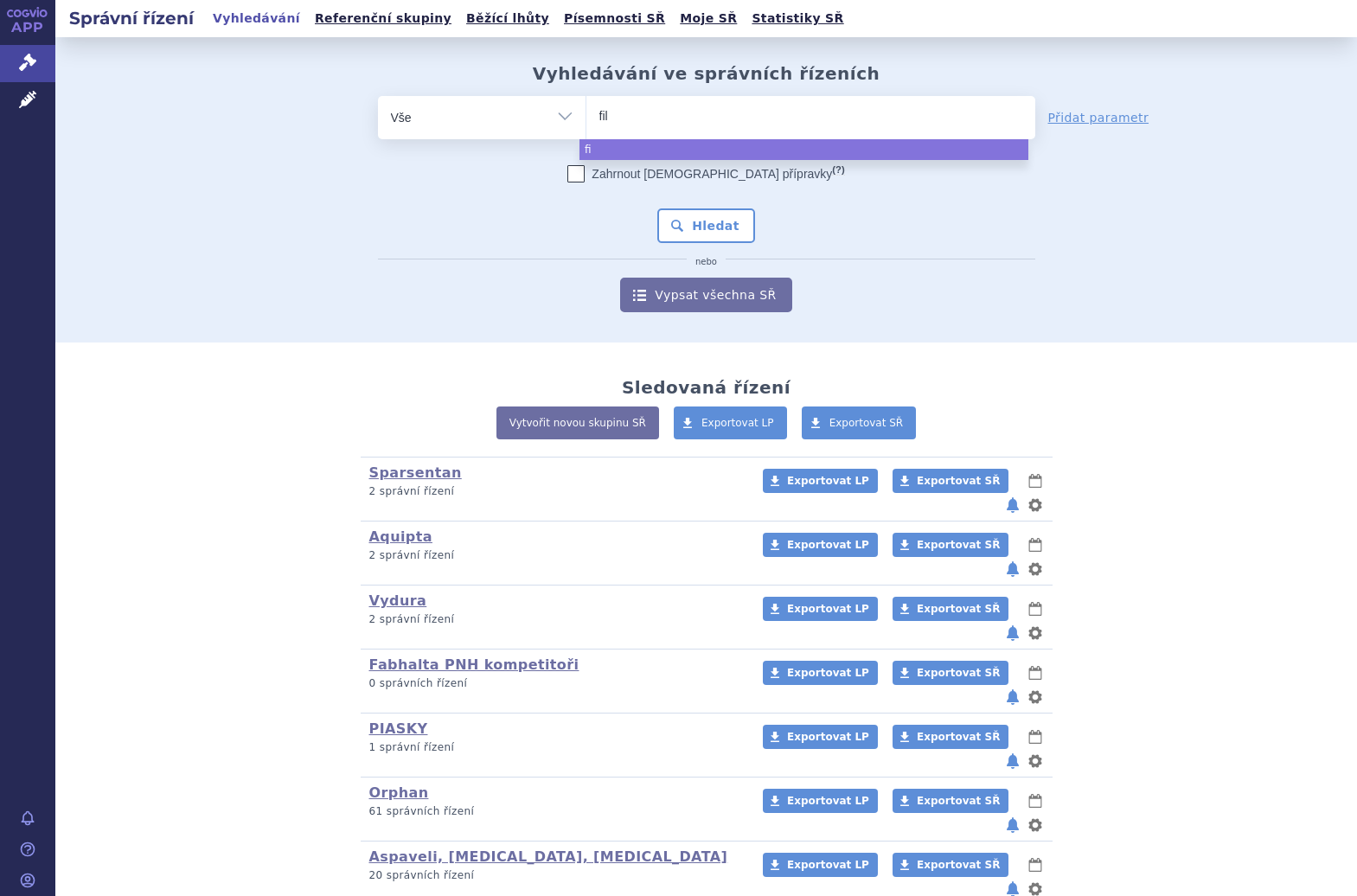
type input "fils"
type input "filspar"
type input "filspari"
select select "filspari"
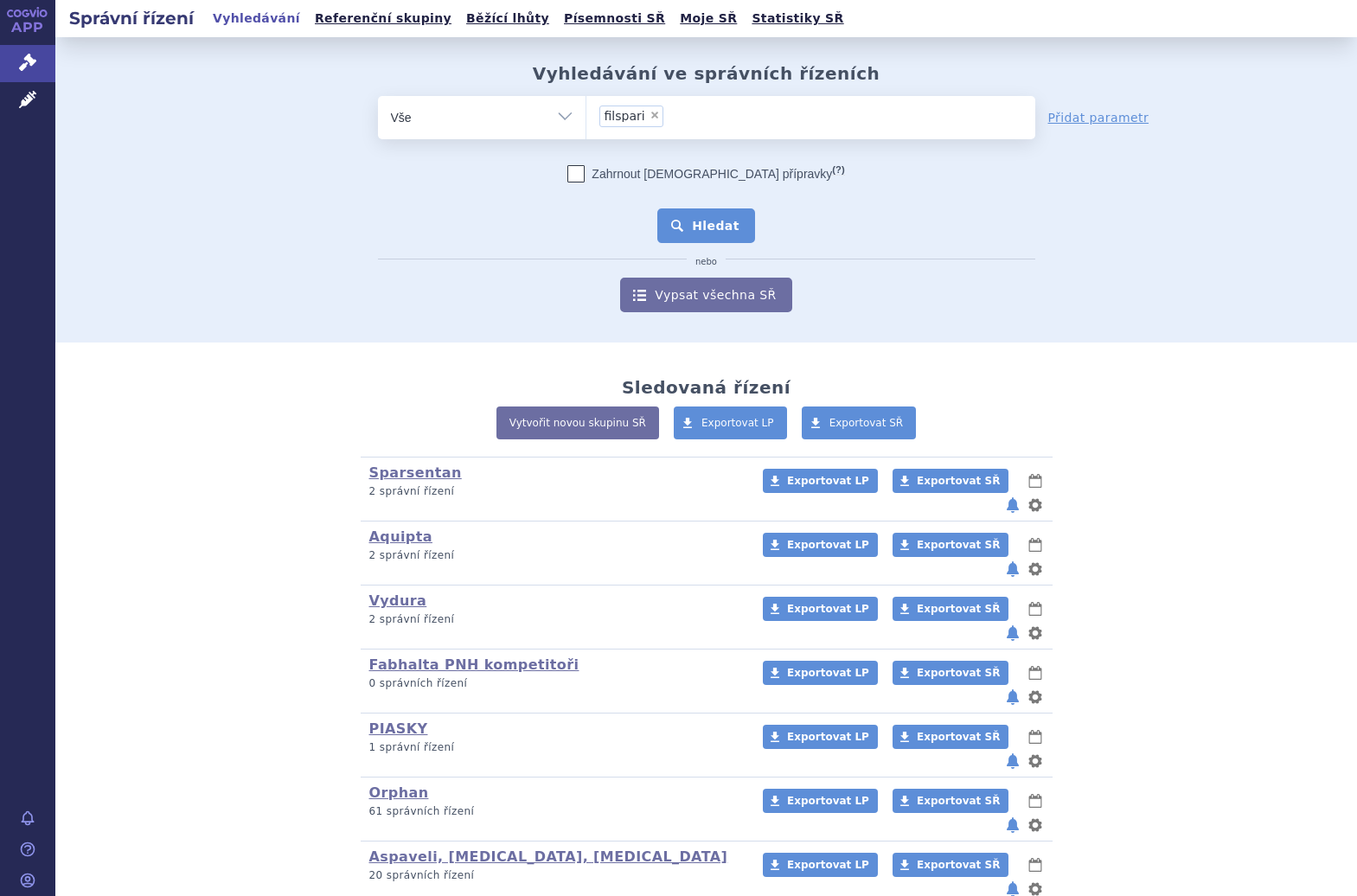
click at [710, 242] on button "Hledat" at bounding box center [706, 226] width 98 height 35
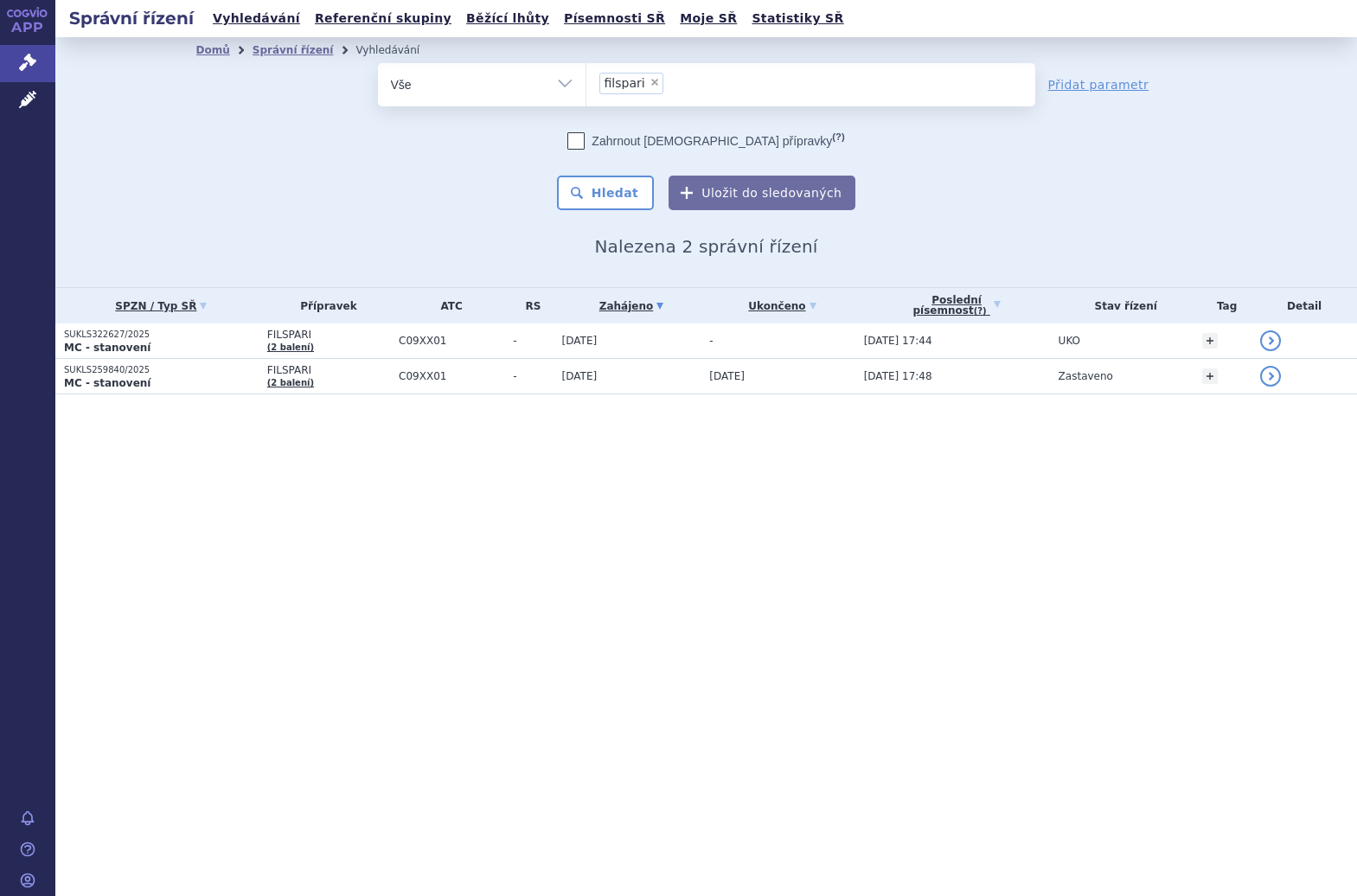
click at [649, 88] on span "×" at bounding box center [655, 82] width 10 height 10
click at [587, 88] on select "filspari" at bounding box center [586, 84] width 1 height 43
select select
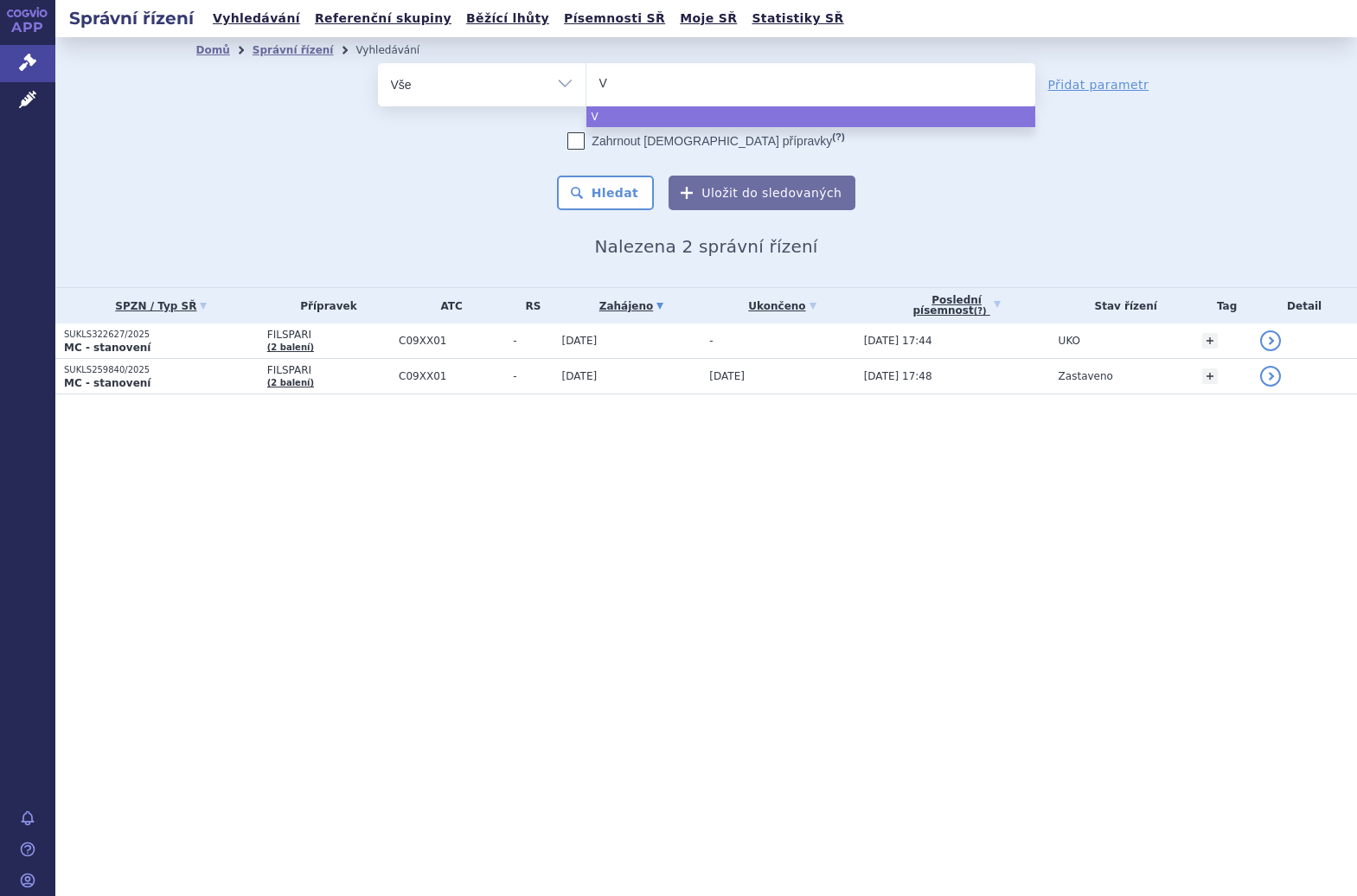
type input "Va"
type input "Van"
type input "Vanra"
type input "Vanrafi"
type input "Vanrafia"
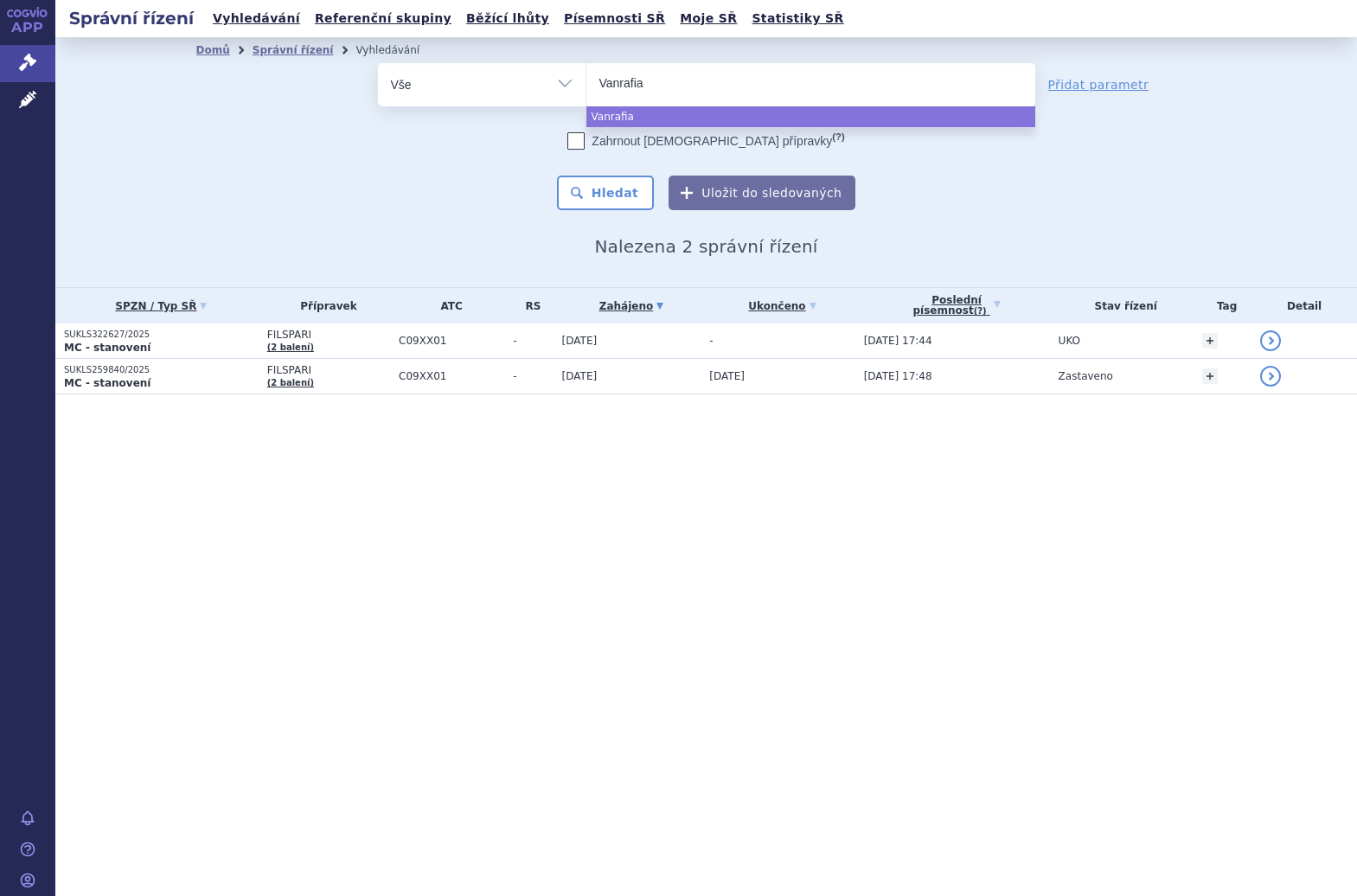
select select "Vanrafia"
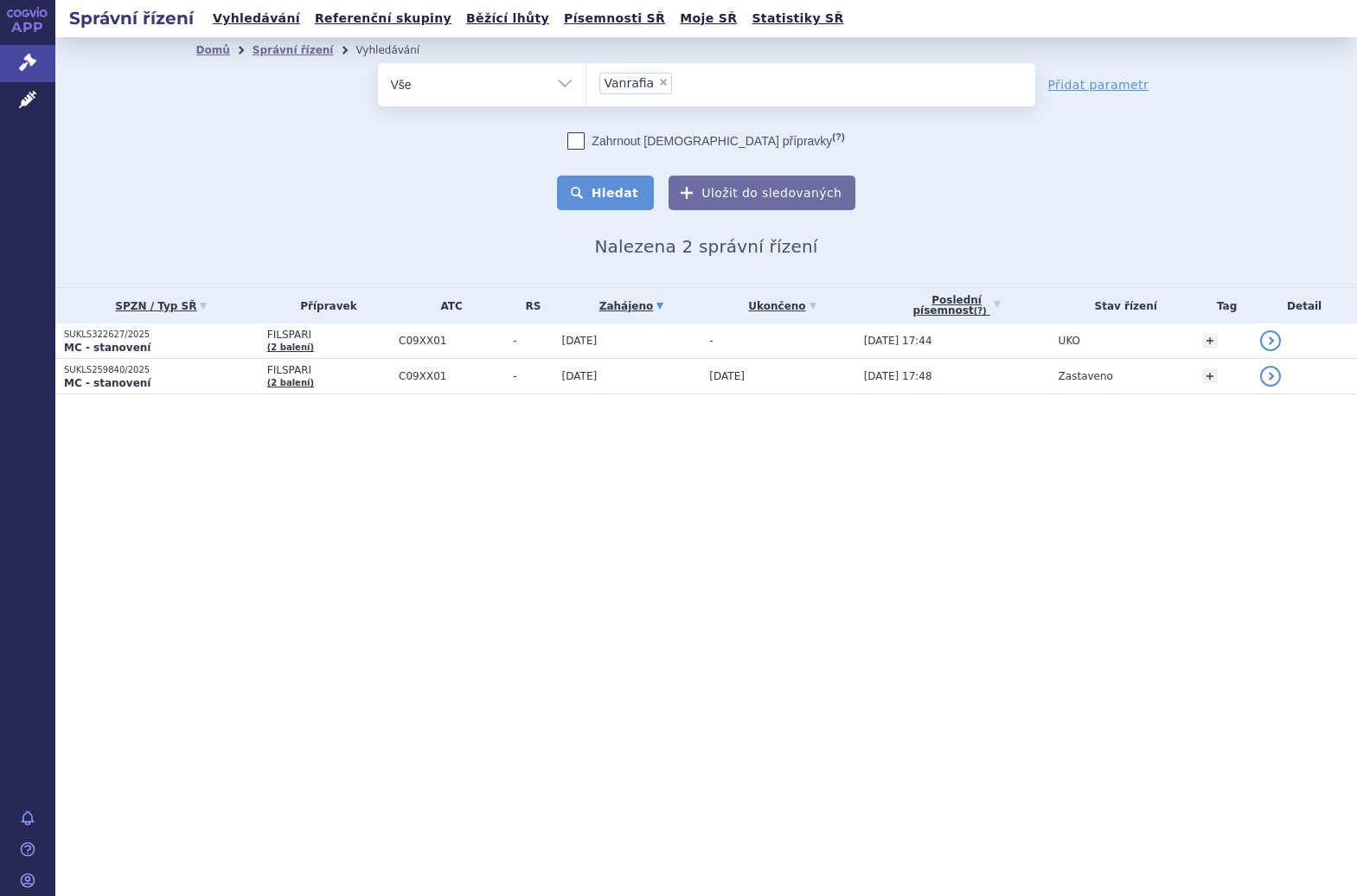
click at [633, 188] on button "Hledat" at bounding box center [606, 193] width 98 height 35
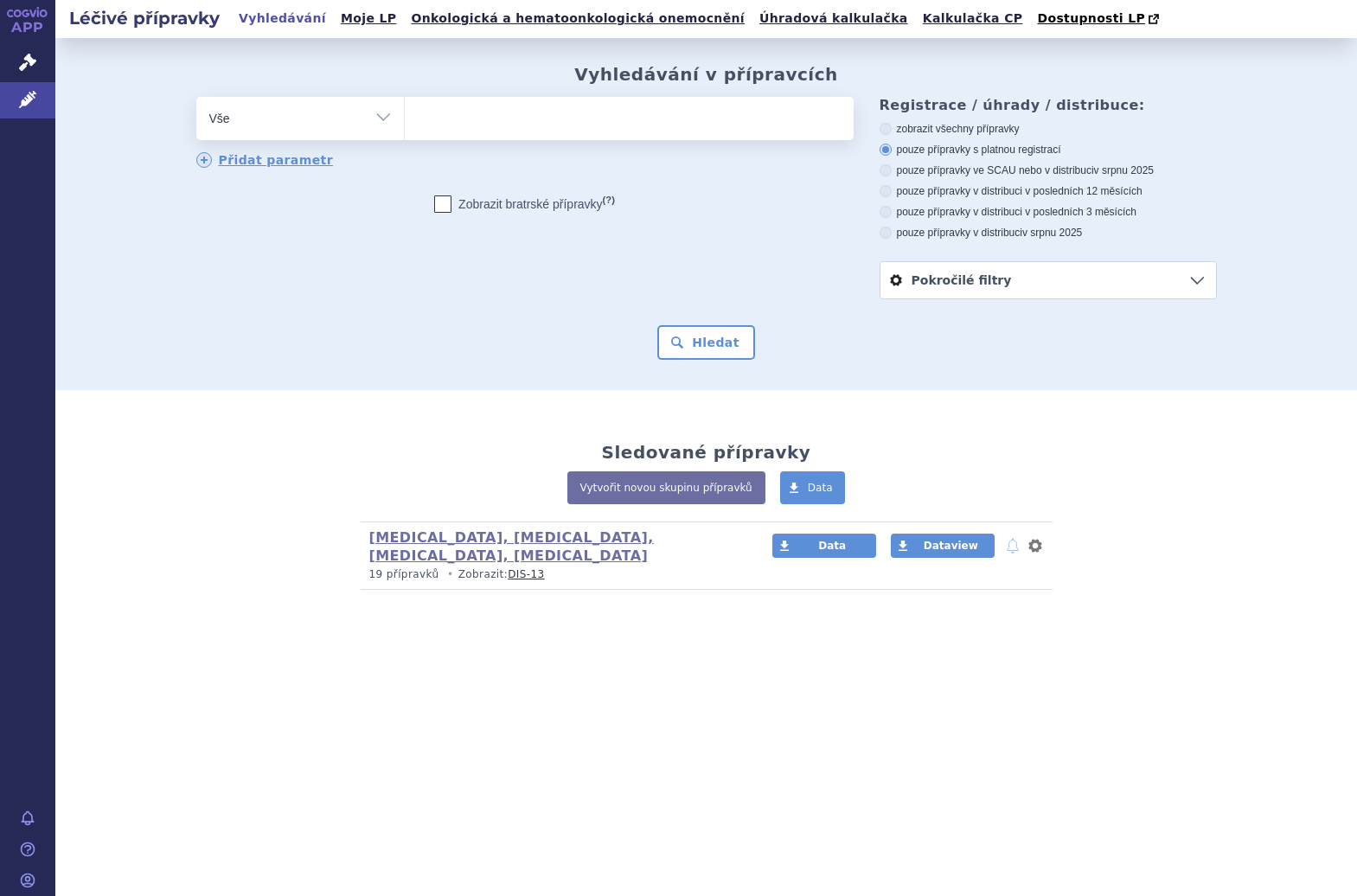
click at [452, 120] on ul at bounding box center [629, 115] width 449 height 36
click at [405, 120] on select at bounding box center [404, 118] width 1 height 43
type input "fi"
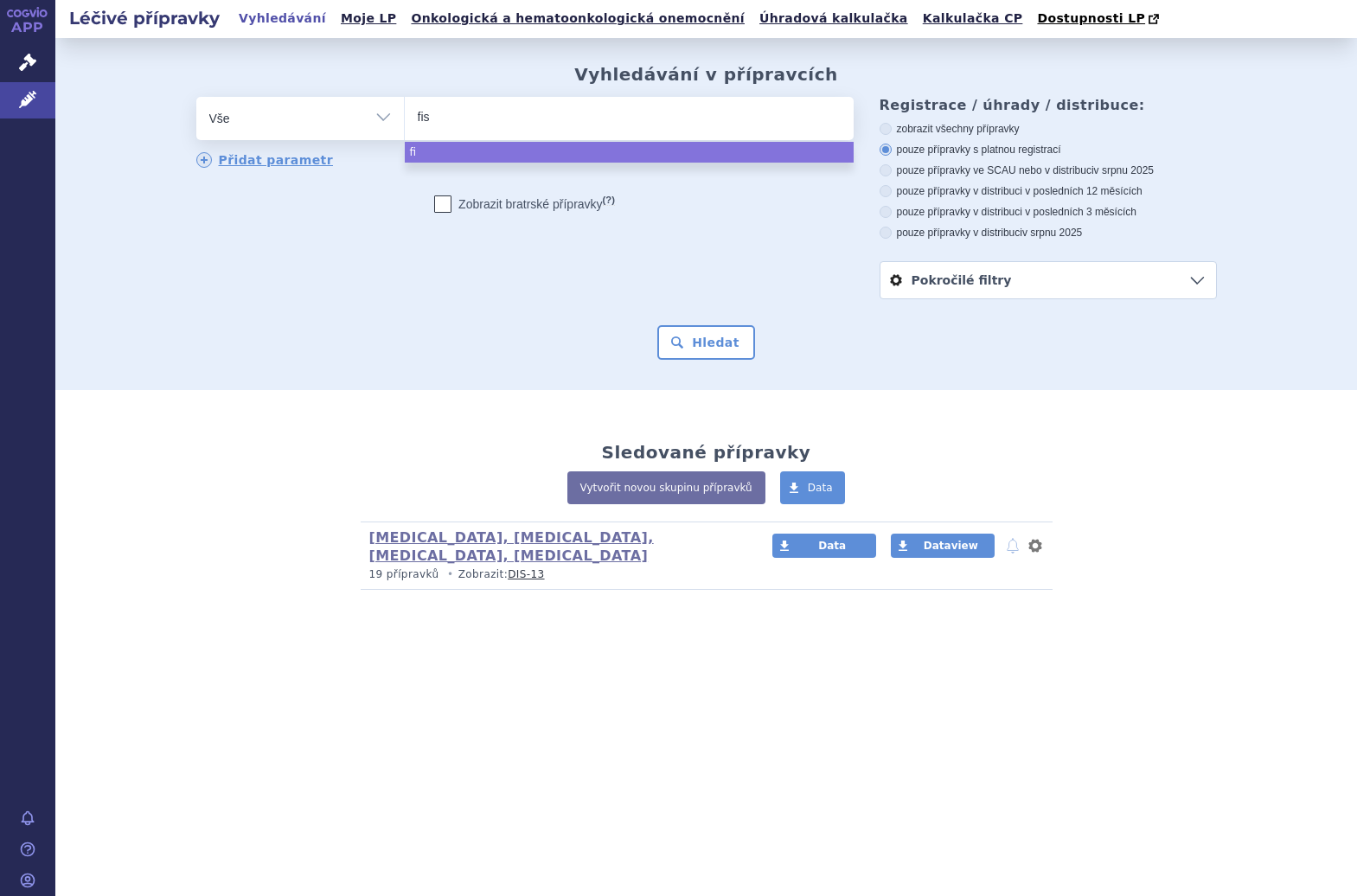
type input "fisl"
type input "fis"
type input "fi"
type input "filsp"
type input "filspari"
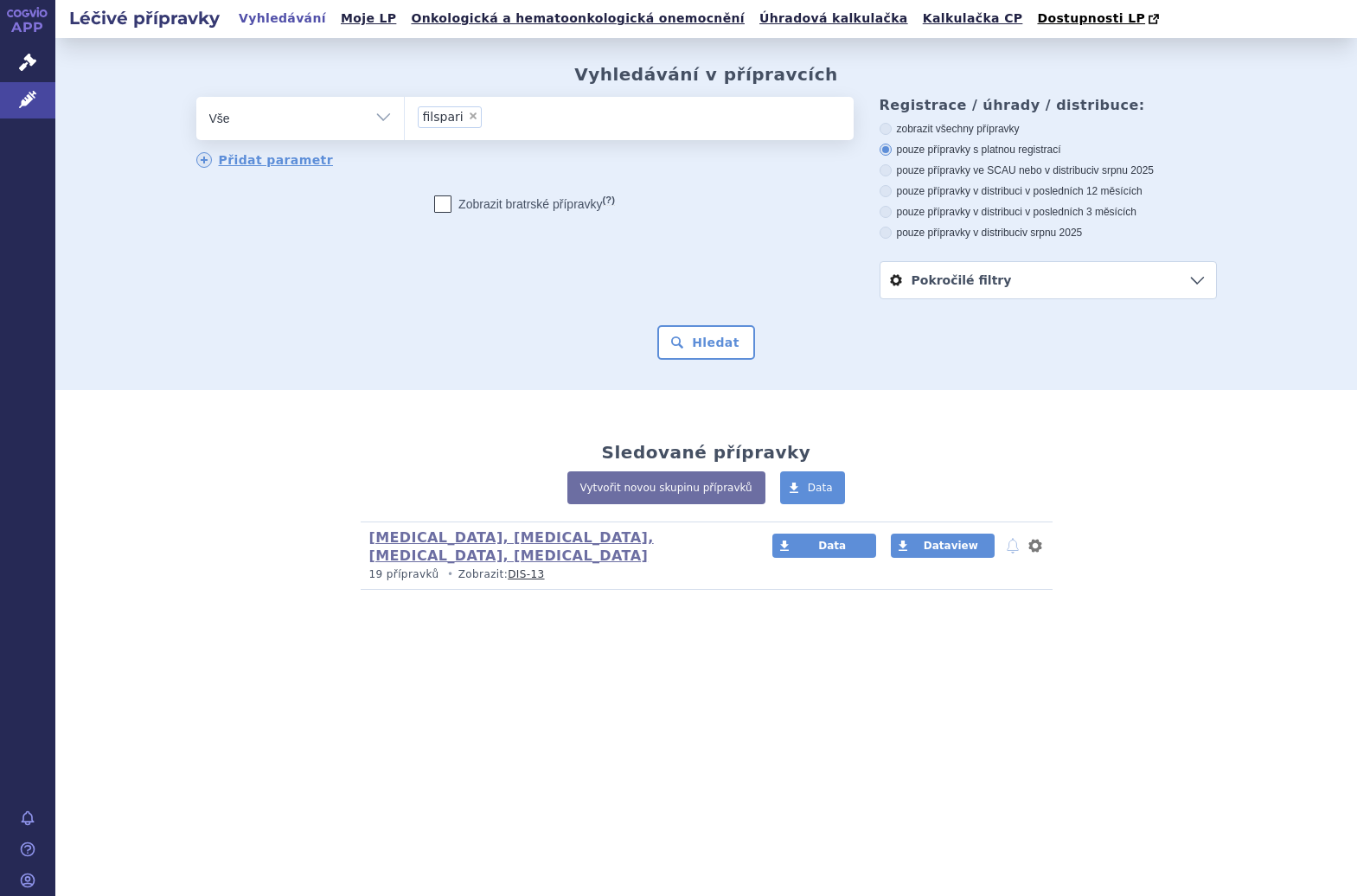
select select "filspari"
click at [707, 338] on button "Hledat" at bounding box center [706, 343] width 98 height 35
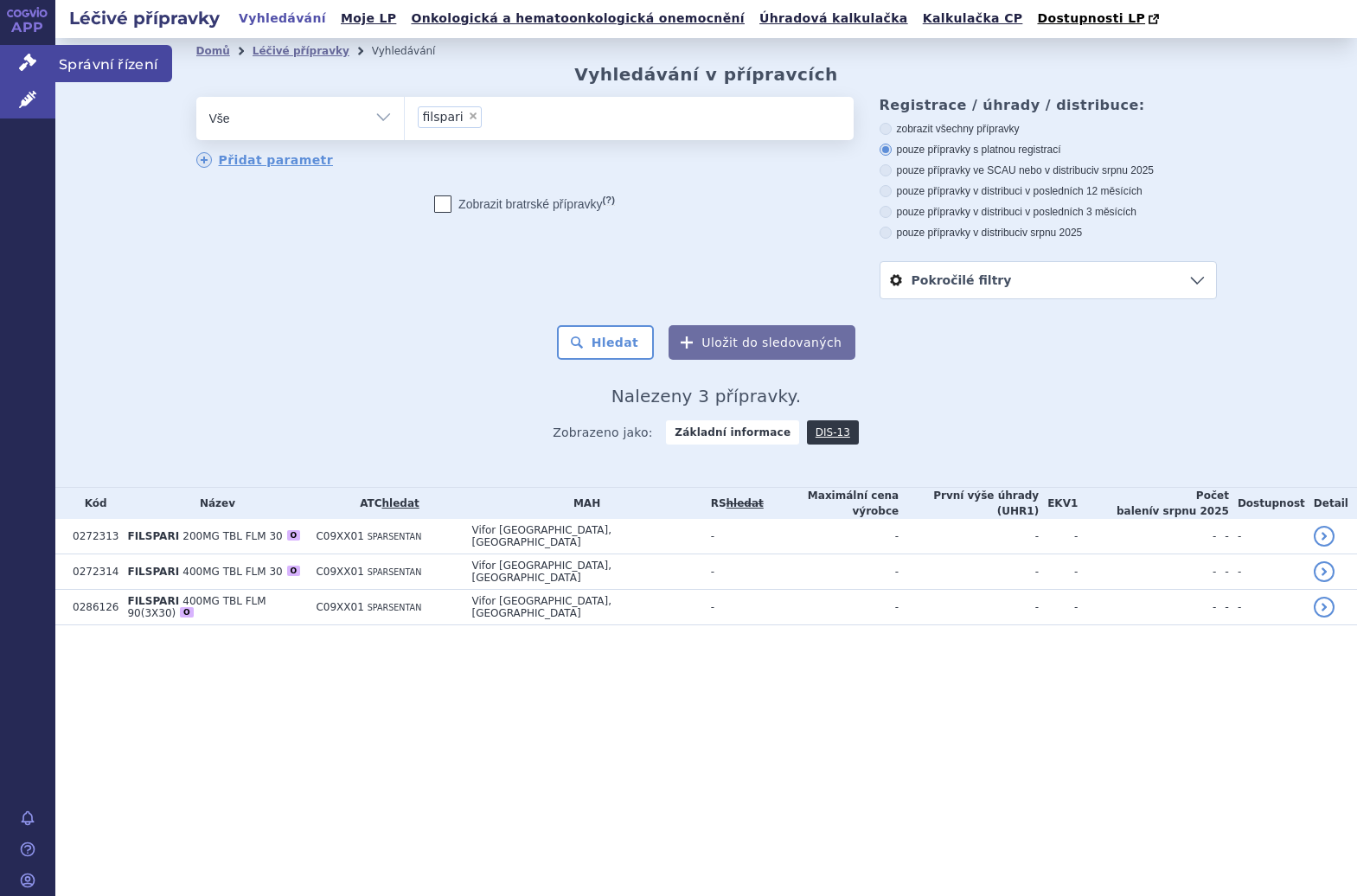
click at [36, 57] on icon at bounding box center [28, 63] width 17 height 17
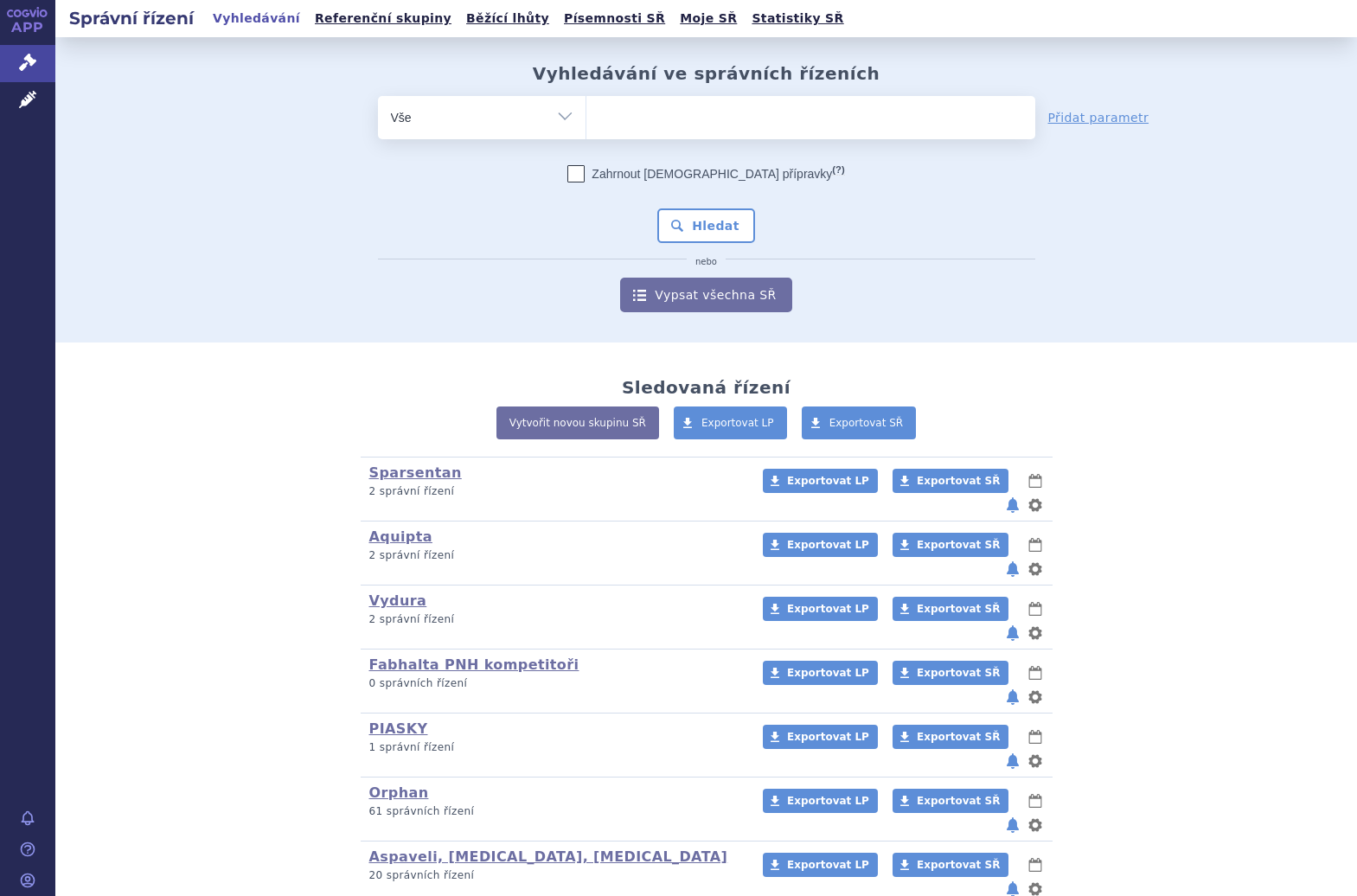
click at [602, 109] on input "search" at bounding box center [604, 115] width 10 height 22
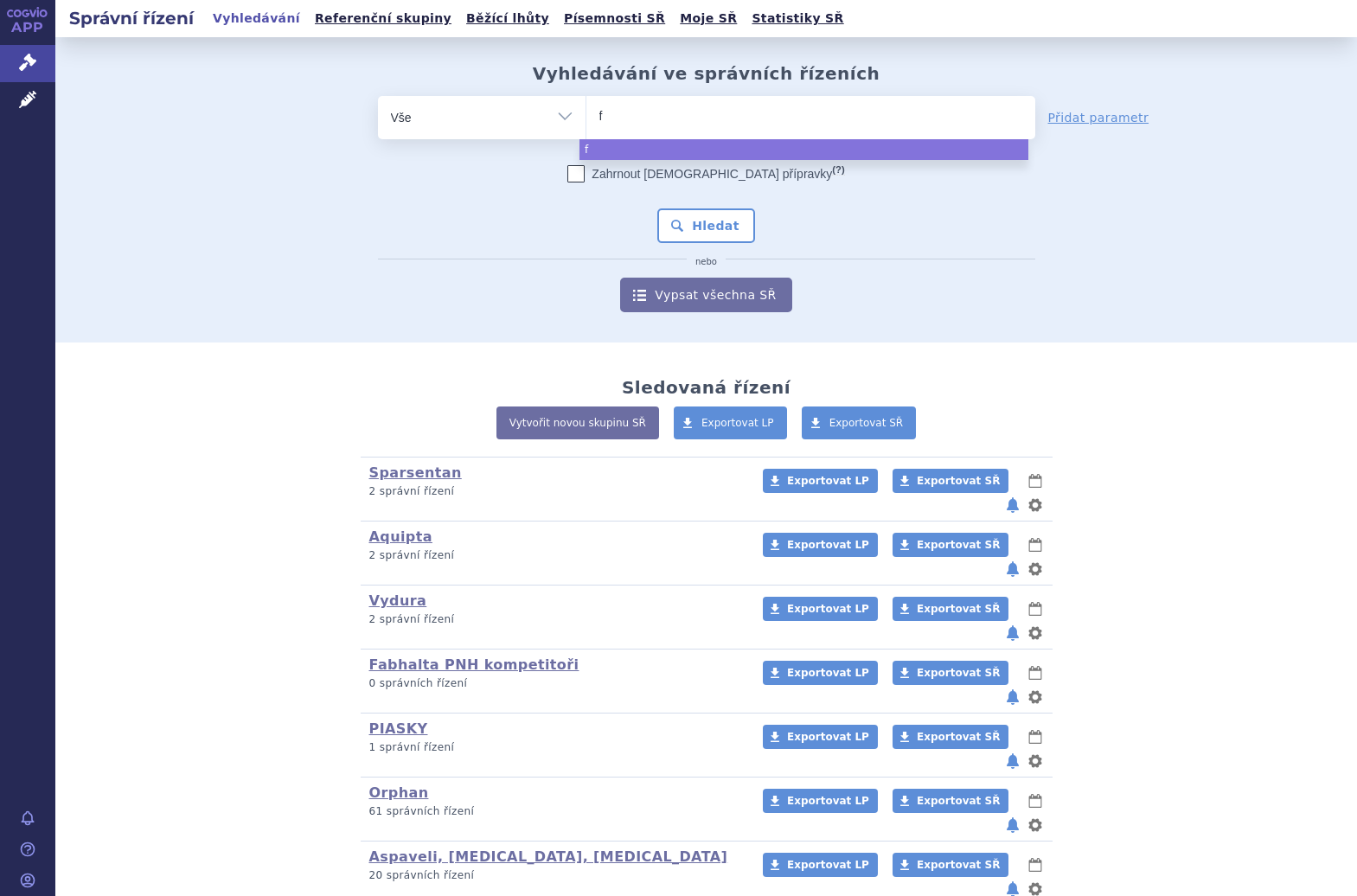
type input "fi"
type input "fil"
type input "filsp"
type input "filspa"
type input "filspari"
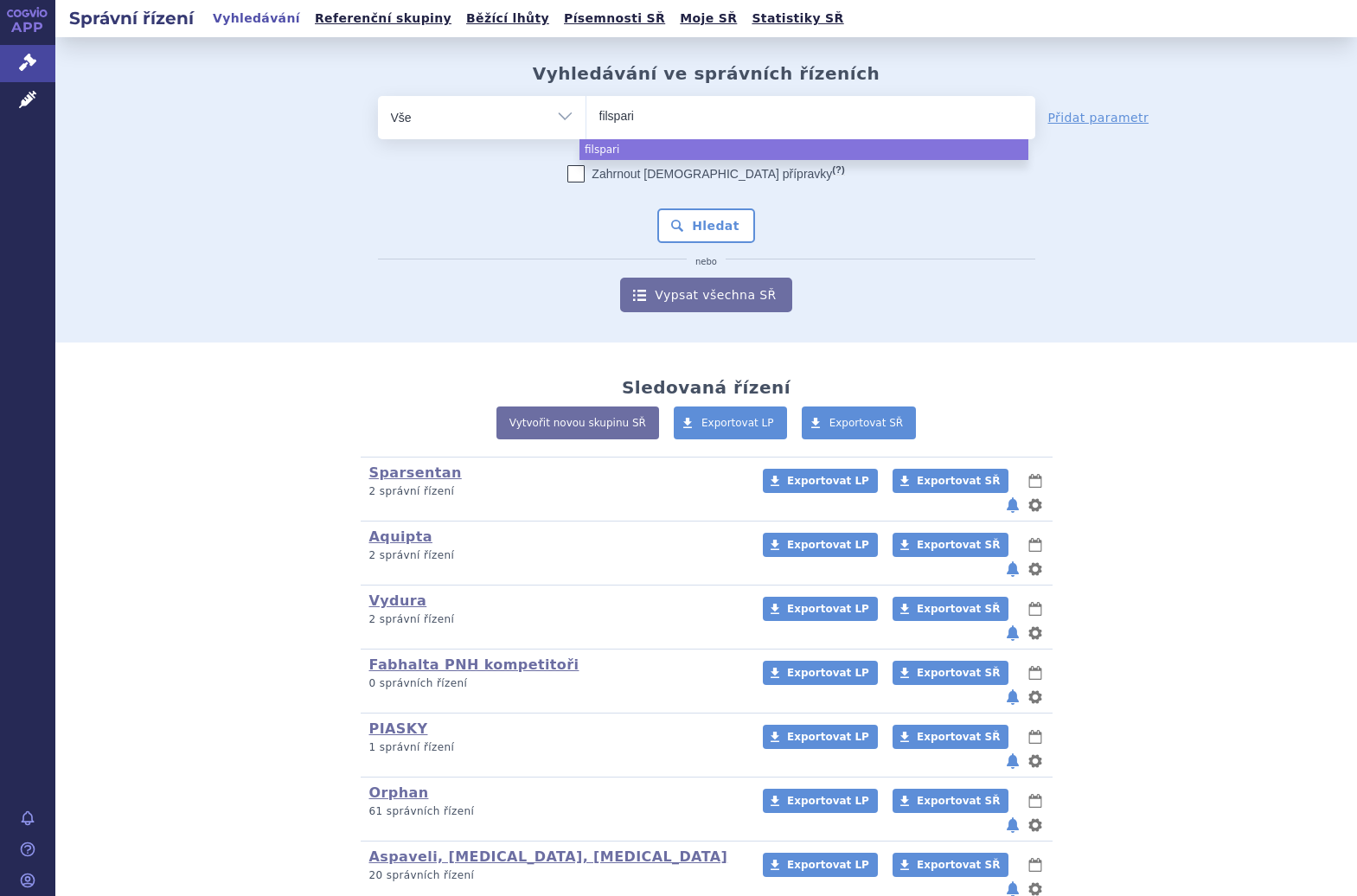
select select "filspari"
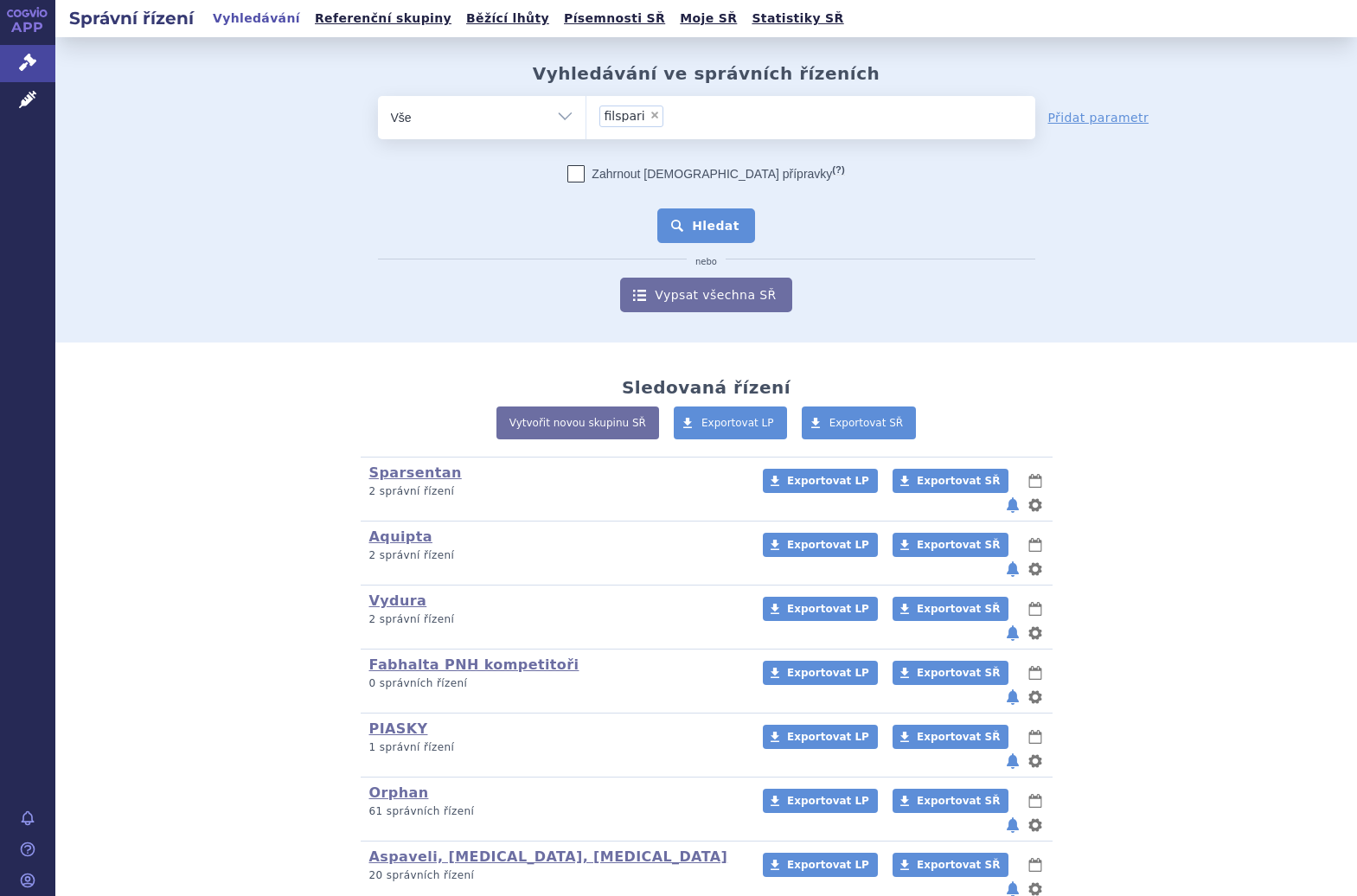
click at [687, 223] on button "Hledat" at bounding box center [706, 226] width 98 height 35
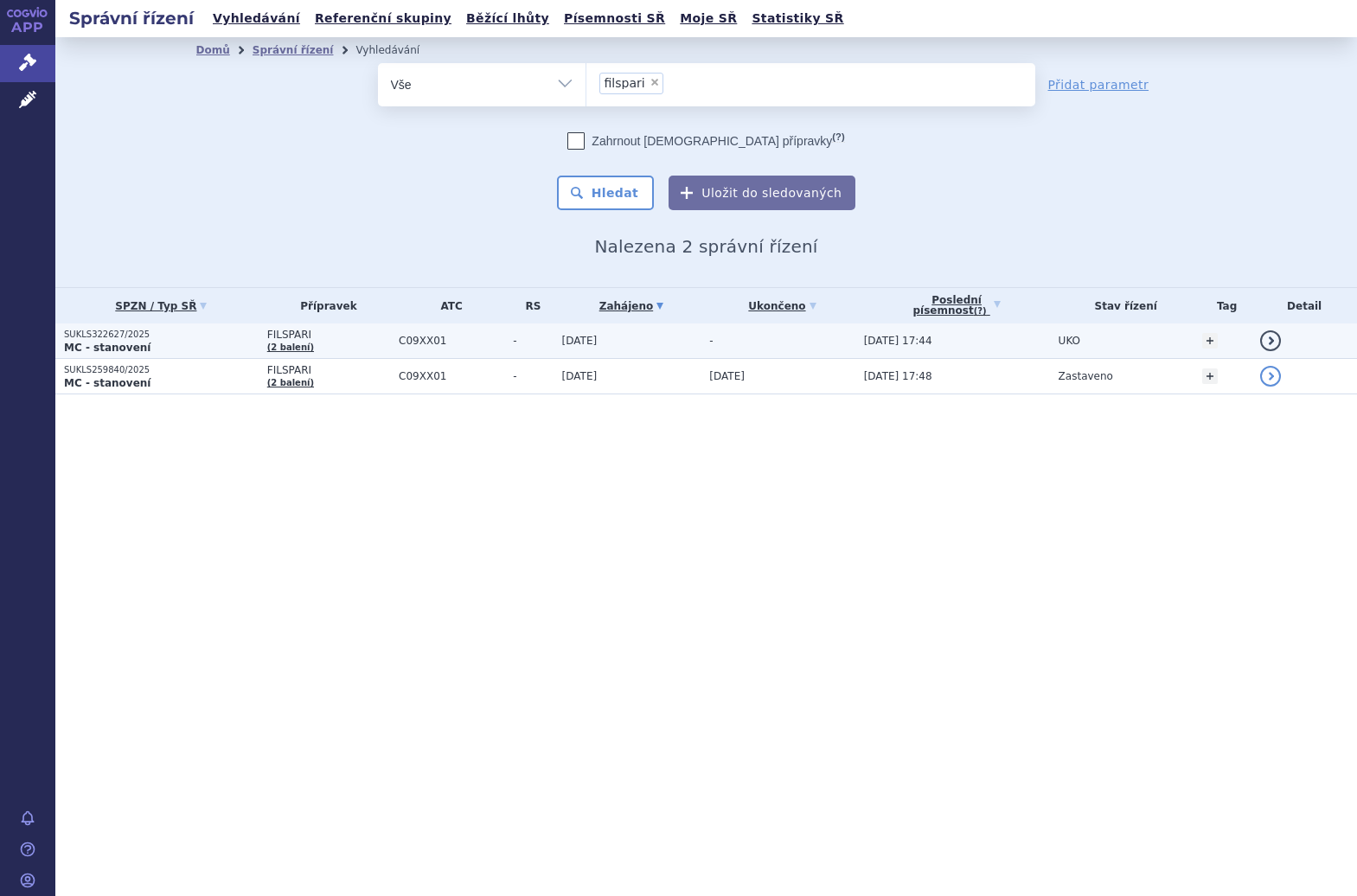
click at [661, 346] on td "11.08.2025" at bounding box center [628, 341] width 148 height 36
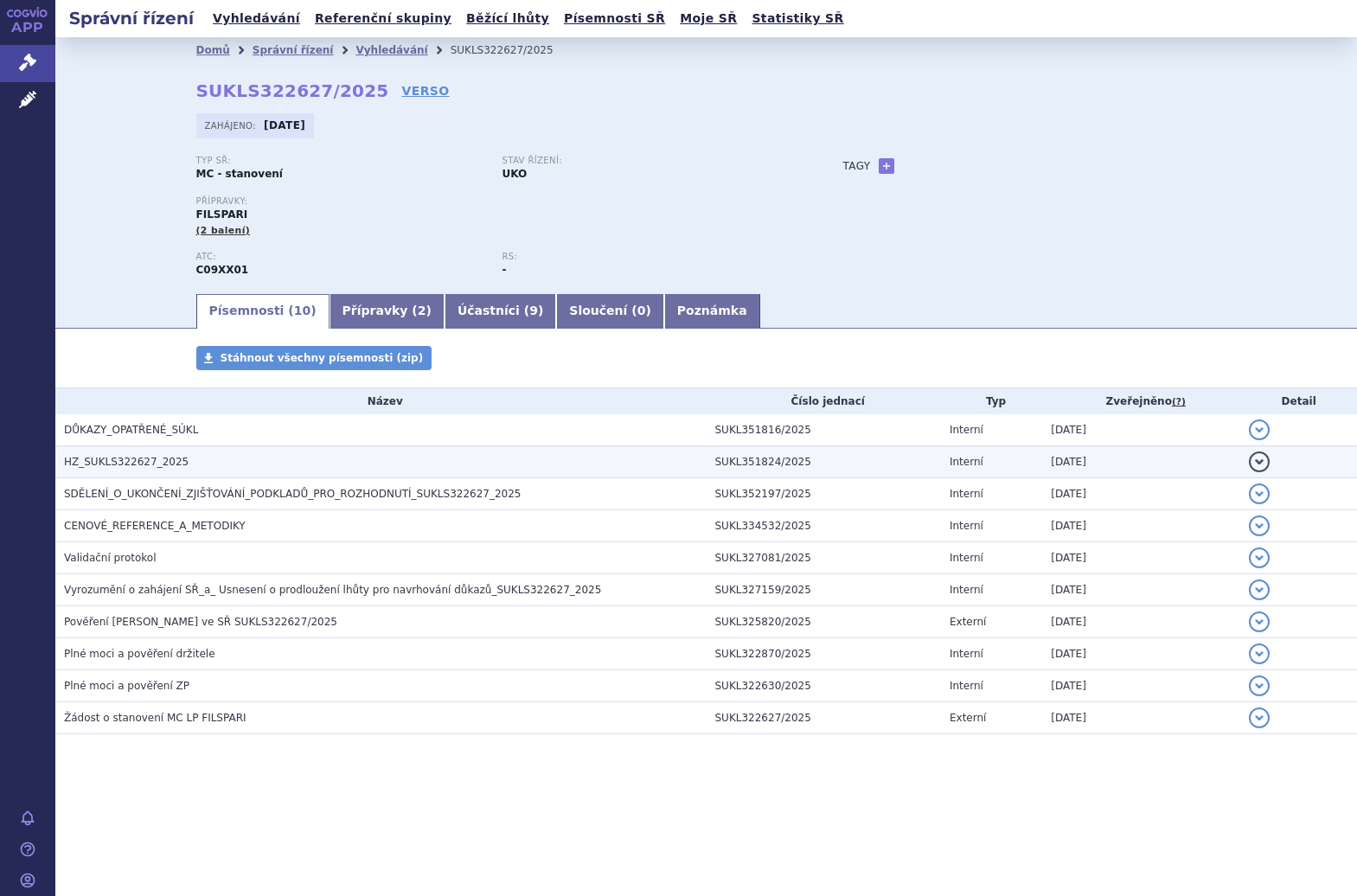
click at [273, 471] on h3 "HZ_SUKLS322627_2025" at bounding box center [385, 462] width 642 height 17
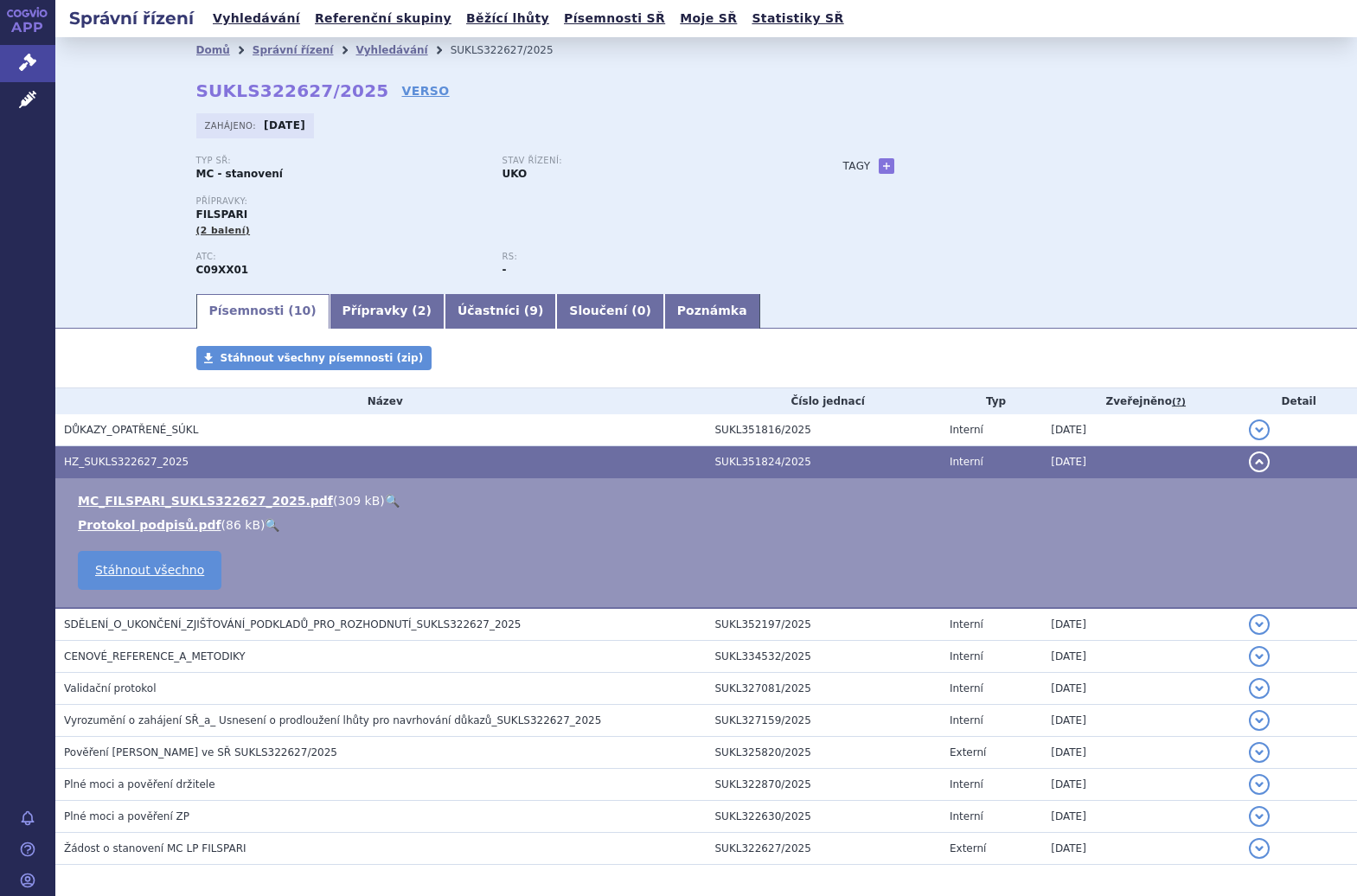
click at [385, 506] on link "🔍" at bounding box center [392, 501] width 15 height 14
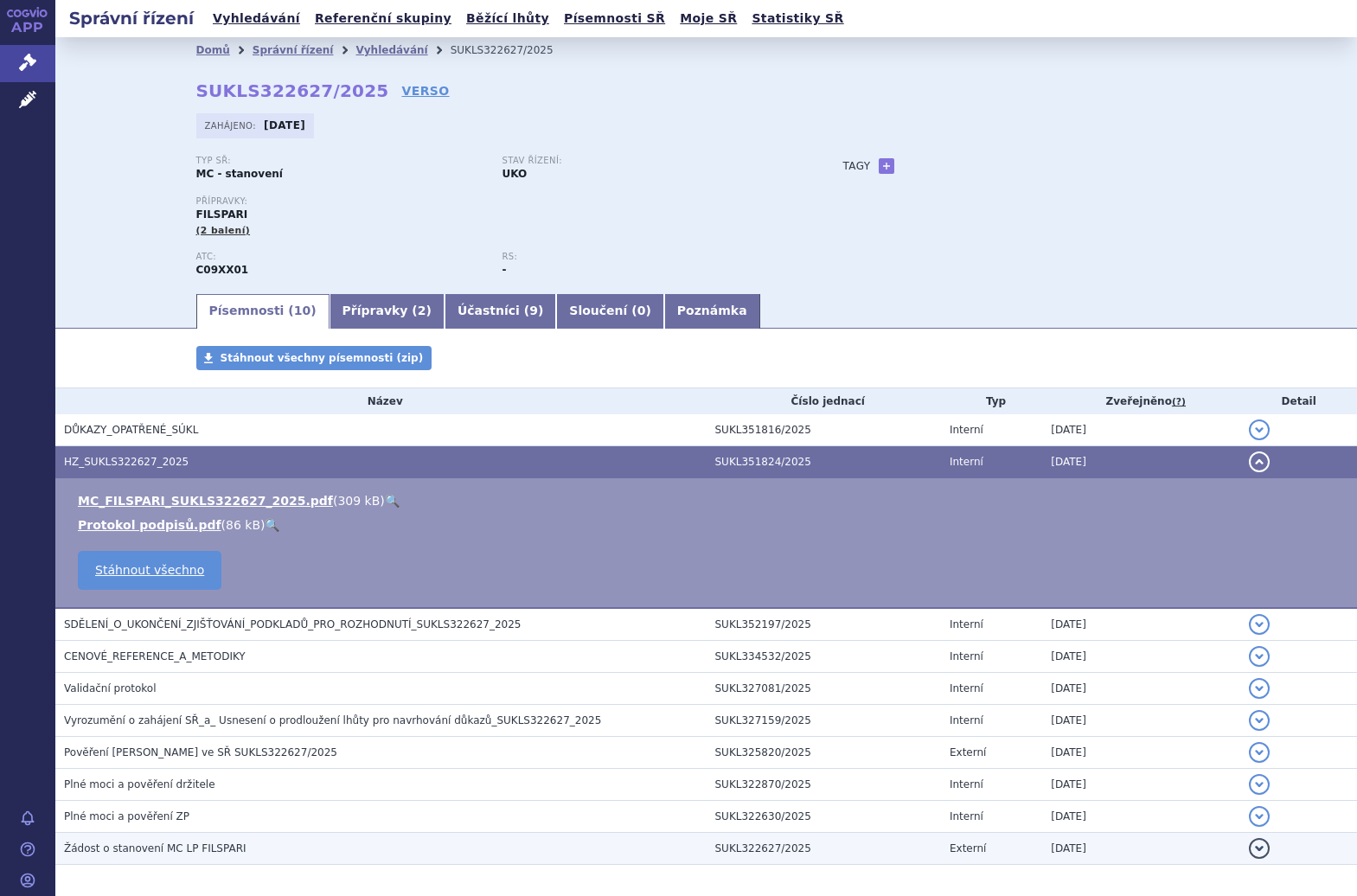
click at [269, 852] on h3 "Žádost o stanovení MC LP FILSPARI" at bounding box center [385, 849] width 642 height 17
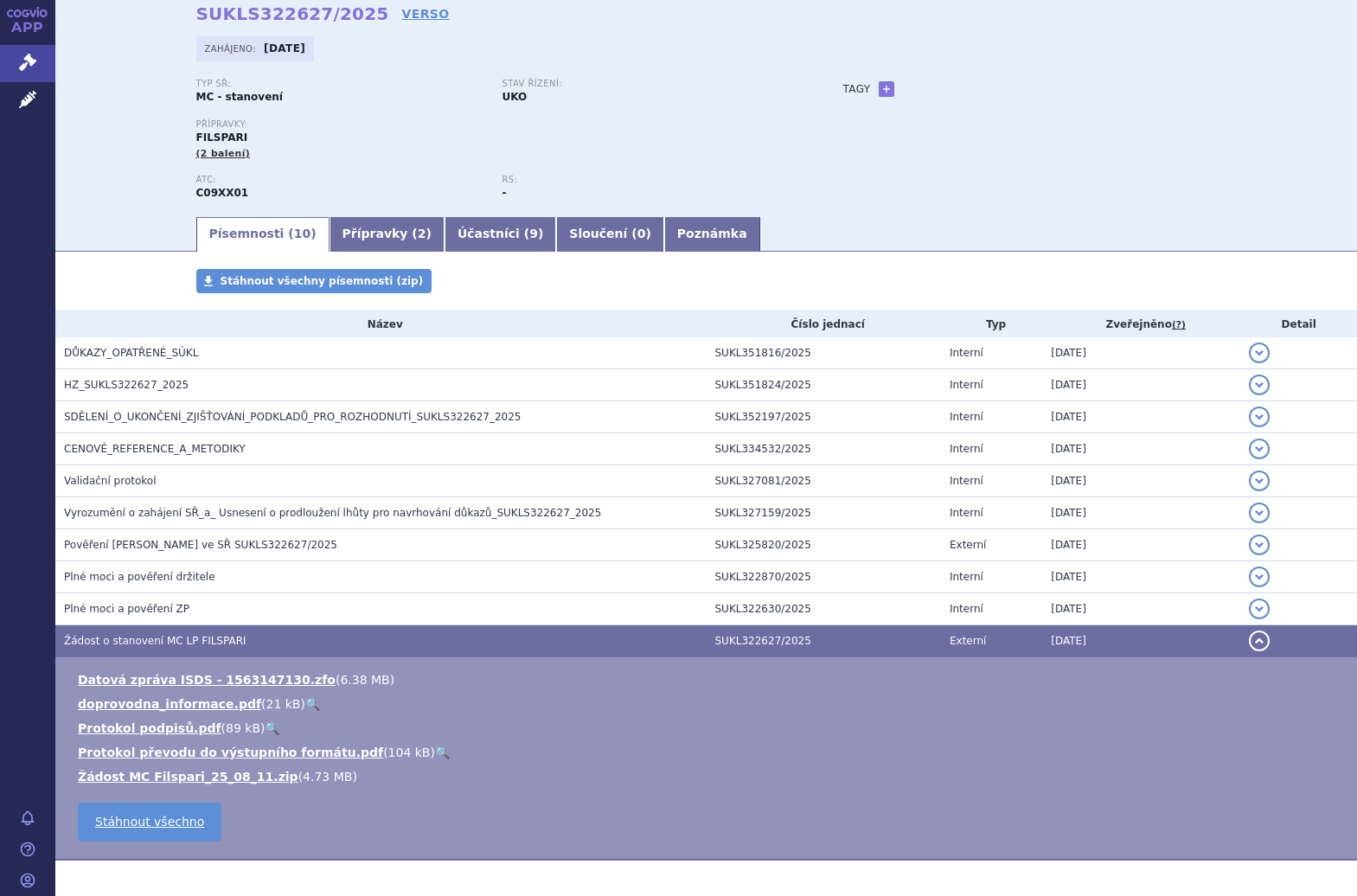
scroll to position [80, 0]
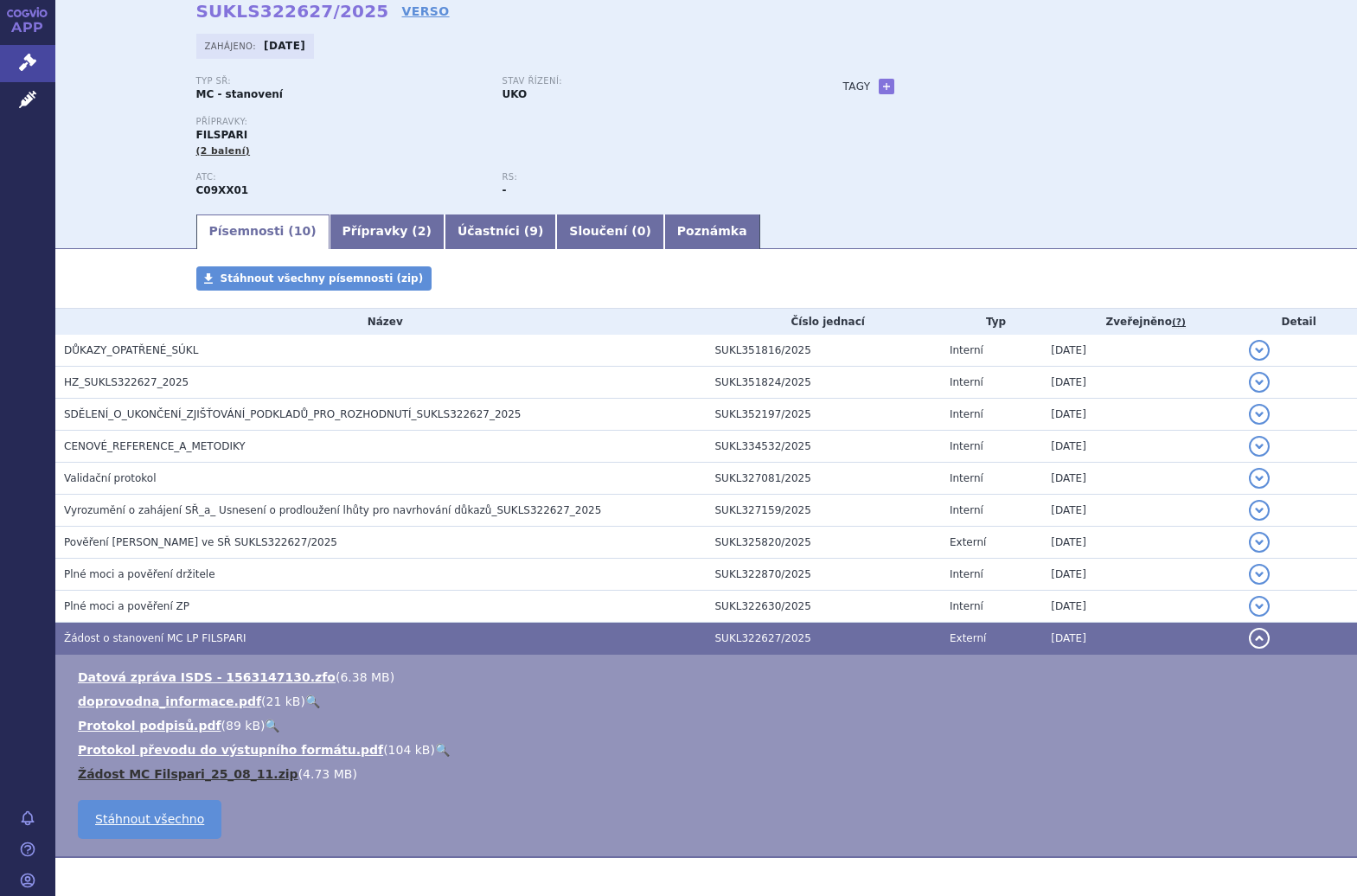
click at [239, 772] on link "Žádost MC Filspari_25_08_11.zip" at bounding box center [188, 774] width 221 height 14
drag, startPoint x: 239, startPoint y: 772, endPoint x: 603, endPoint y: 526, distance: 439.3
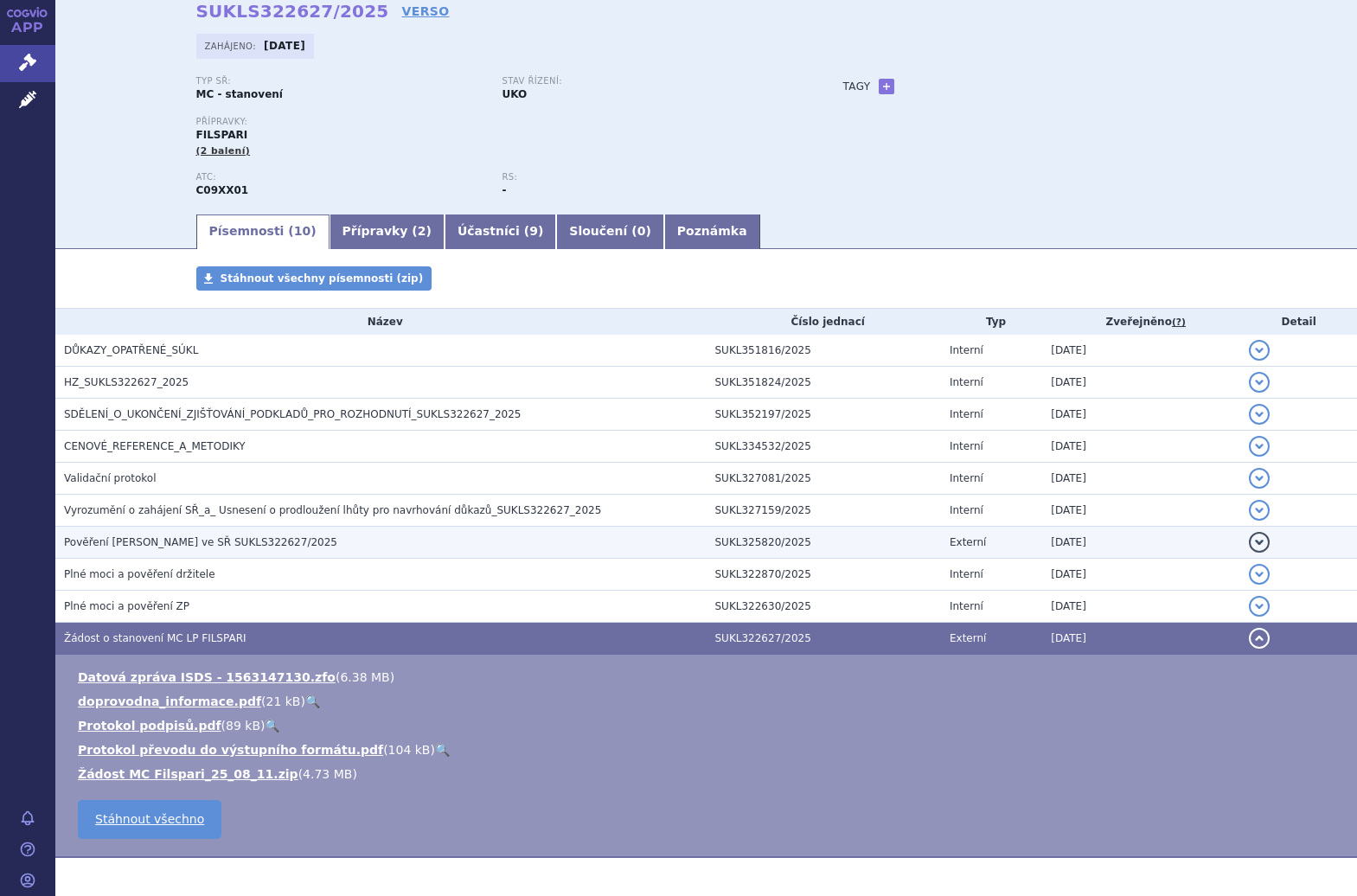
click at [239, 772] on link "Žádost MC Filspari_25_08_11.zip" at bounding box center [188, 774] width 221 height 14
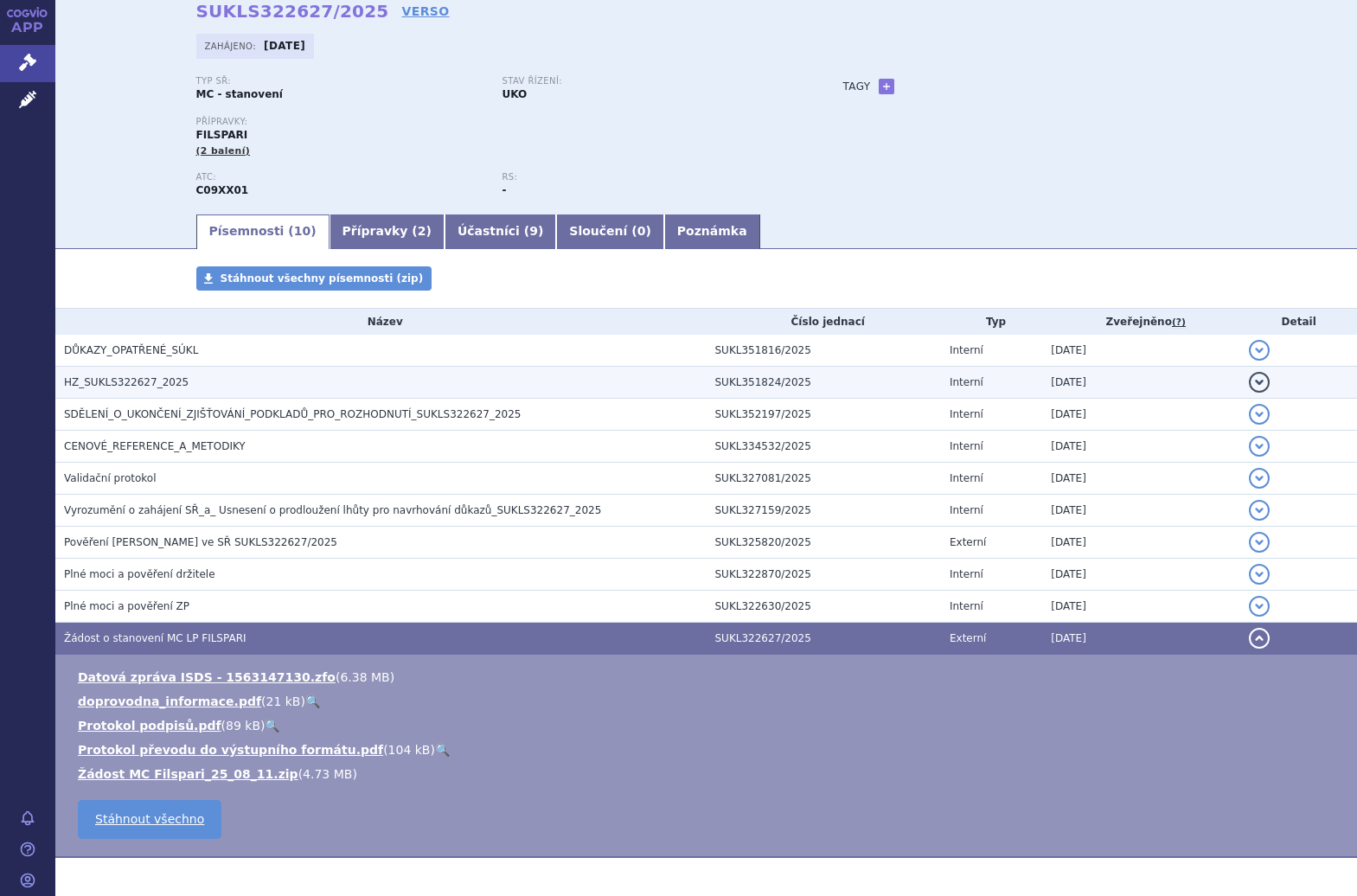
click at [427, 378] on h3 "HZ_SUKLS322627_2025" at bounding box center [385, 382] width 642 height 17
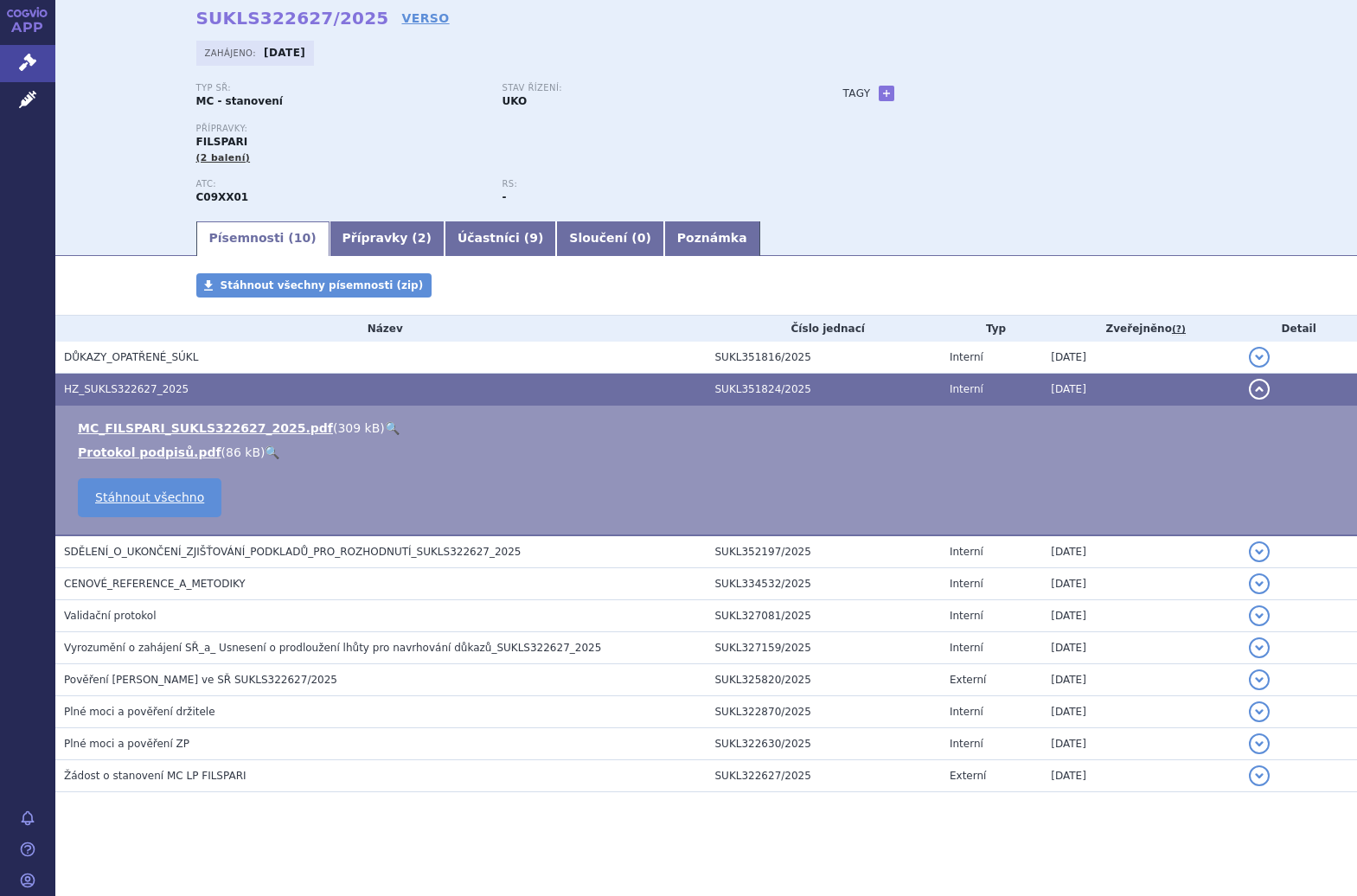
scroll to position [73, 0]
click at [385, 428] on link "🔍" at bounding box center [392, 428] width 15 height 14
click at [33, 94] on icon at bounding box center [28, 100] width 17 height 17
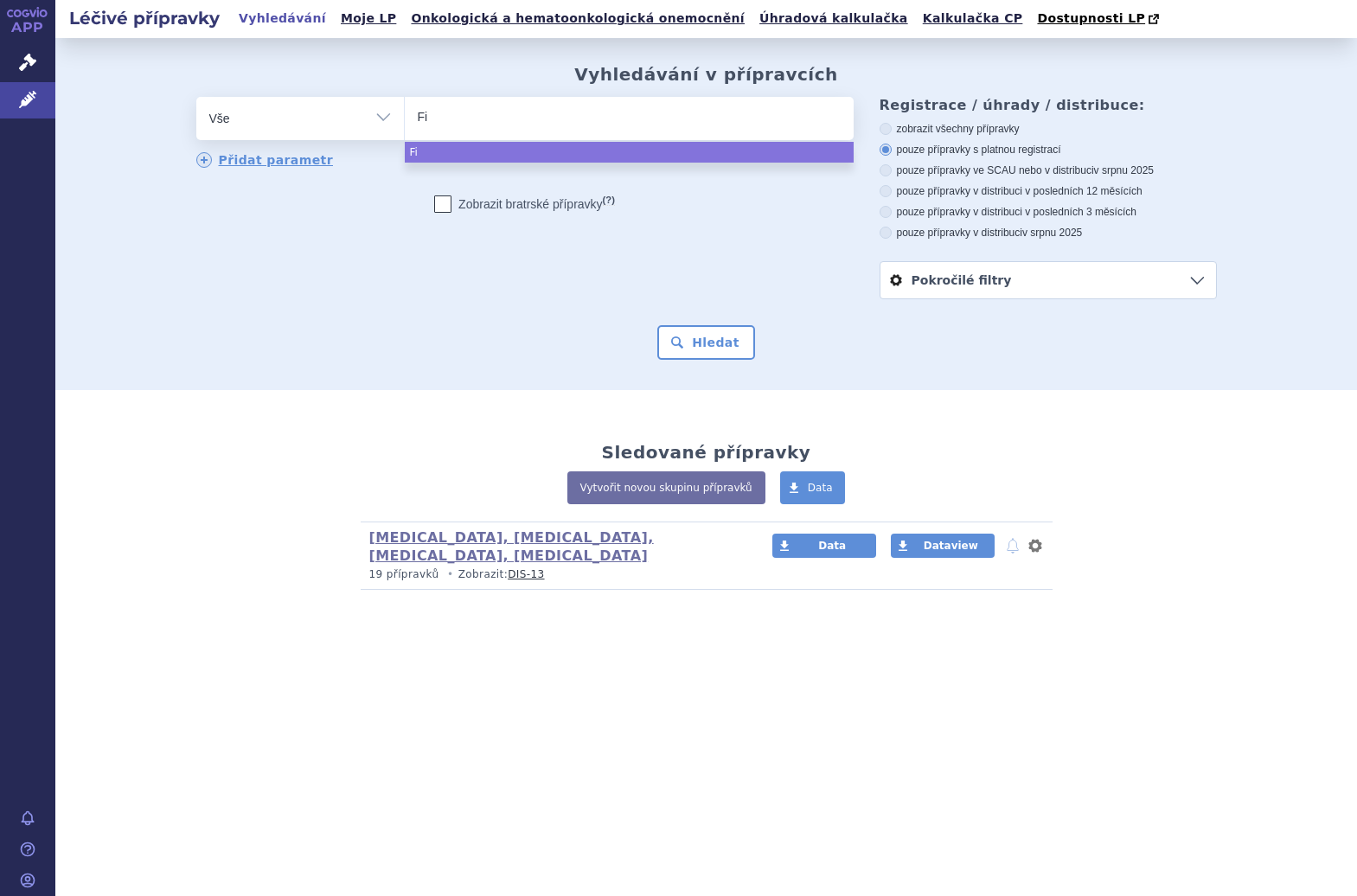
select select
type input "Filsp"
type input "Filspari"
select select "Filspari"
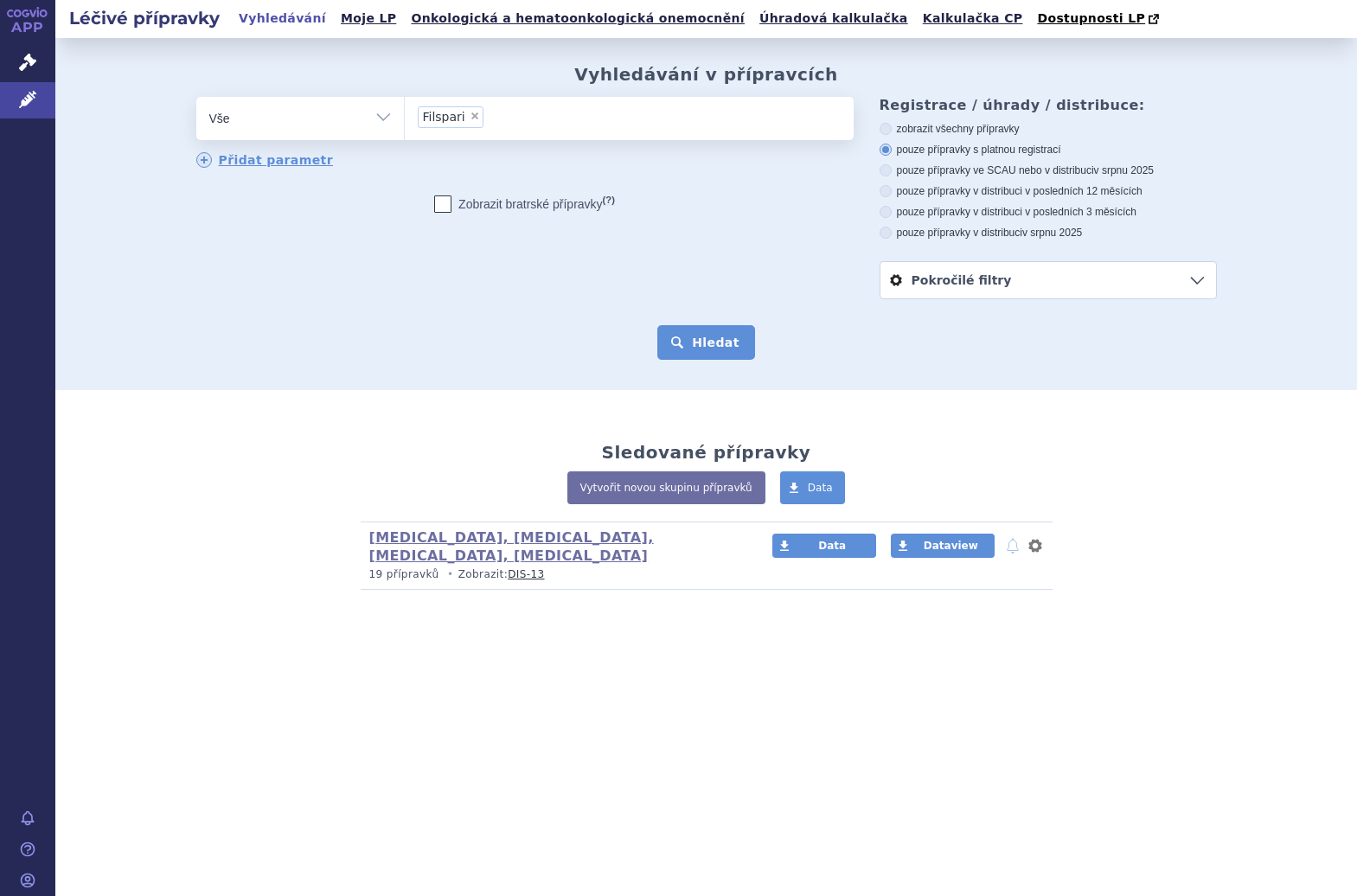
click at [710, 354] on button "Hledat" at bounding box center [706, 343] width 98 height 35
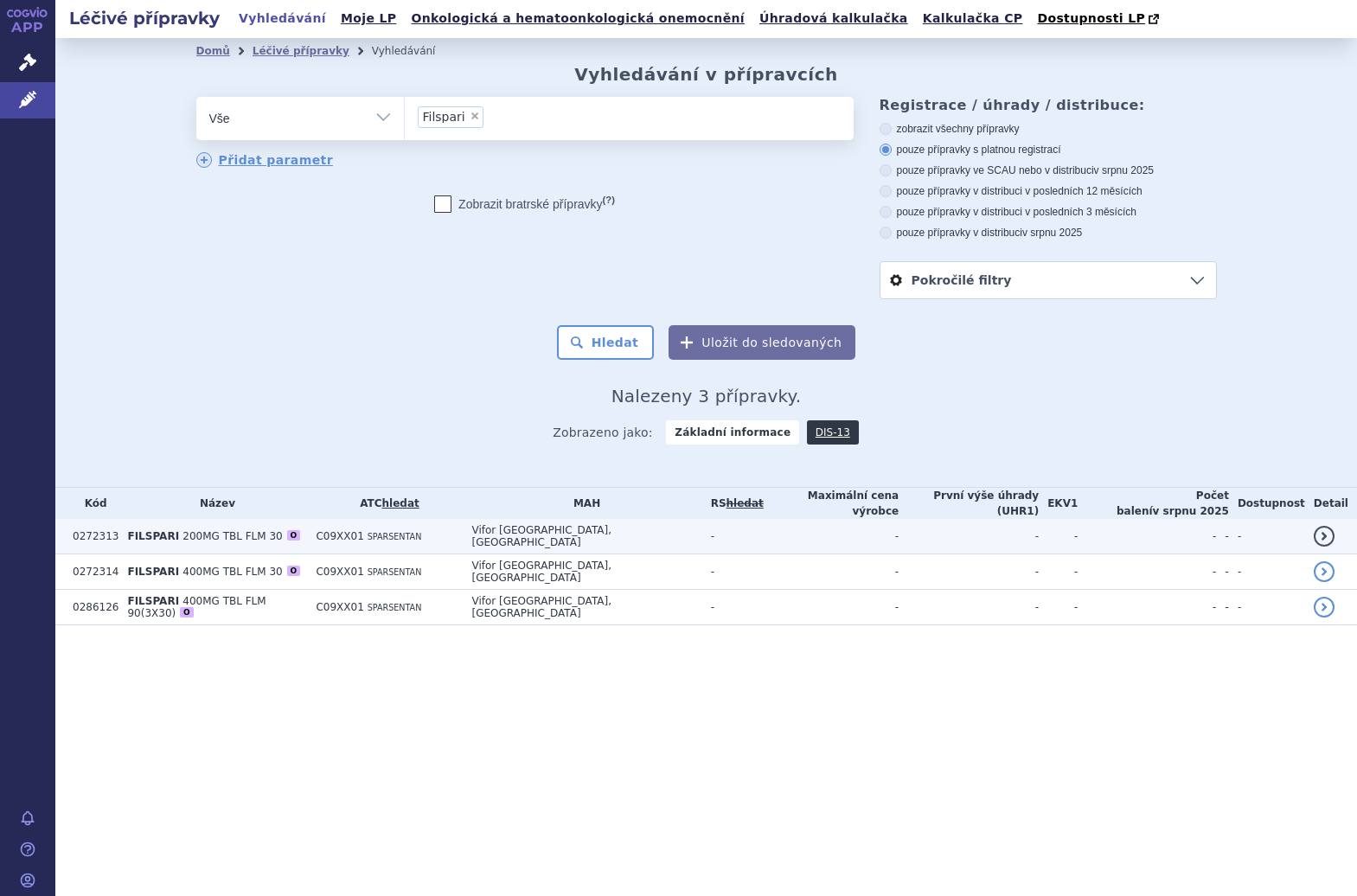
click at [556, 536] on td "Vifor [GEOGRAPHIC_DATA], [GEOGRAPHIC_DATA]" at bounding box center [582, 537] width 239 height 36
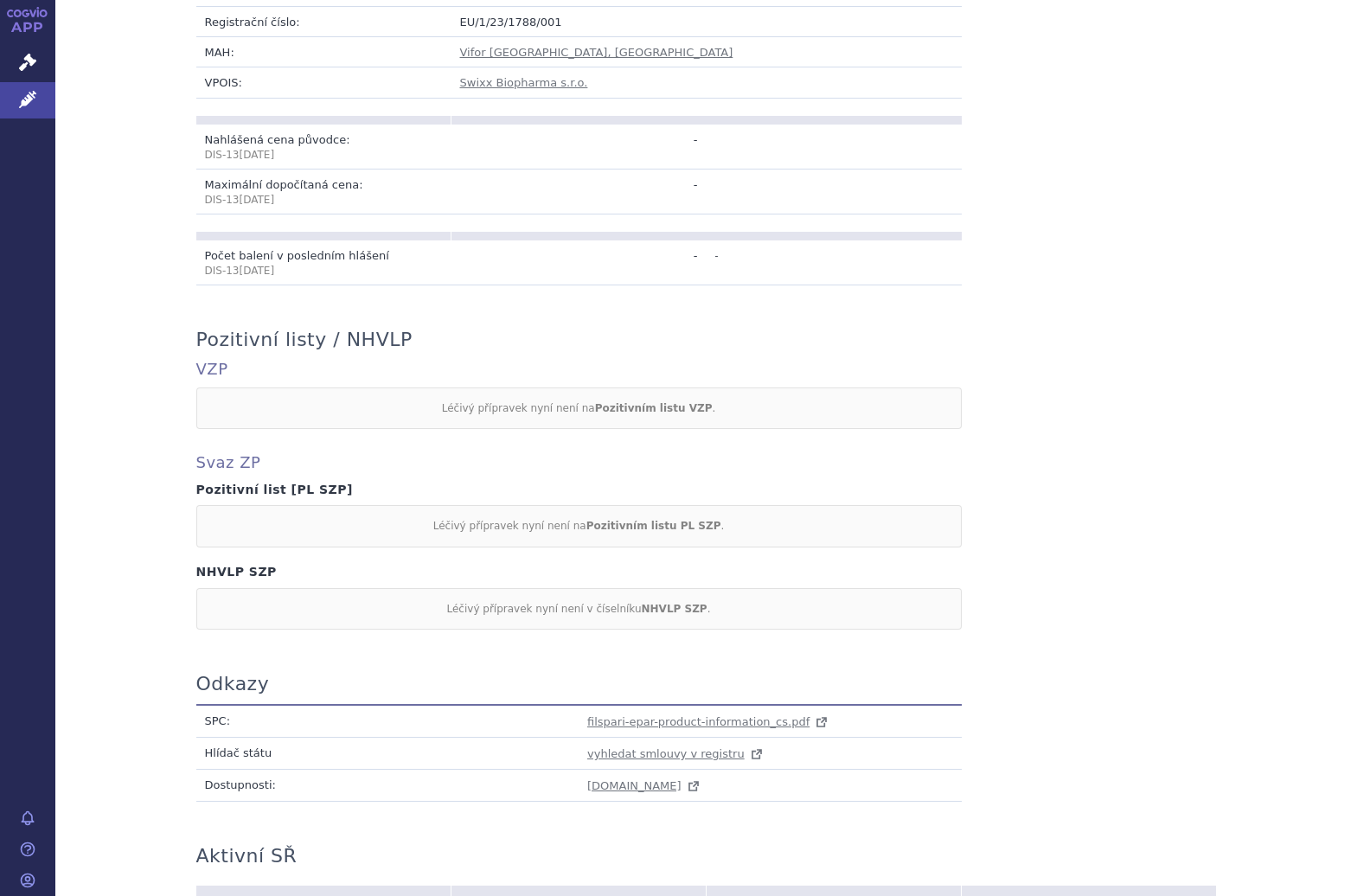
scroll to position [607, 0]
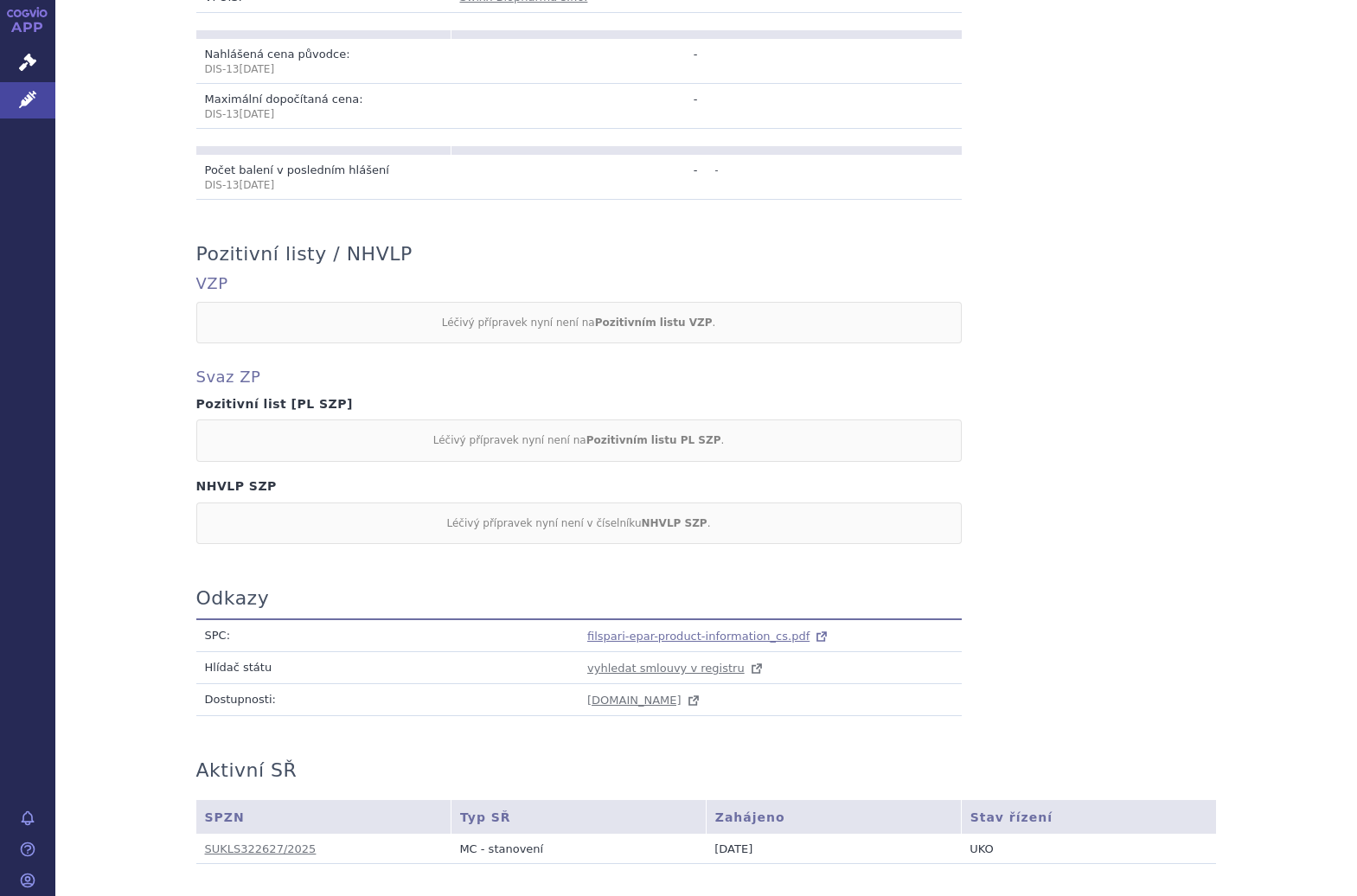
click at [631, 633] on span "filspari-epar-product-information_cs.pdf" at bounding box center [699, 636] width 222 height 13
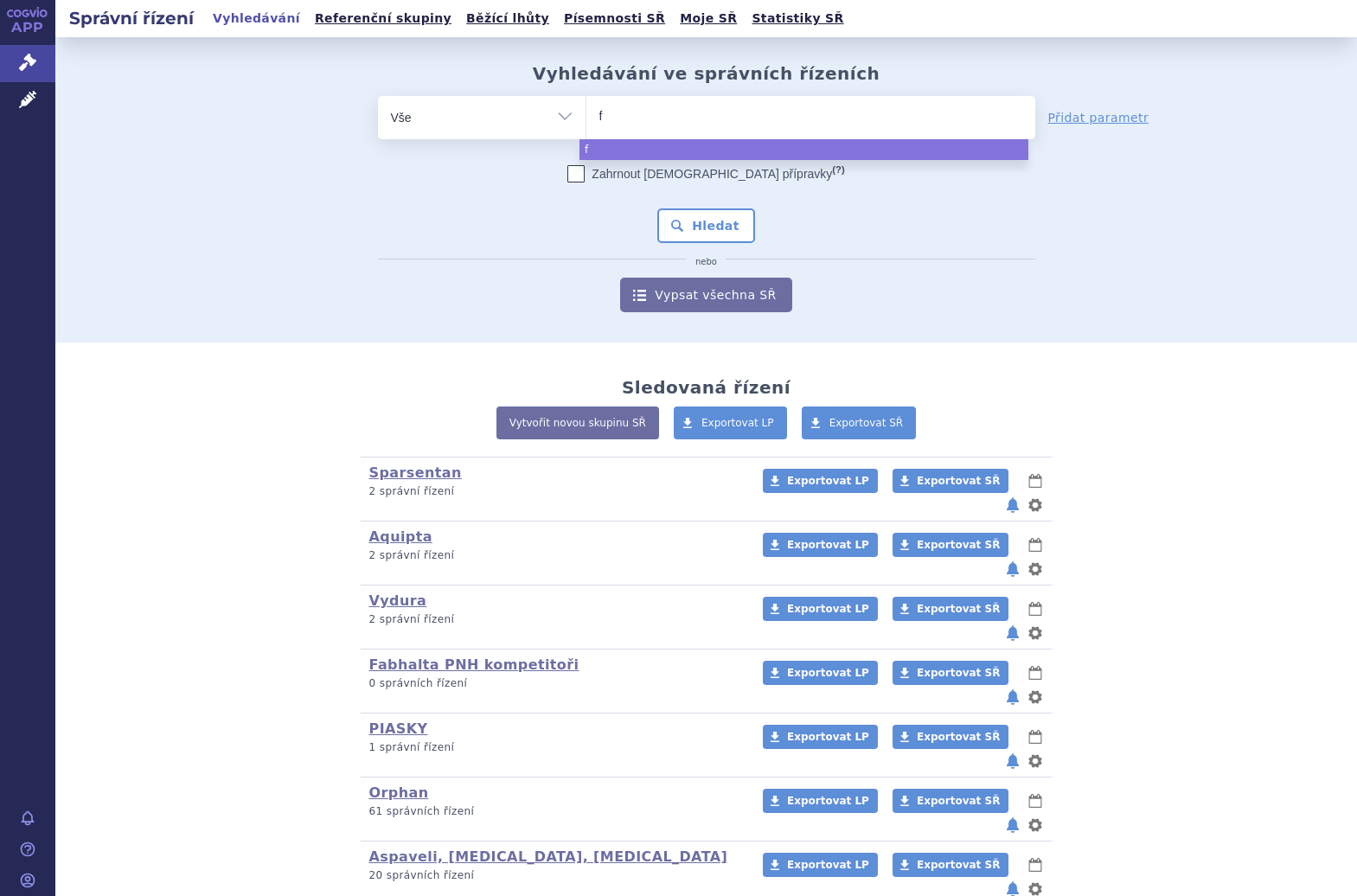
select select
type input "fil"
type input "filpar"
type input "filpari"
select select "filpari"
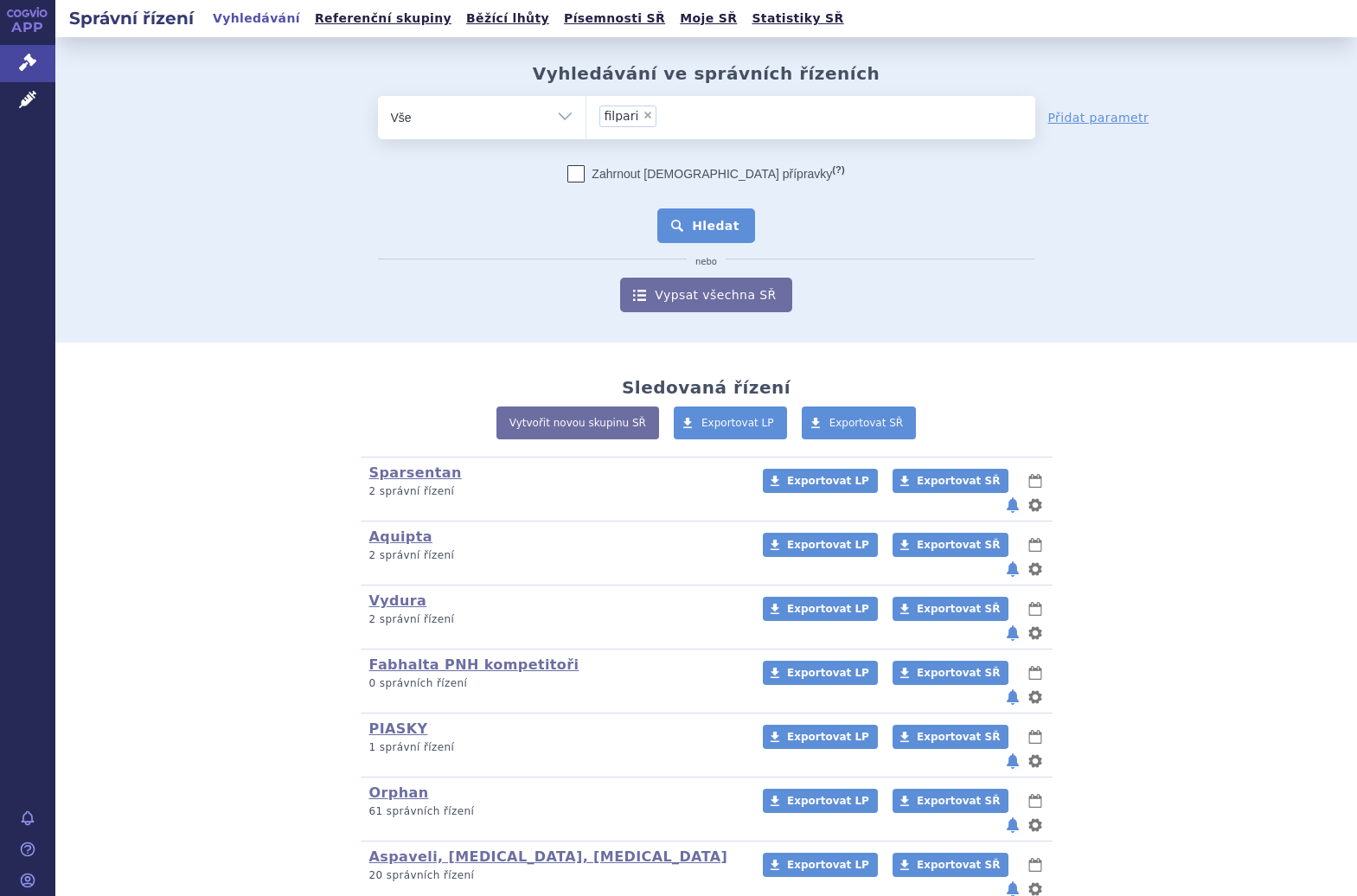
click at [731, 224] on button "Hledat" at bounding box center [706, 226] width 98 height 35
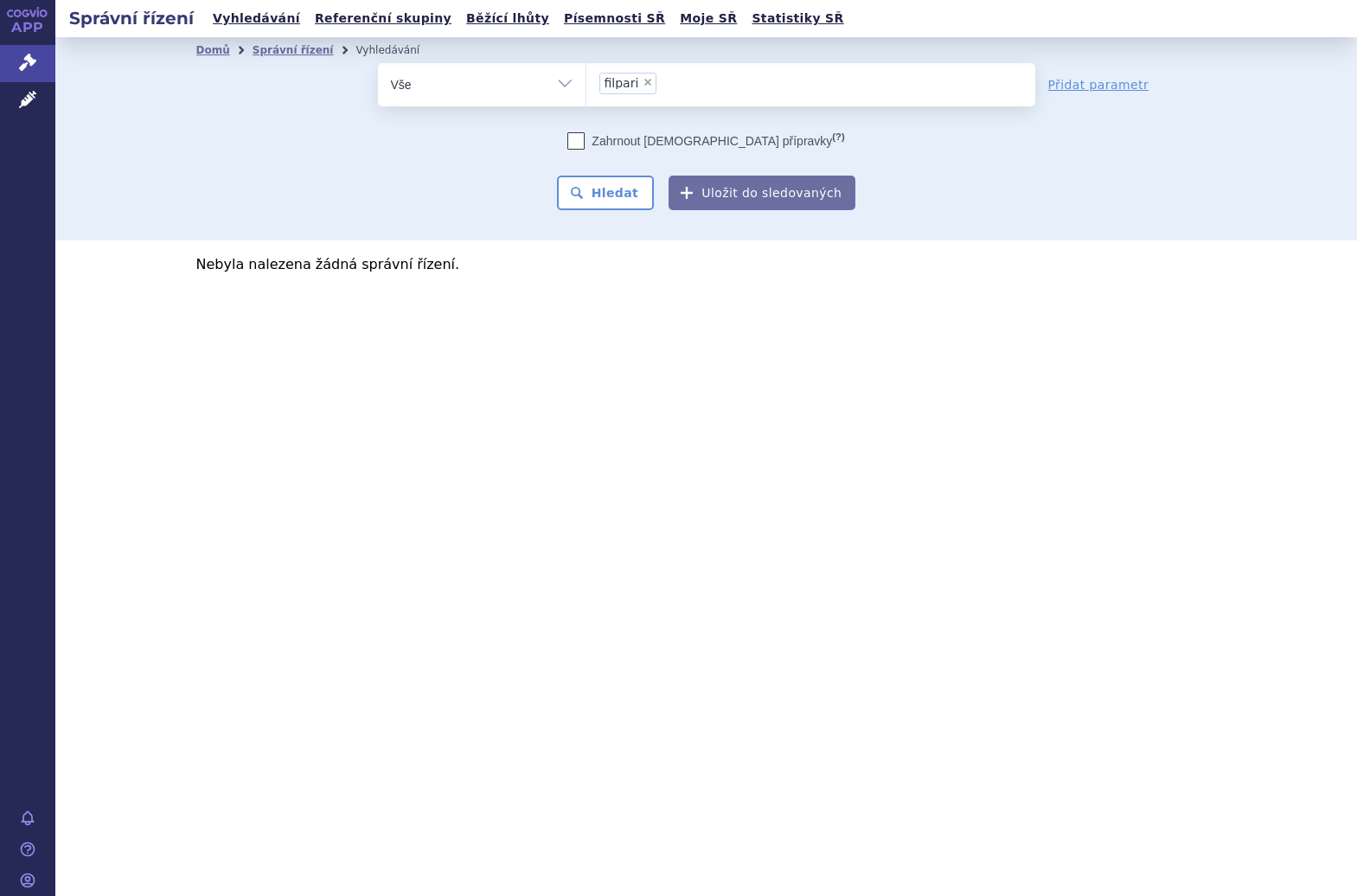
click at [669, 96] on ul "× filpari" at bounding box center [811, 82] width 449 height 38
click at [587, 96] on select "filpari" at bounding box center [586, 84] width 1 height 43
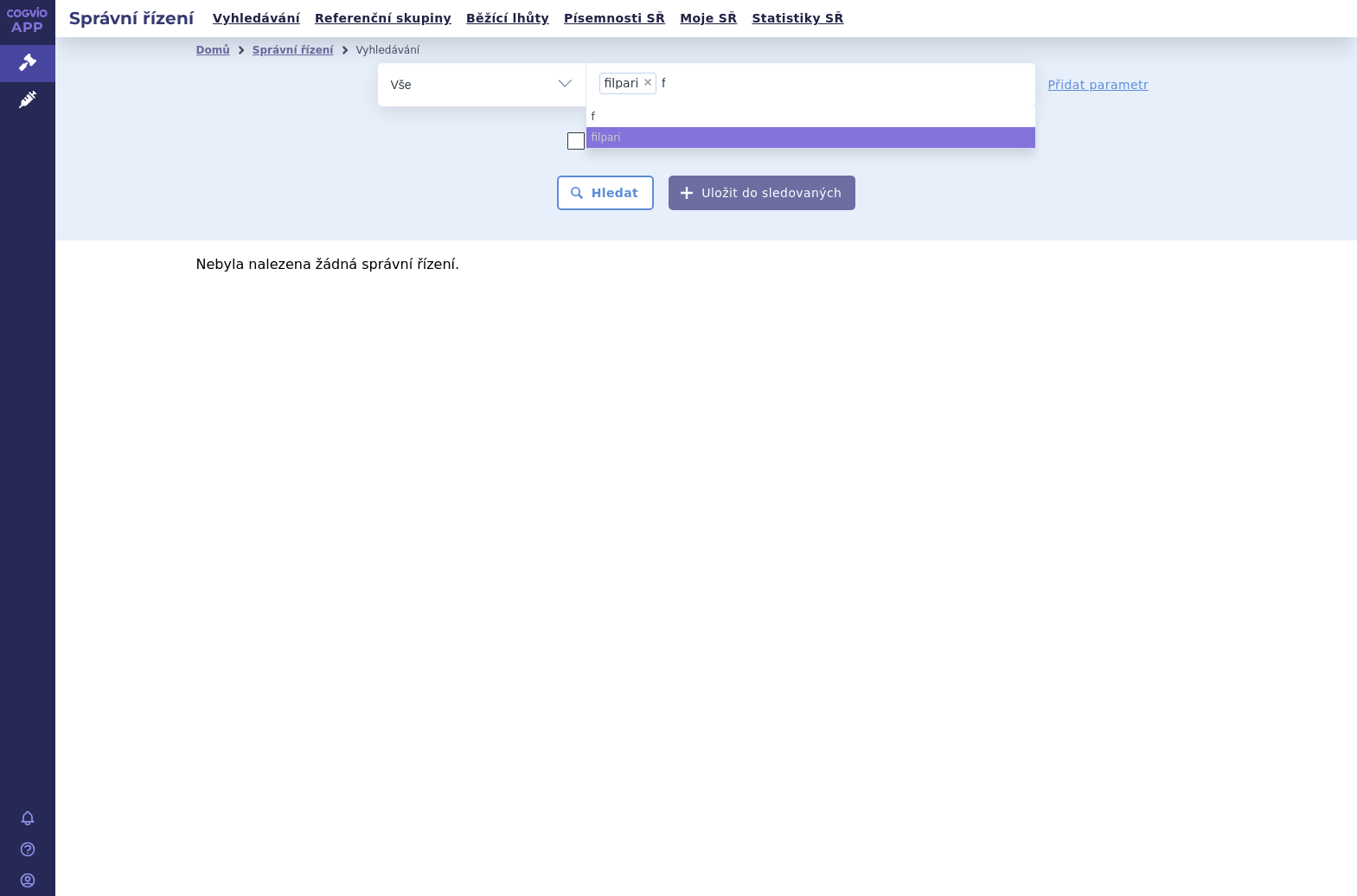
type input "fi"
type input "fis"
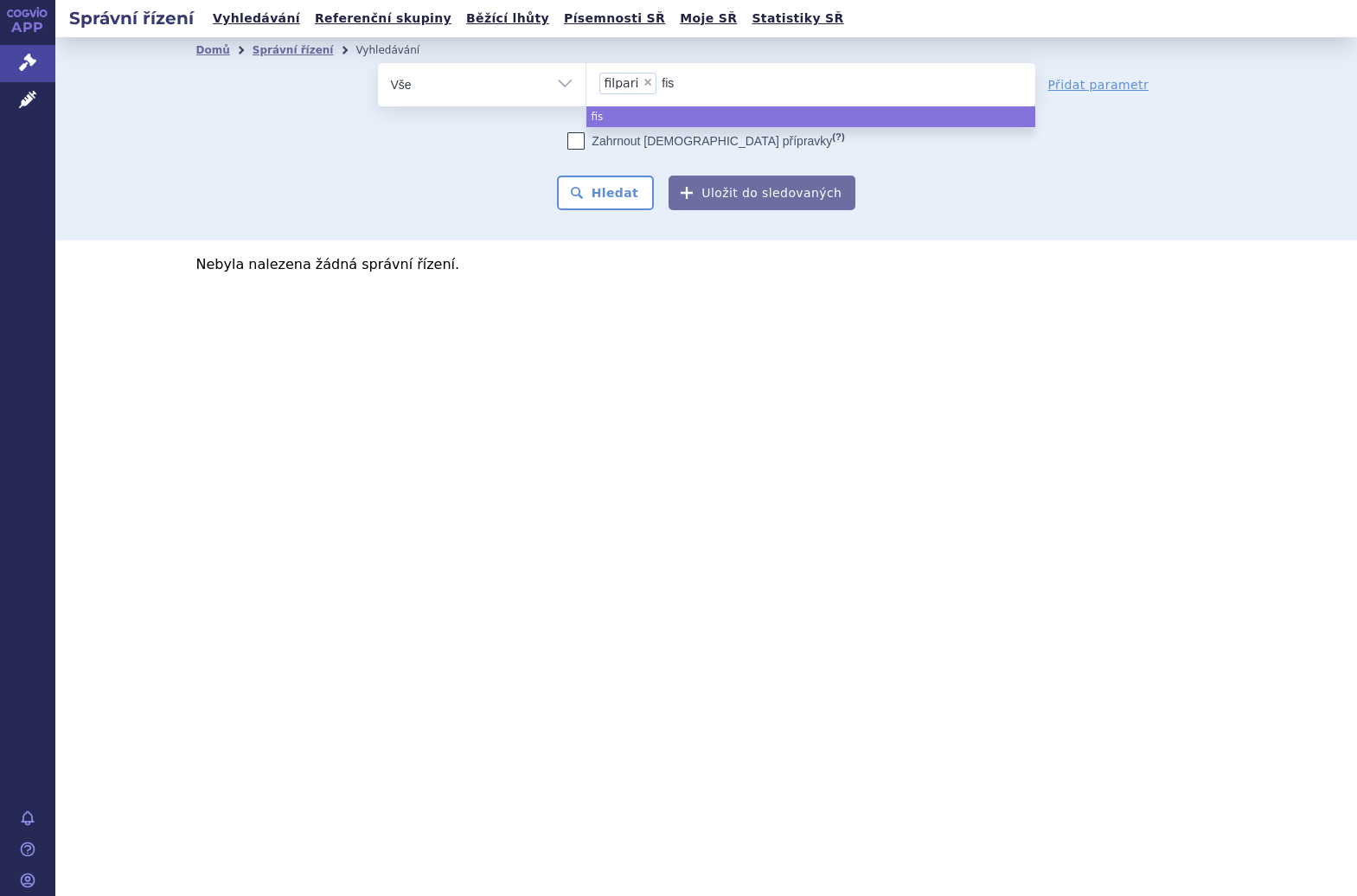
type input "fi"
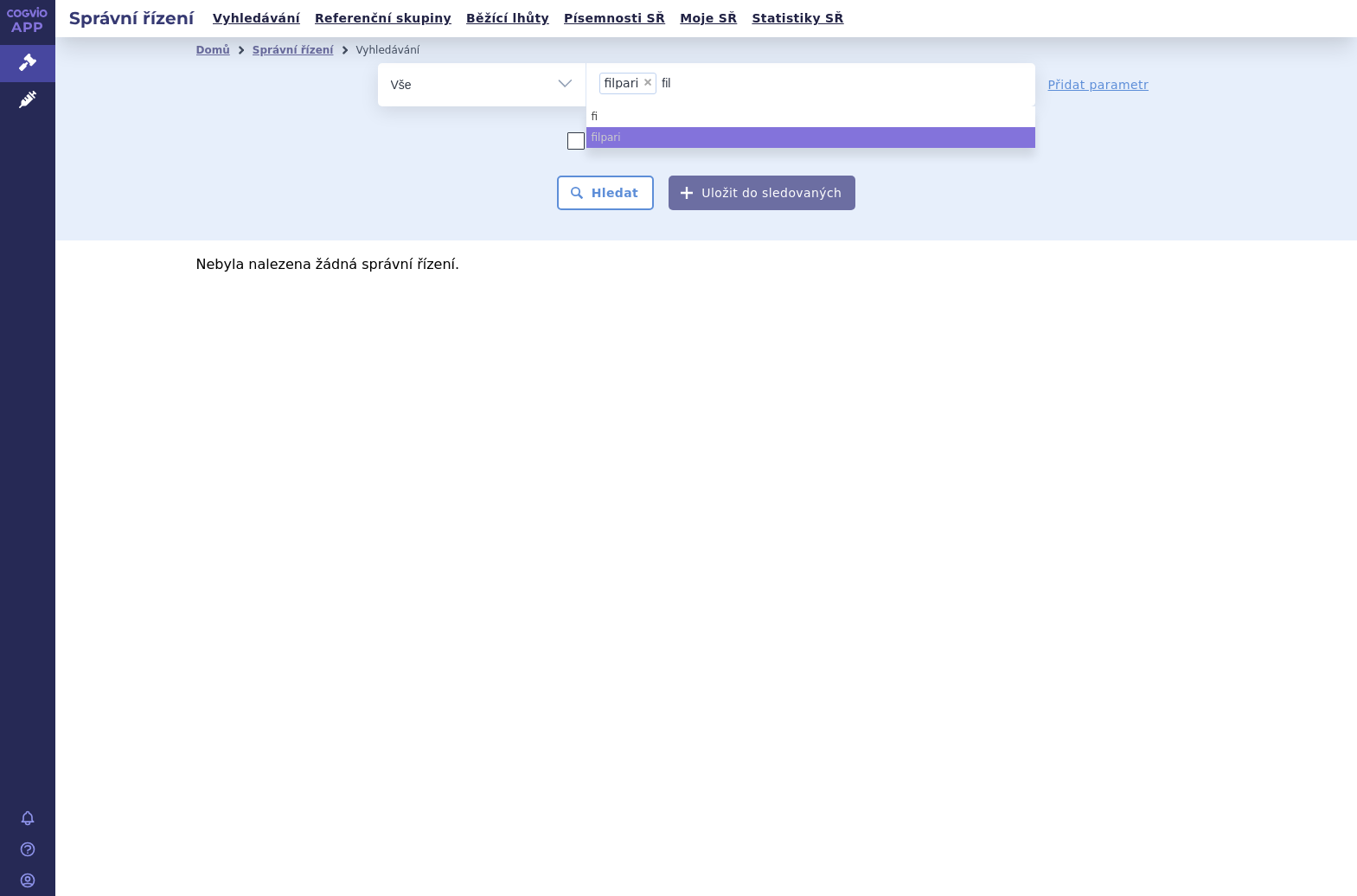
type input "fils"
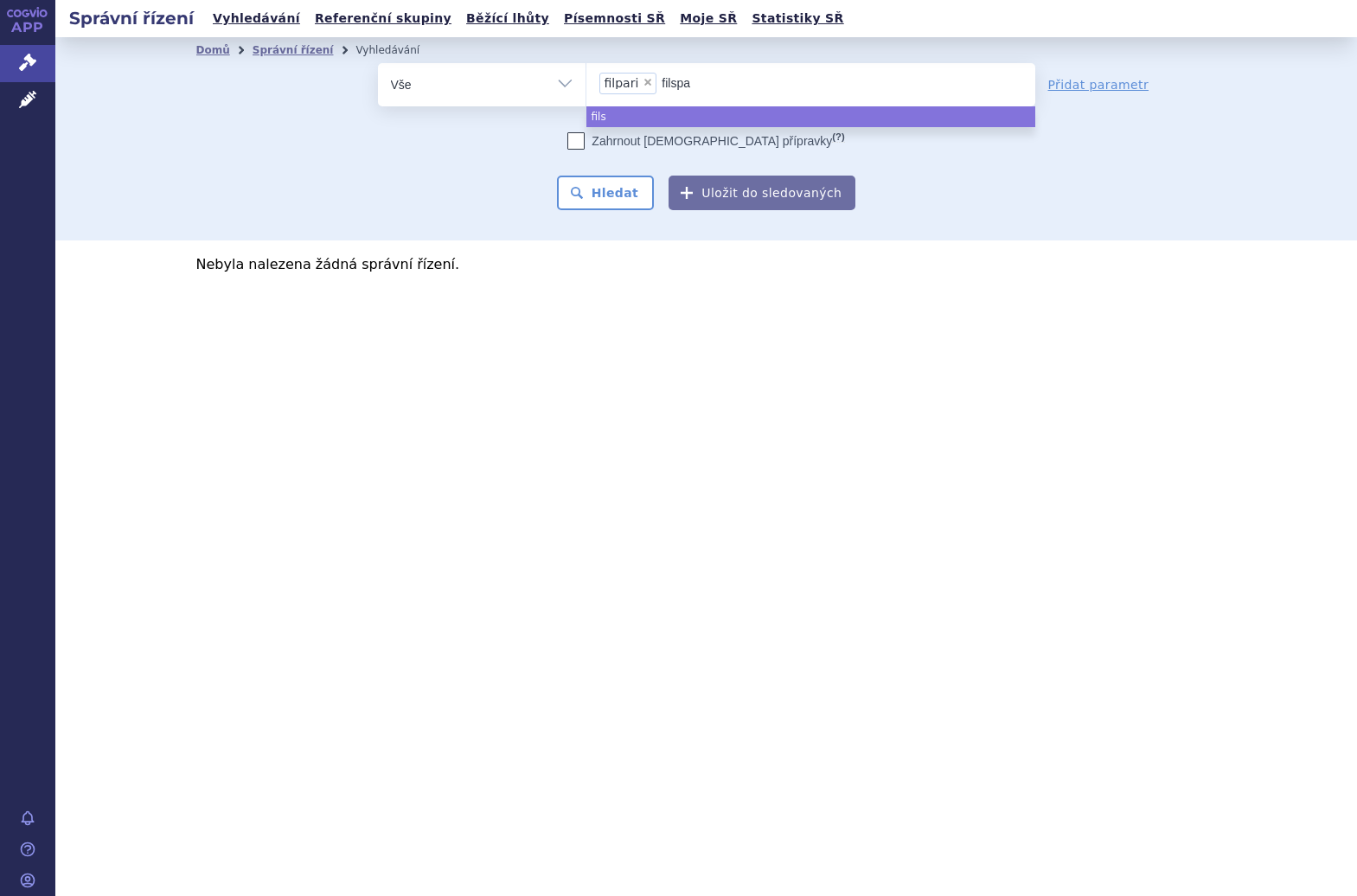
type input "filspar"
type input "filspari"
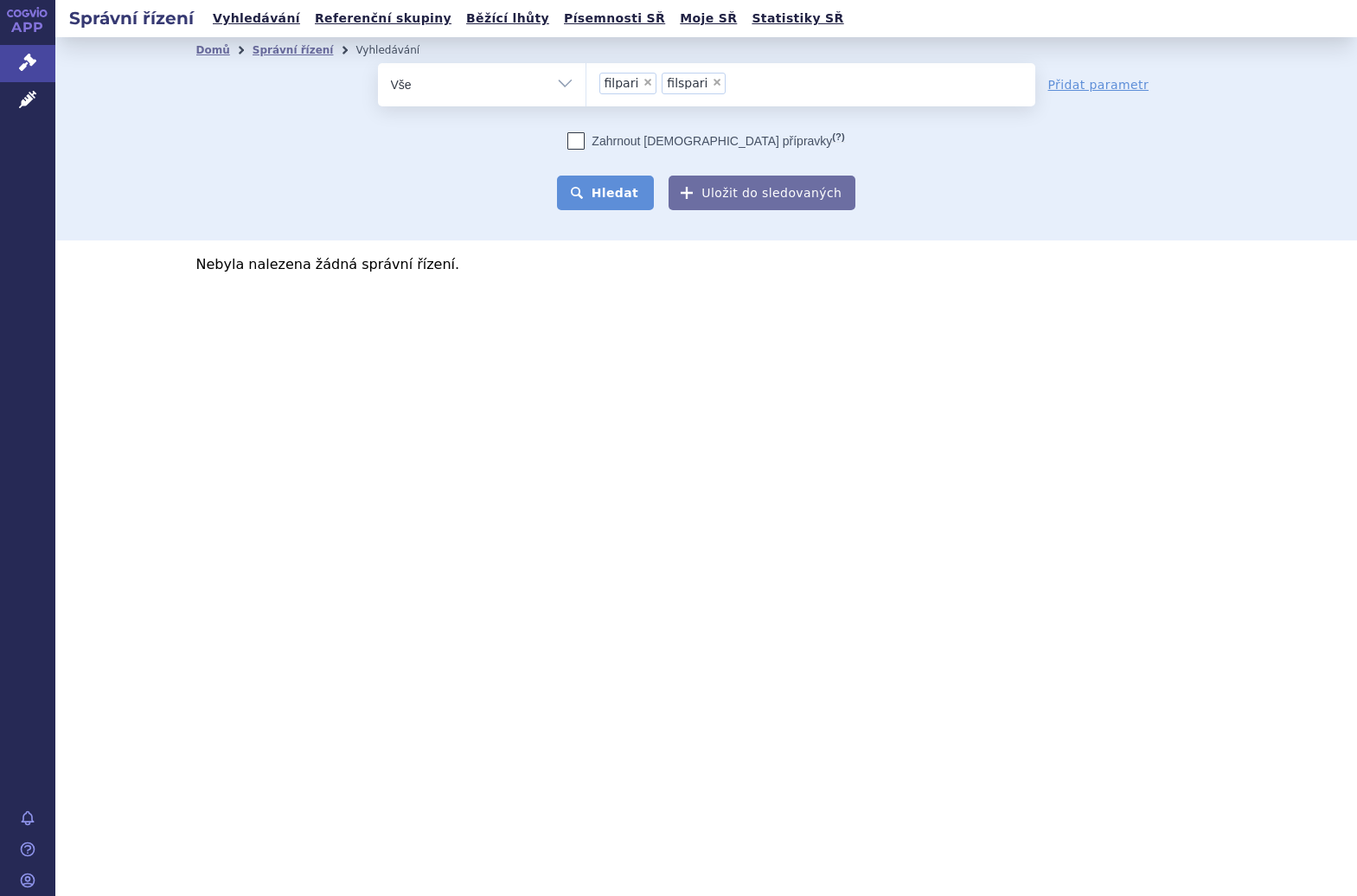
click at [613, 200] on button "Hledat" at bounding box center [606, 193] width 98 height 35
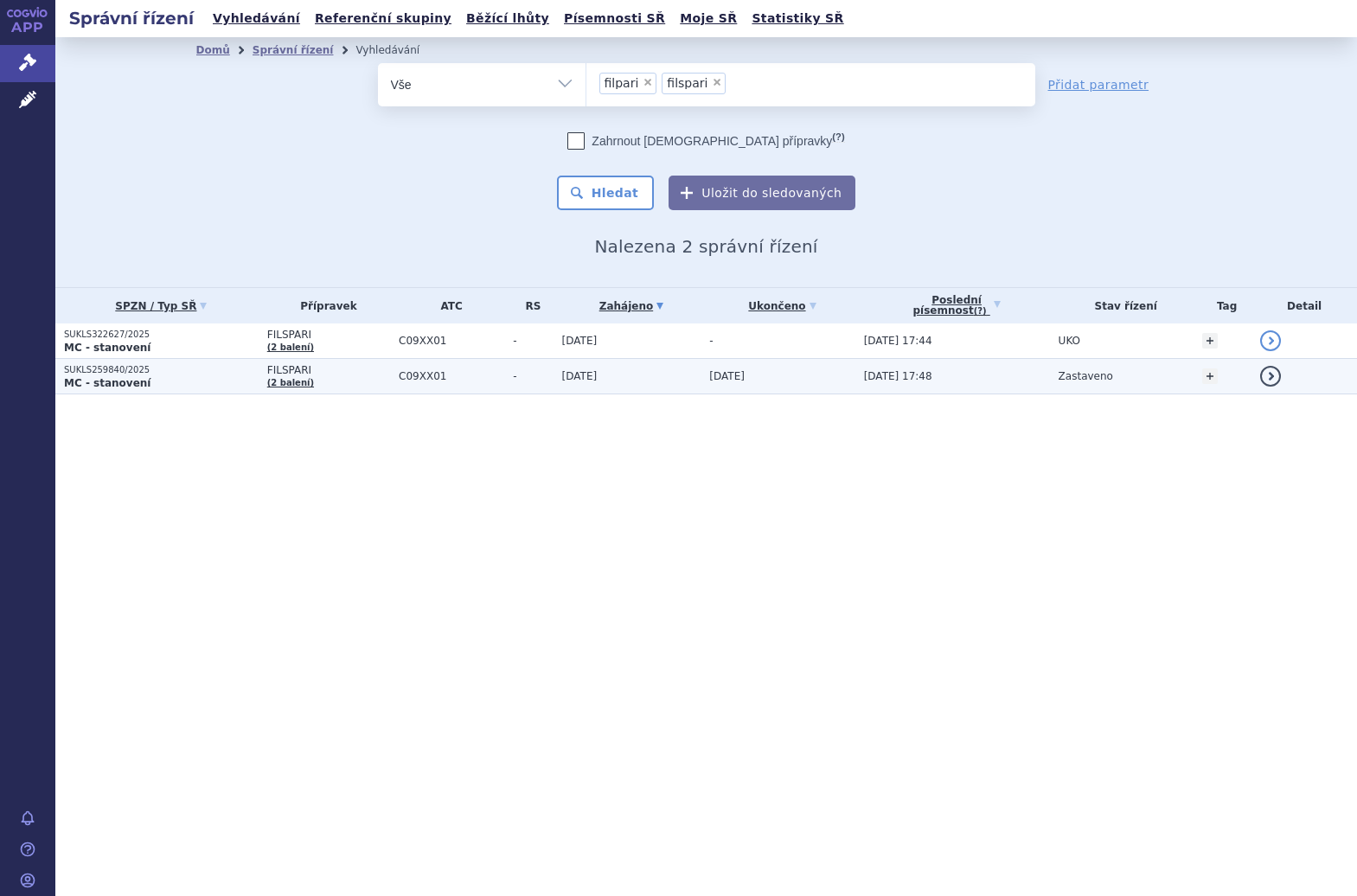
click at [436, 379] on span "C09XX01" at bounding box center [451, 376] width 106 height 12
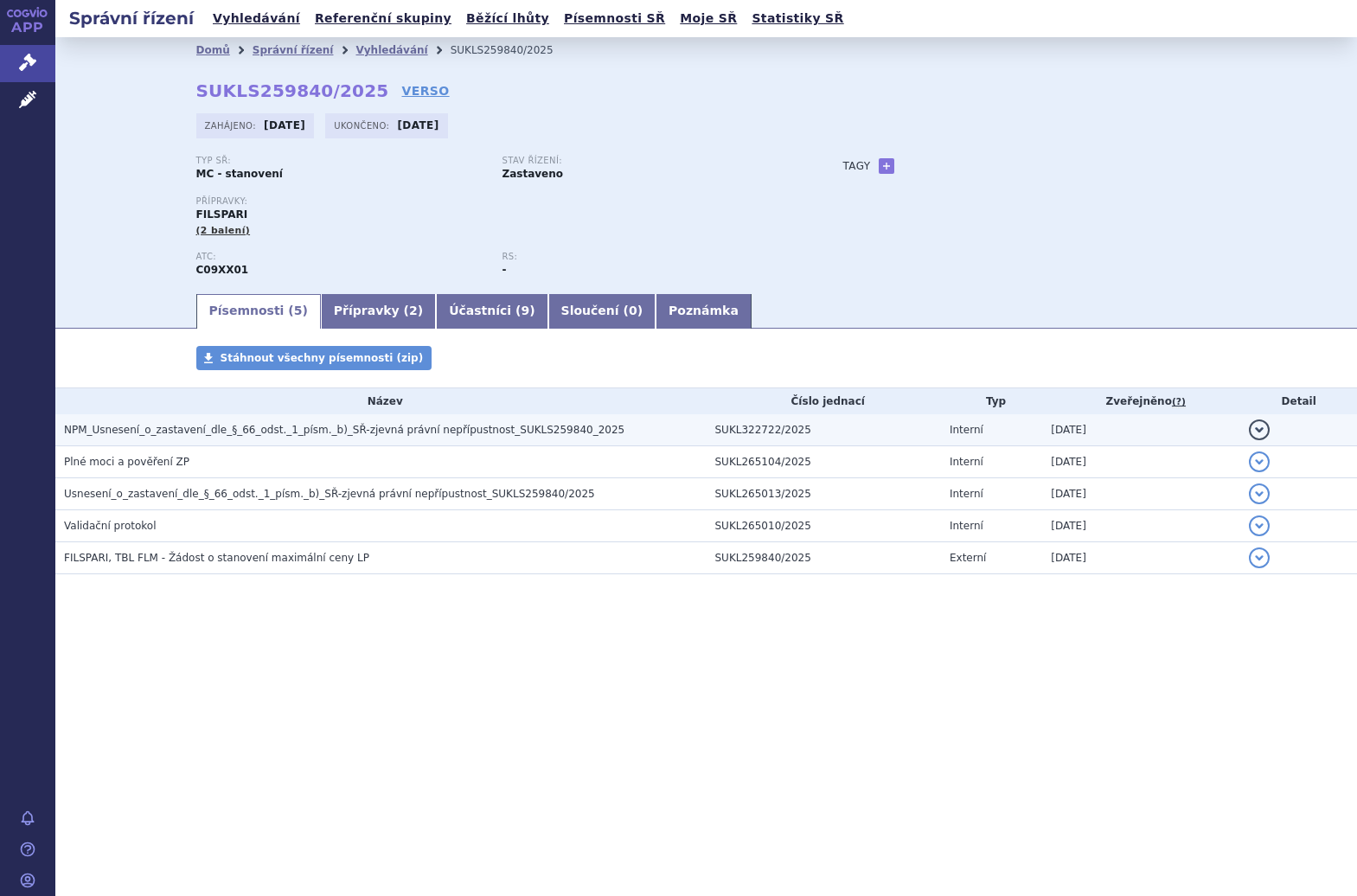
click at [389, 436] on span "NPM_Usnesení_o_zastavení_dle_§_66_odst._1_písm._b)_SŘ-zjevná právní nepřípustno…" at bounding box center [345, 430] width 561 height 12
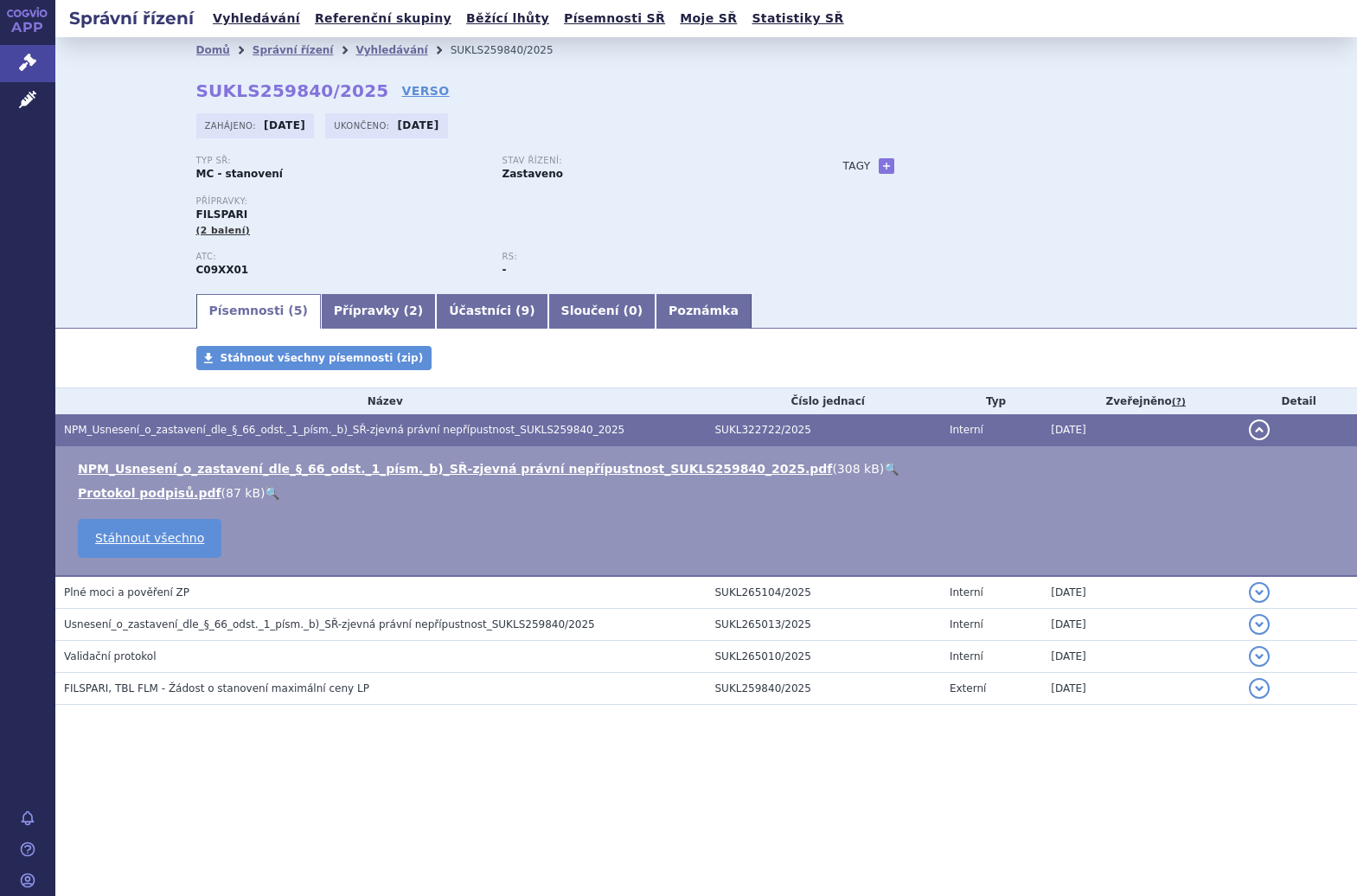
click at [884, 466] on link "🔍" at bounding box center [891, 469] width 15 height 14
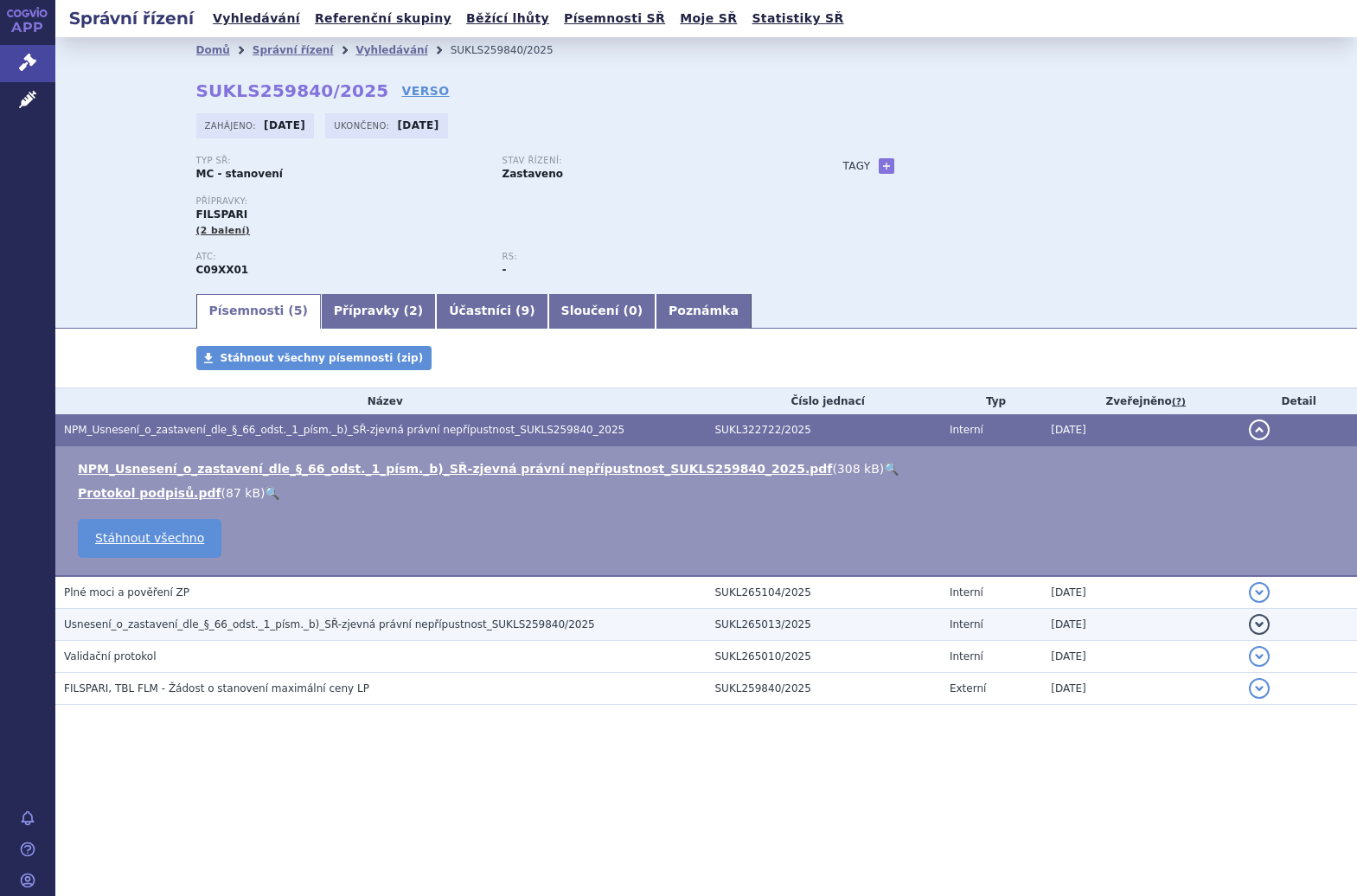
click at [318, 627] on span "Usnesení_o_zastavení_dle_§_66_odst._1_písm._b)_SŘ-zjevná právní nepřípustnost_S…" at bounding box center [330, 624] width 531 height 12
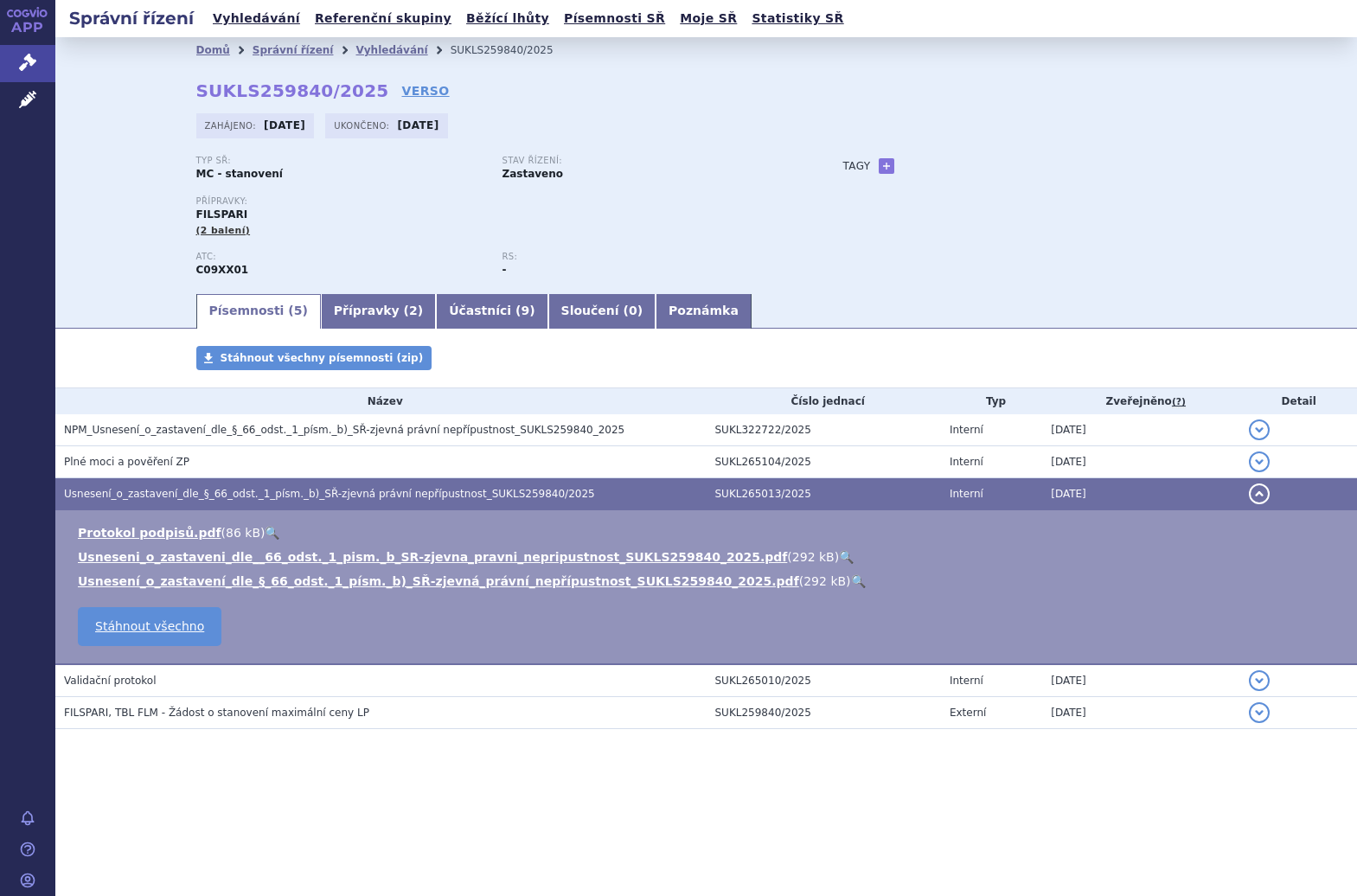
click at [840, 557] on link "🔍" at bounding box center [846, 557] width 15 height 14
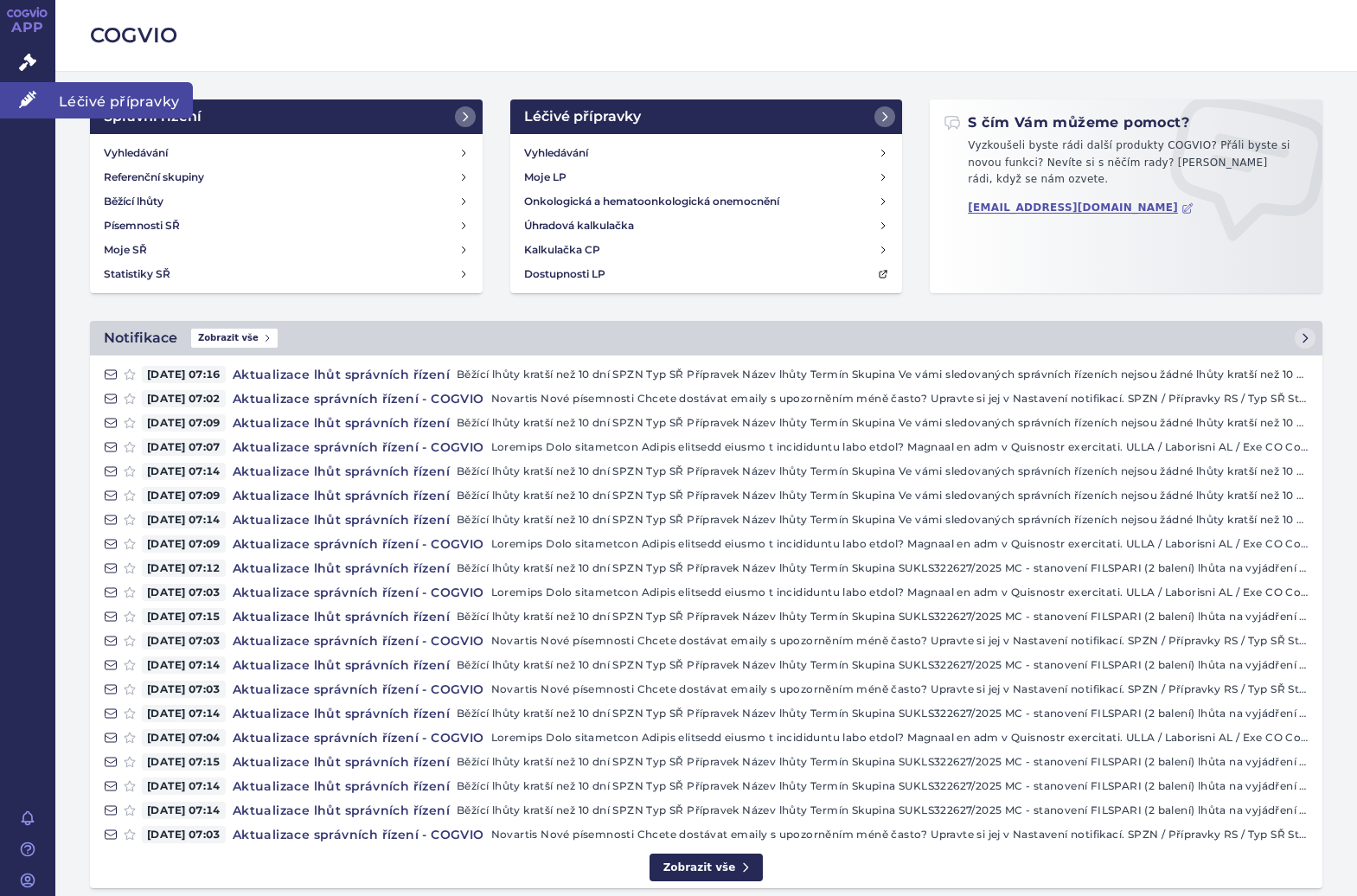
click at [38, 82] on link "Léčivé přípravky" at bounding box center [28, 101] width 56 height 36
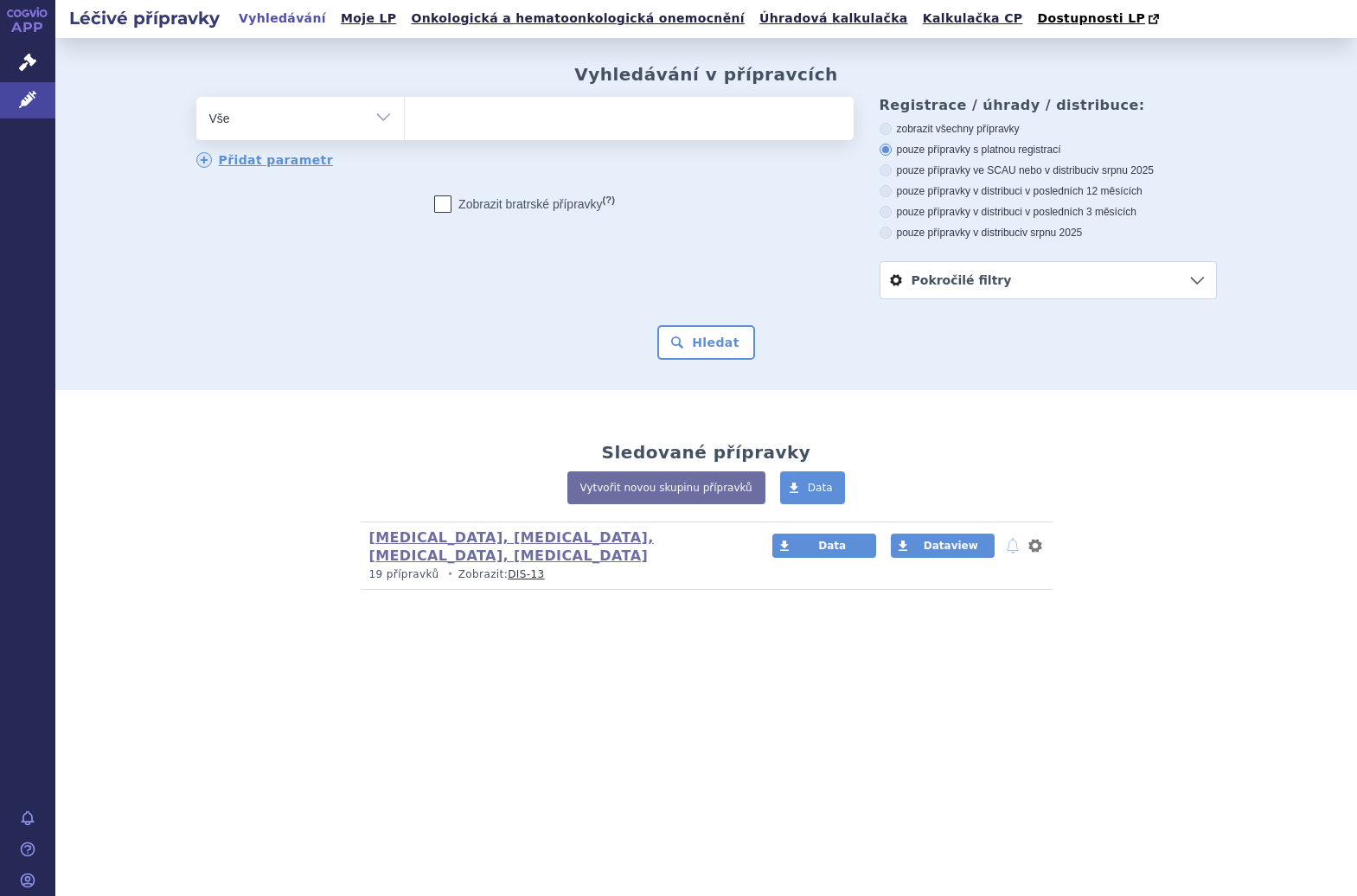
click at [503, 109] on ul at bounding box center [629, 115] width 449 height 36
click at [405, 109] on select at bounding box center [404, 118] width 1 height 43
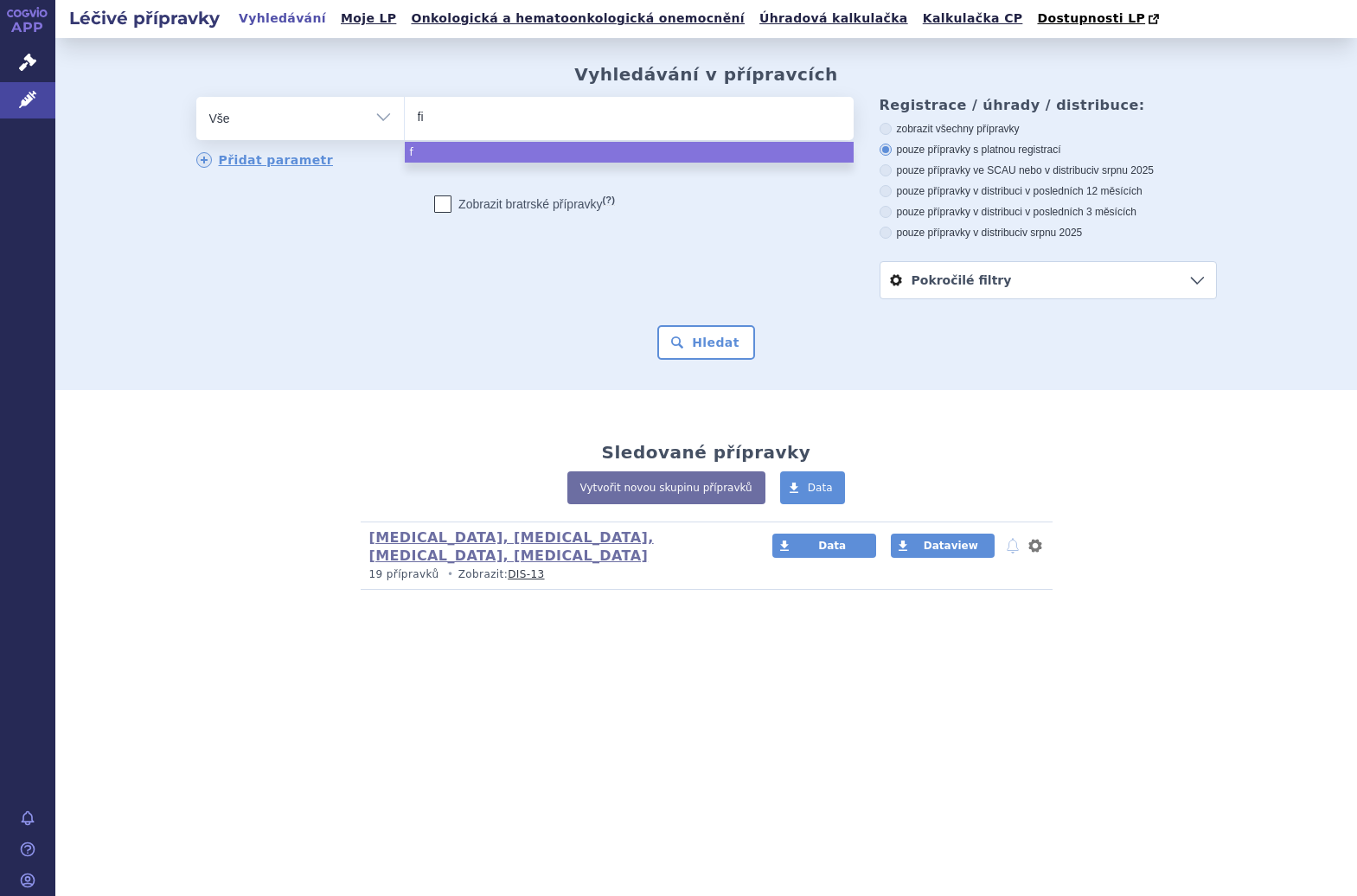
type input "fis"
type input "fisl"
type input "fisla"
type input "fisl"
type input "fis"
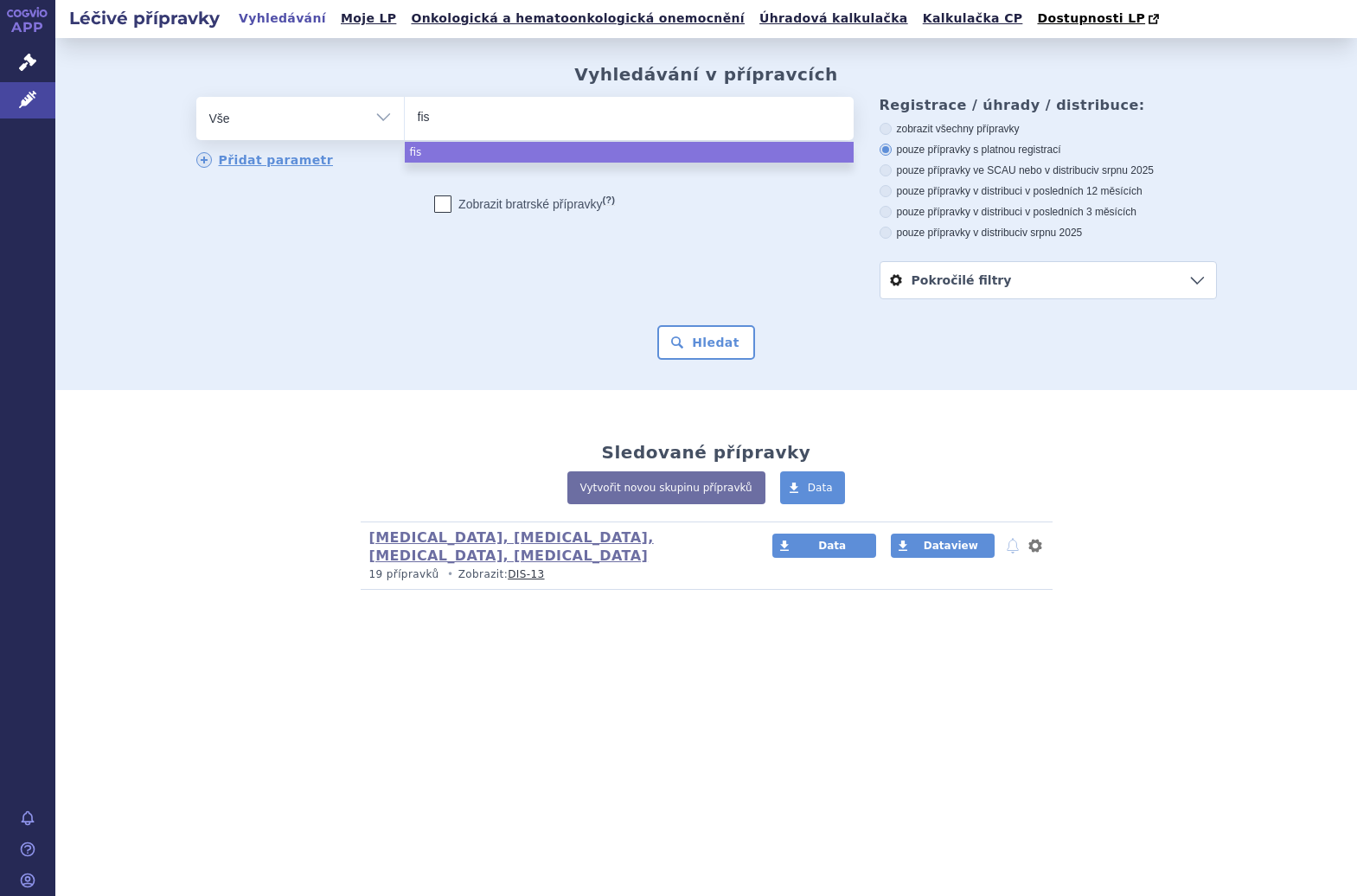
type input "fi"
type input "fils"
type input "filspa"
type input "filspari"
select select "filspari"
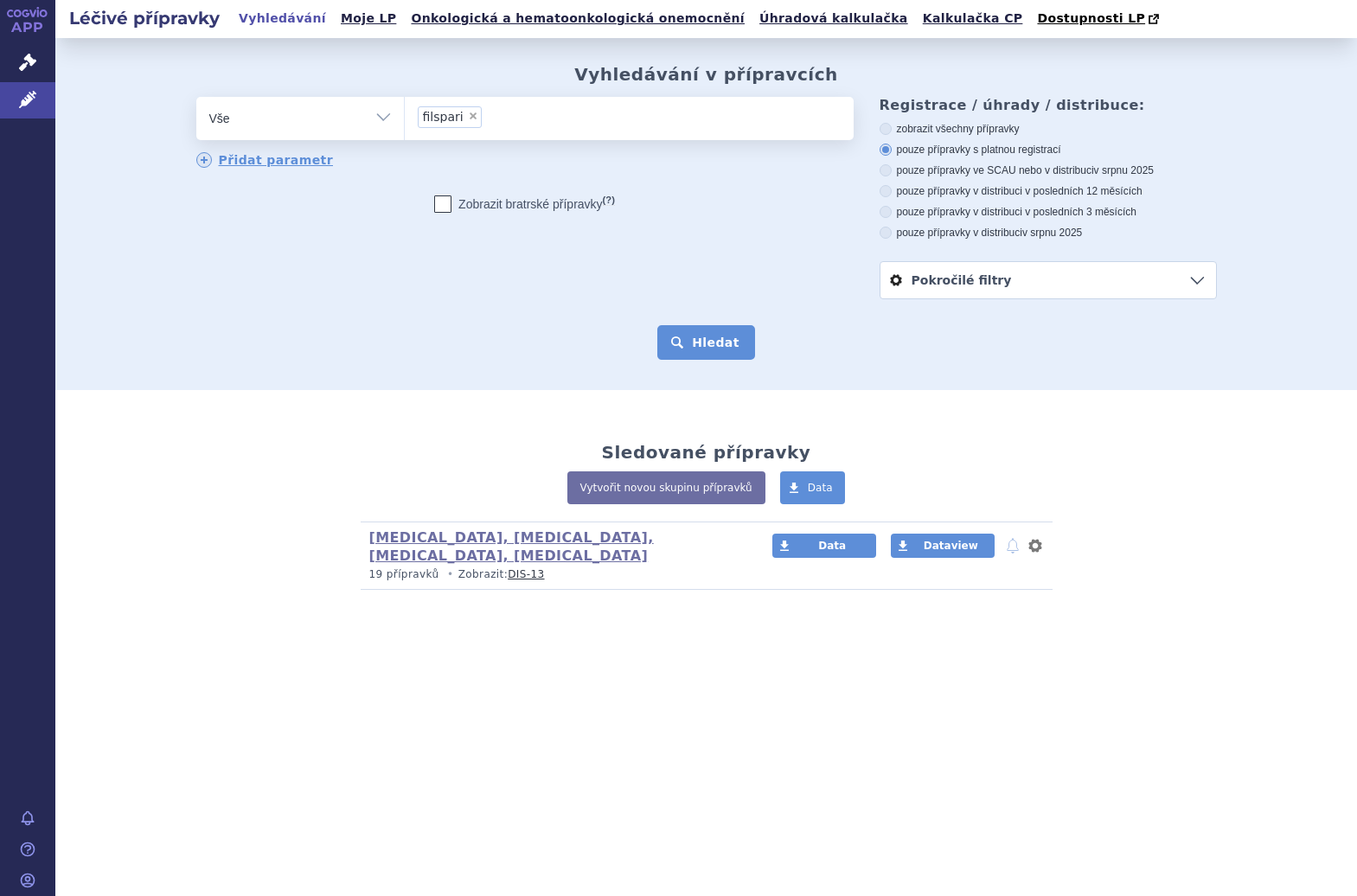
click at [701, 336] on button "Hledat" at bounding box center [706, 343] width 98 height 35
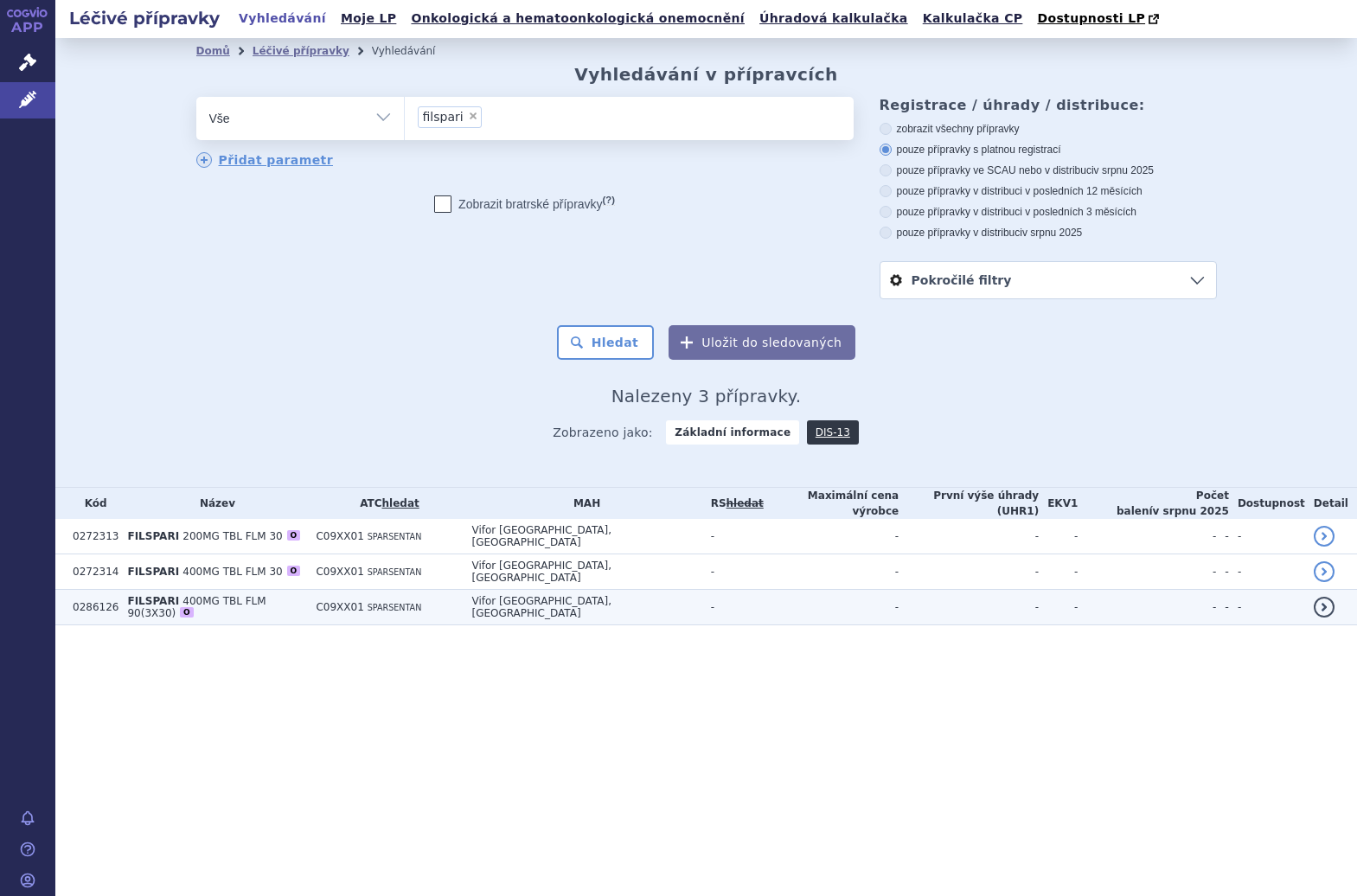
click at [463, 597] on td "C09XX01 SPARSENTAN" at bounding box center [385, 608] width 155 height 36
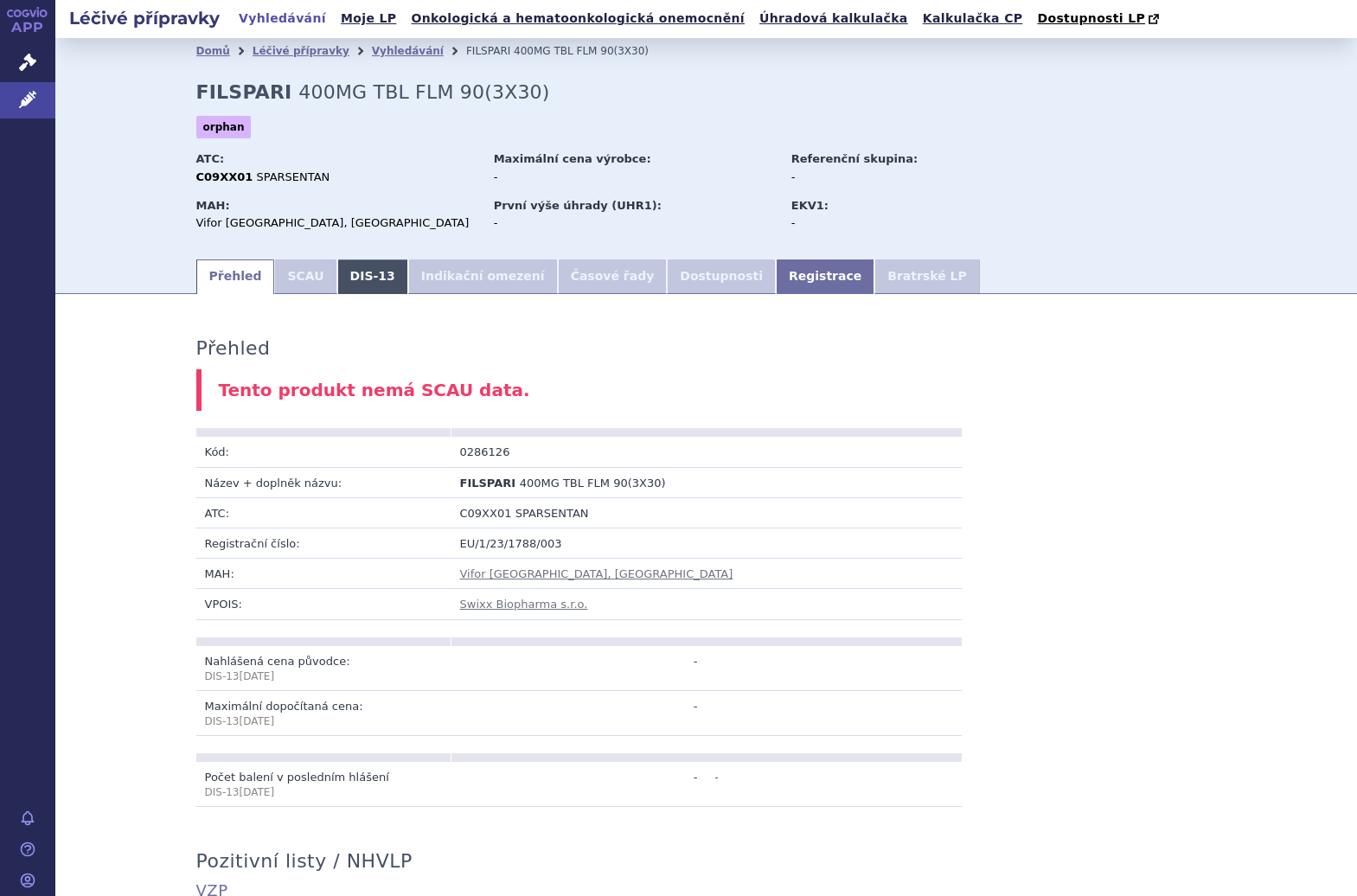
drag, startPoint x: 0, startPoint y: 0, endPoint x: 346, endPoint y: 293, distance: 453.4
click at [346, 293] on link "DIS-13" at bounding box center [373, 277] width 71 height 35
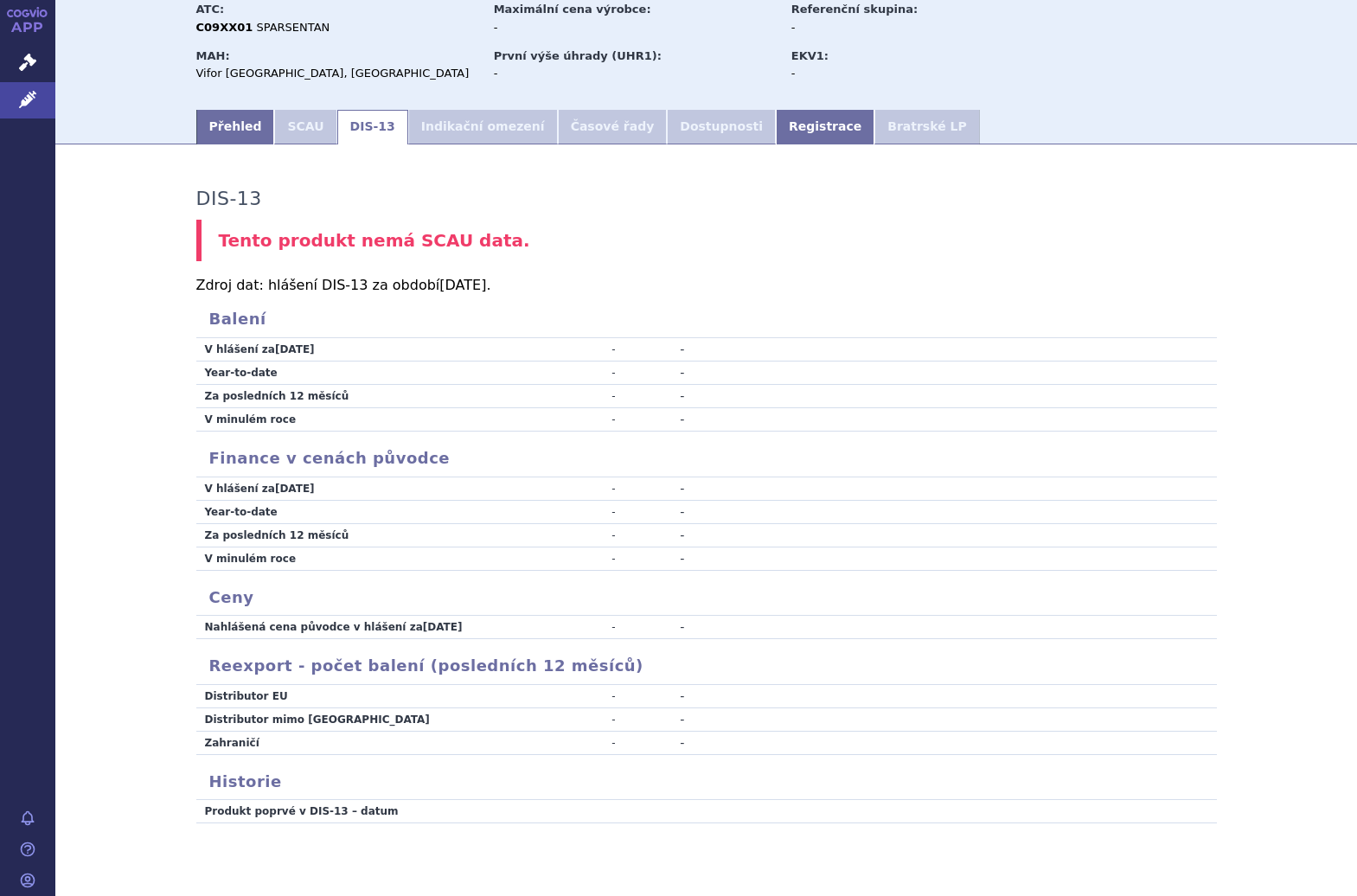
scroll to position [182, 0]
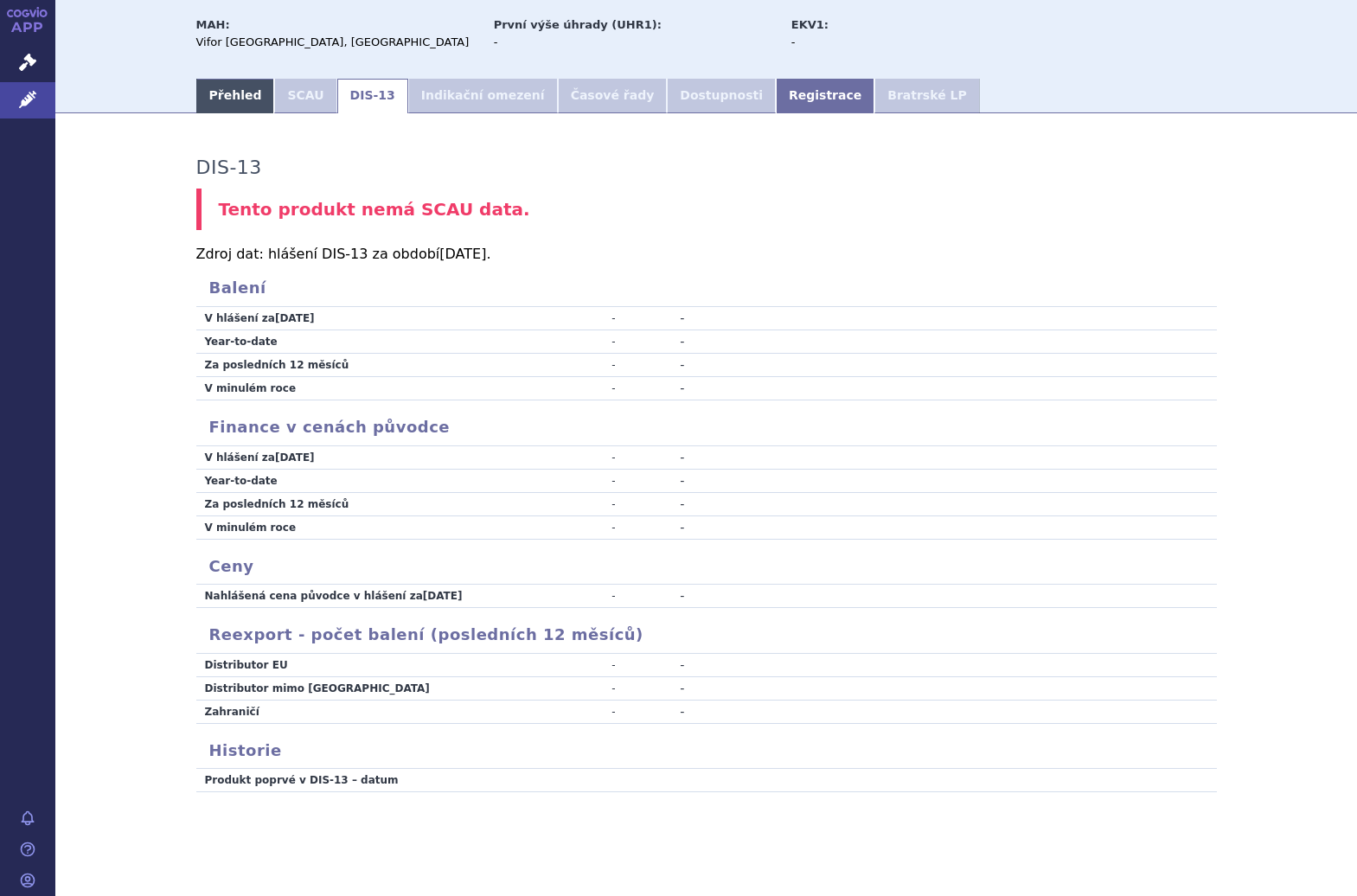
click at [221, 103] on link "Přehled" at bounding box center [235, 96] width 79 height 35
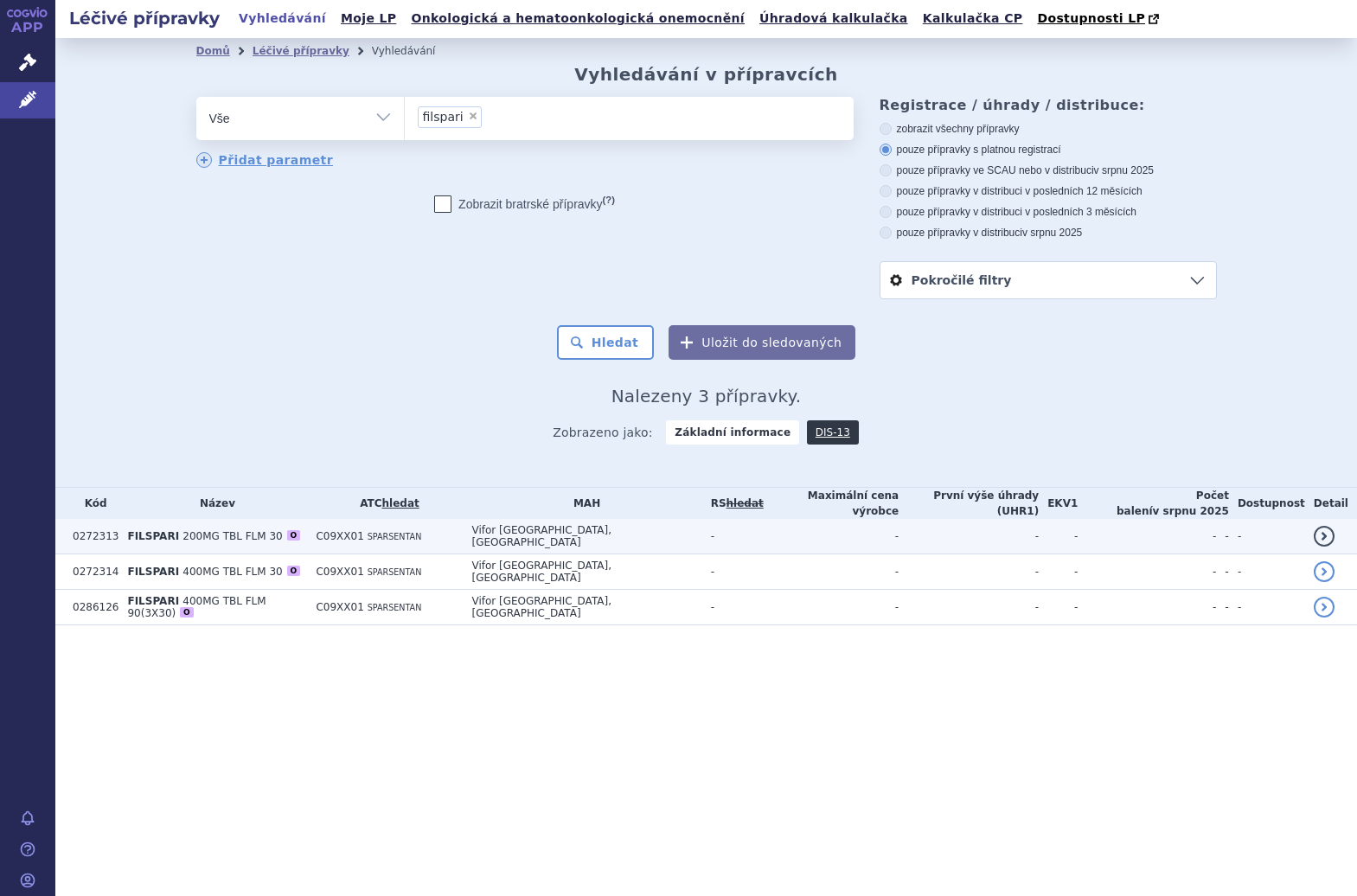
drag, startPoint x: 194, startPoint y: 537, endPoint x: 178, endPoint y: 533, distance: 16.5
click at [182, 533] on span "200MG TBL FLM 30" at bounding box center [232, 537] width 100 height 12
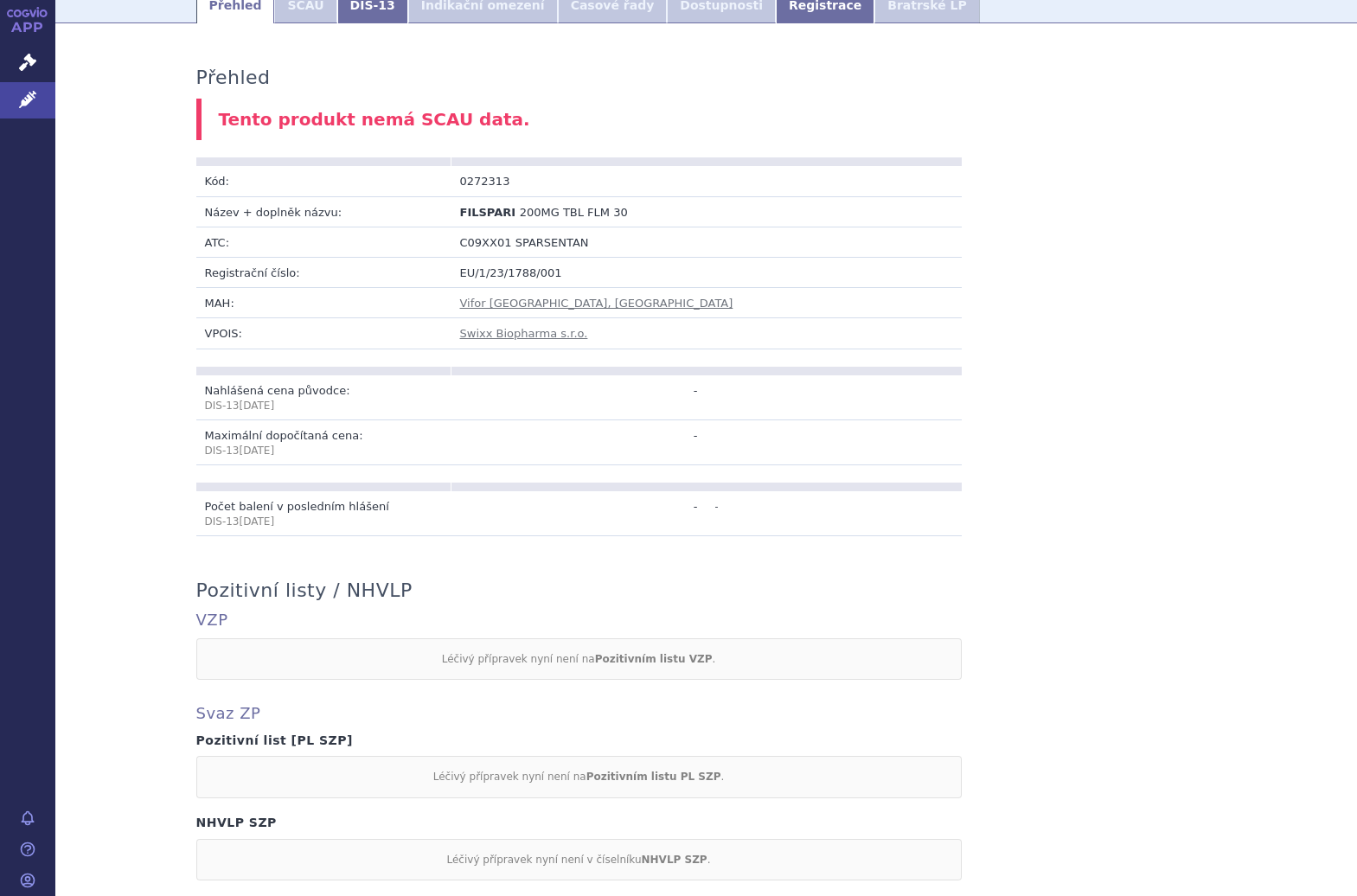
scroll to position [273, 0]
click at [354, 16] on link "DIS-13" at bounding box center [373, 4] width 71 height 35
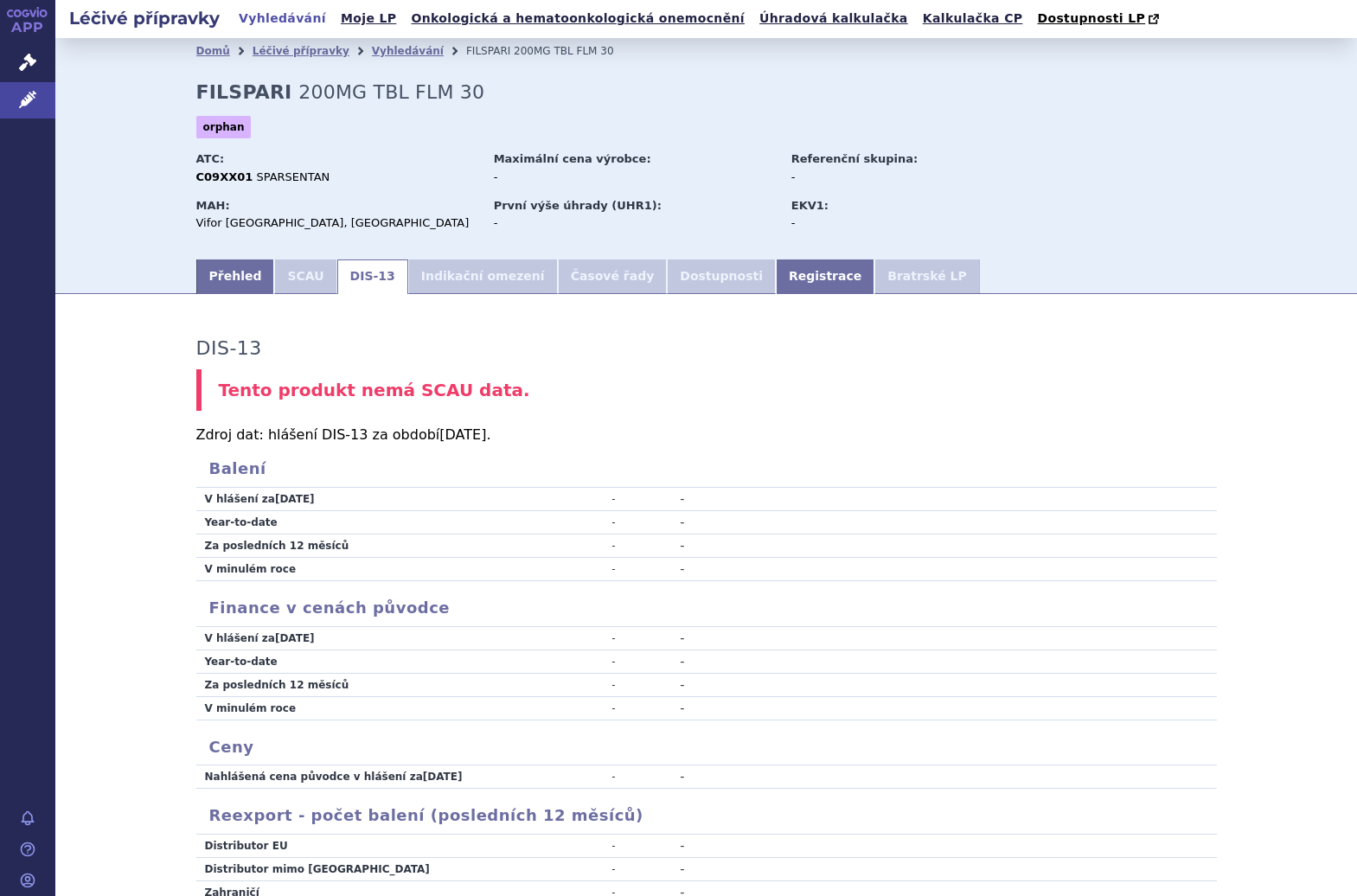
scroll to position [182, 0]
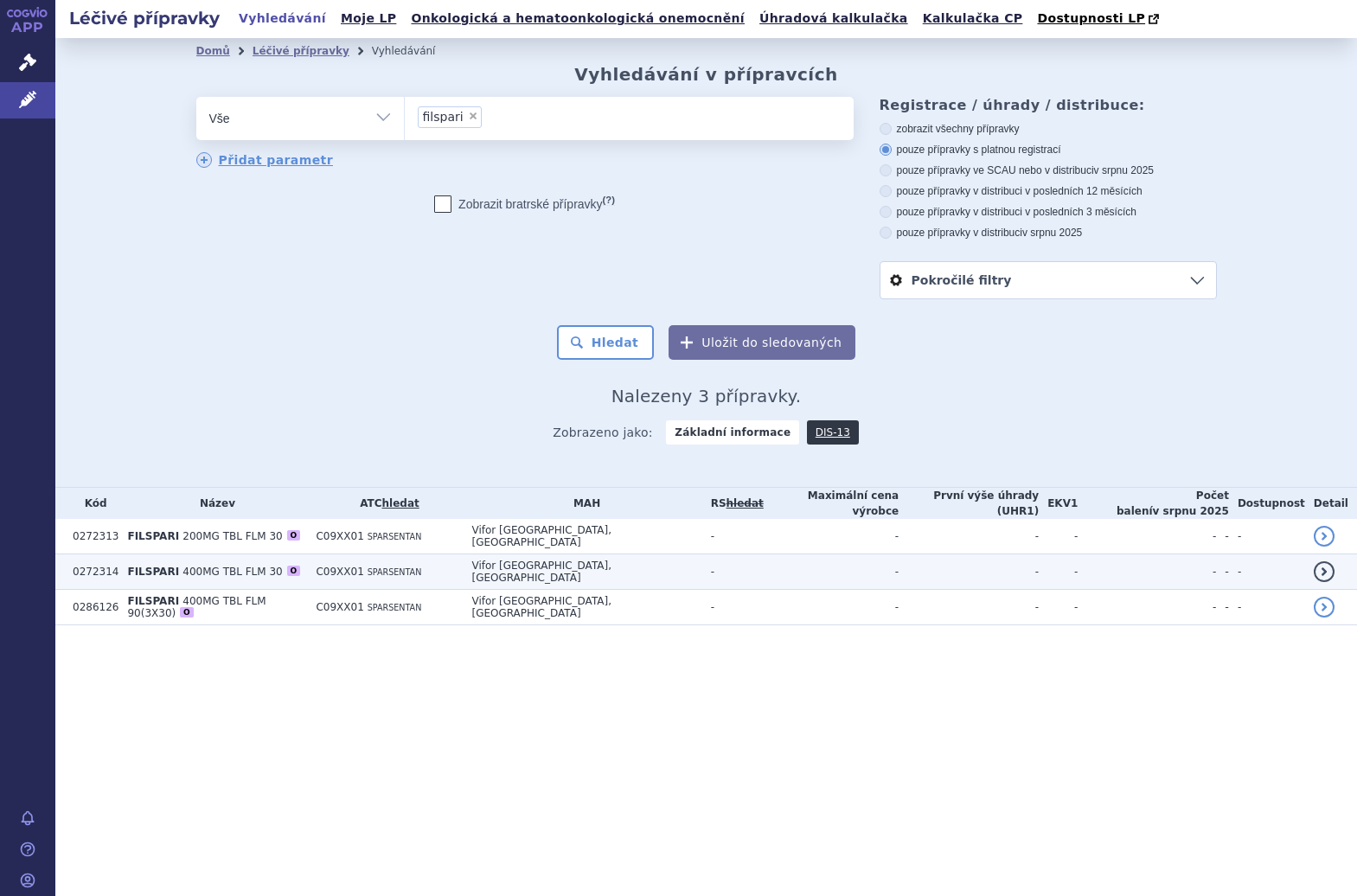
click at [307, 576] on td "FILSPARI 400MG TBL FLM 30 O" at bounding box center [213, 572] width 188 height 36
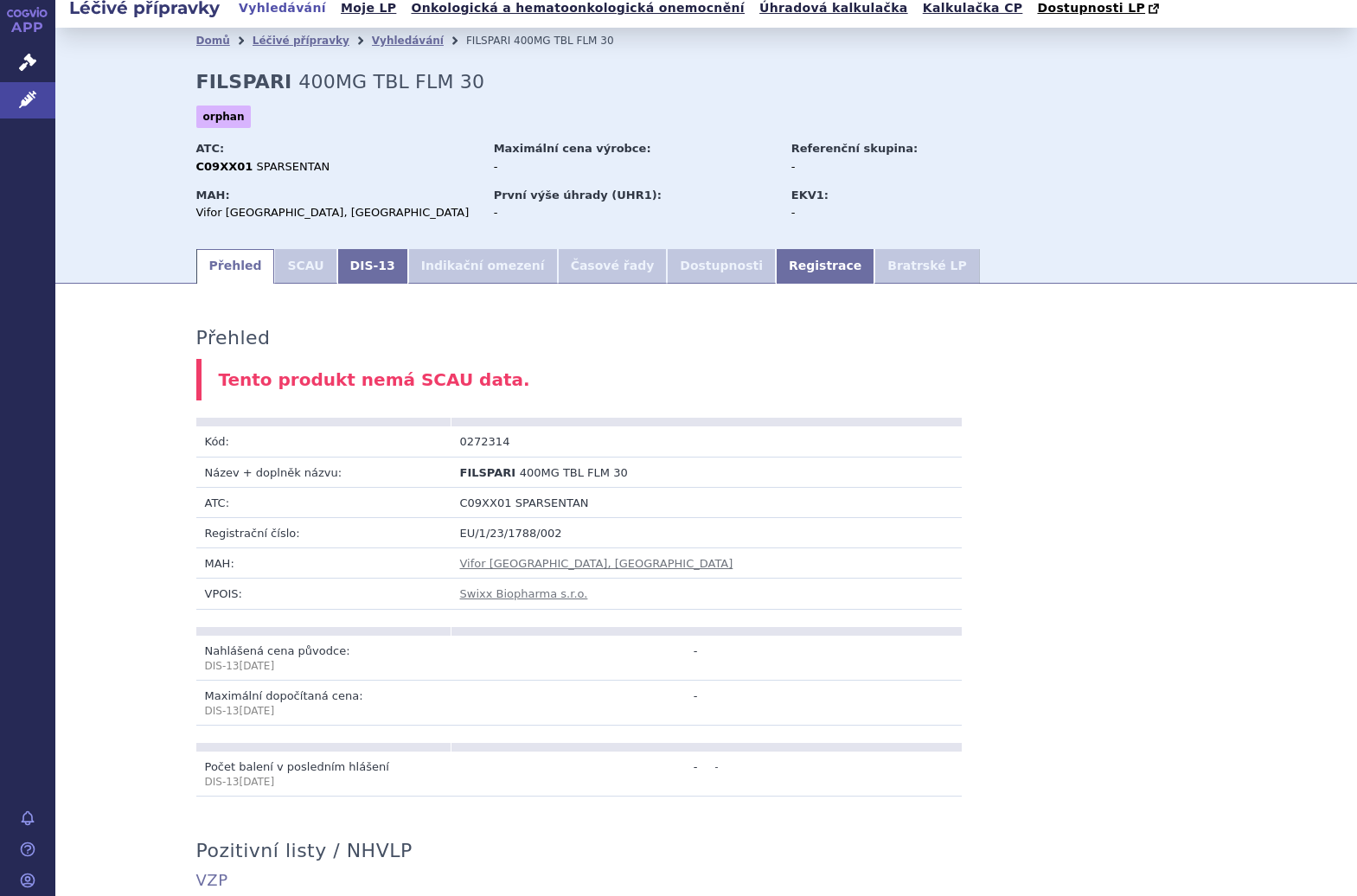
scroll to position [10, 0]
click at [344, 278] on link "DIS-13" at bounding box center [373, 267] width 71 height 35
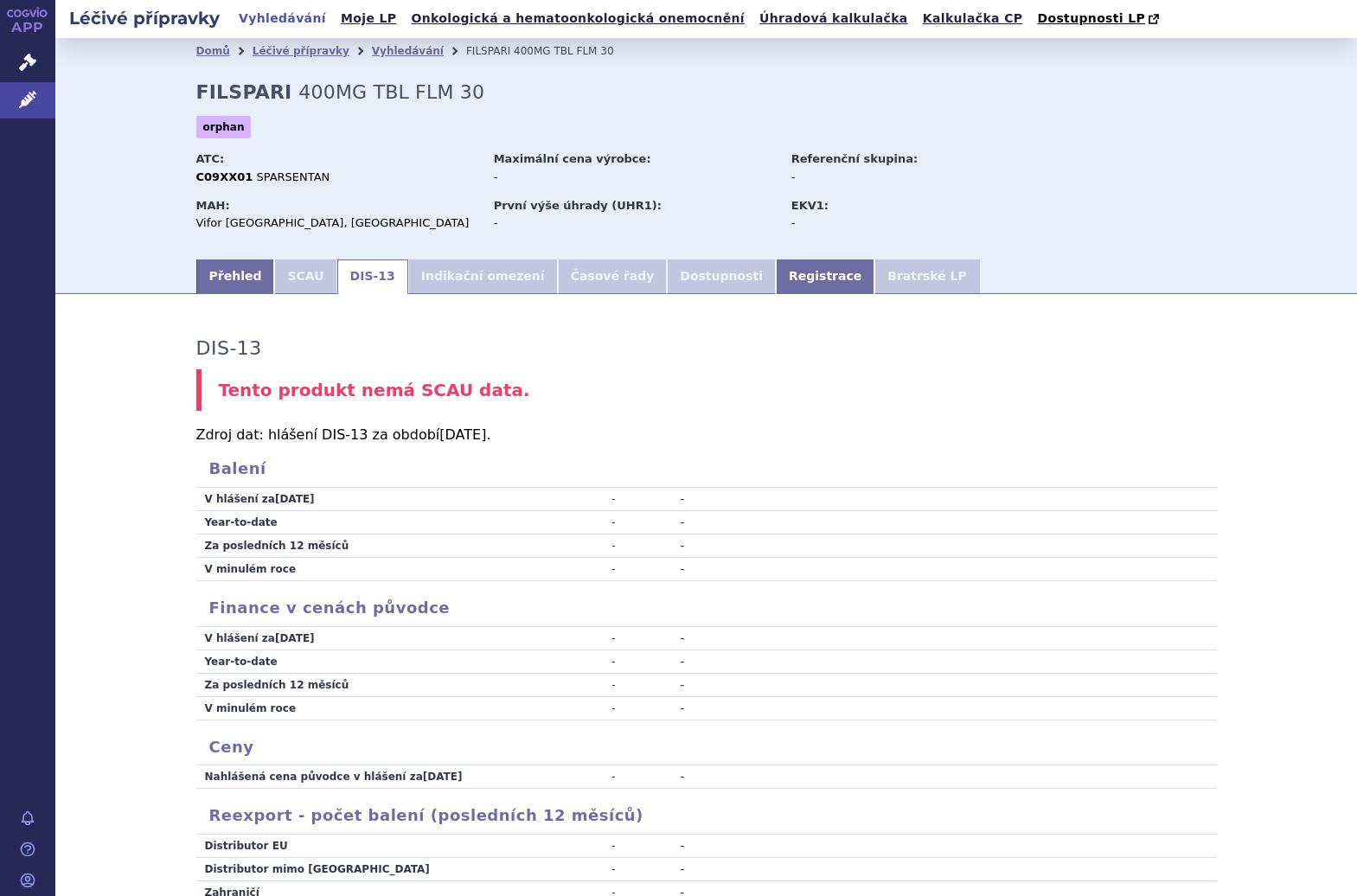
scroll to position [182, 0]
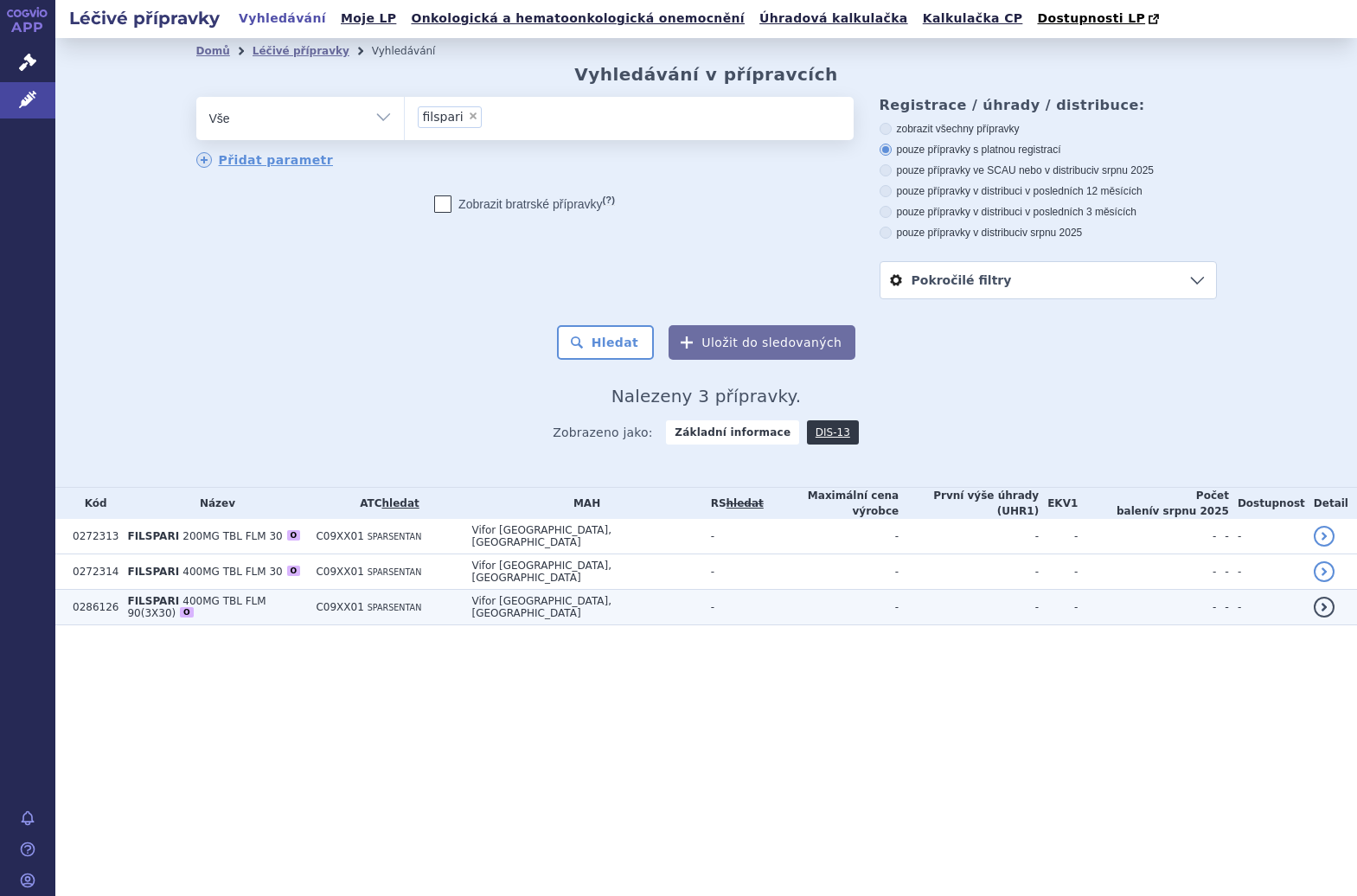
click at [347, 604] on td "C09XX01 SPARSENTAN" at bounding box center [385, 608] width 155 height 36
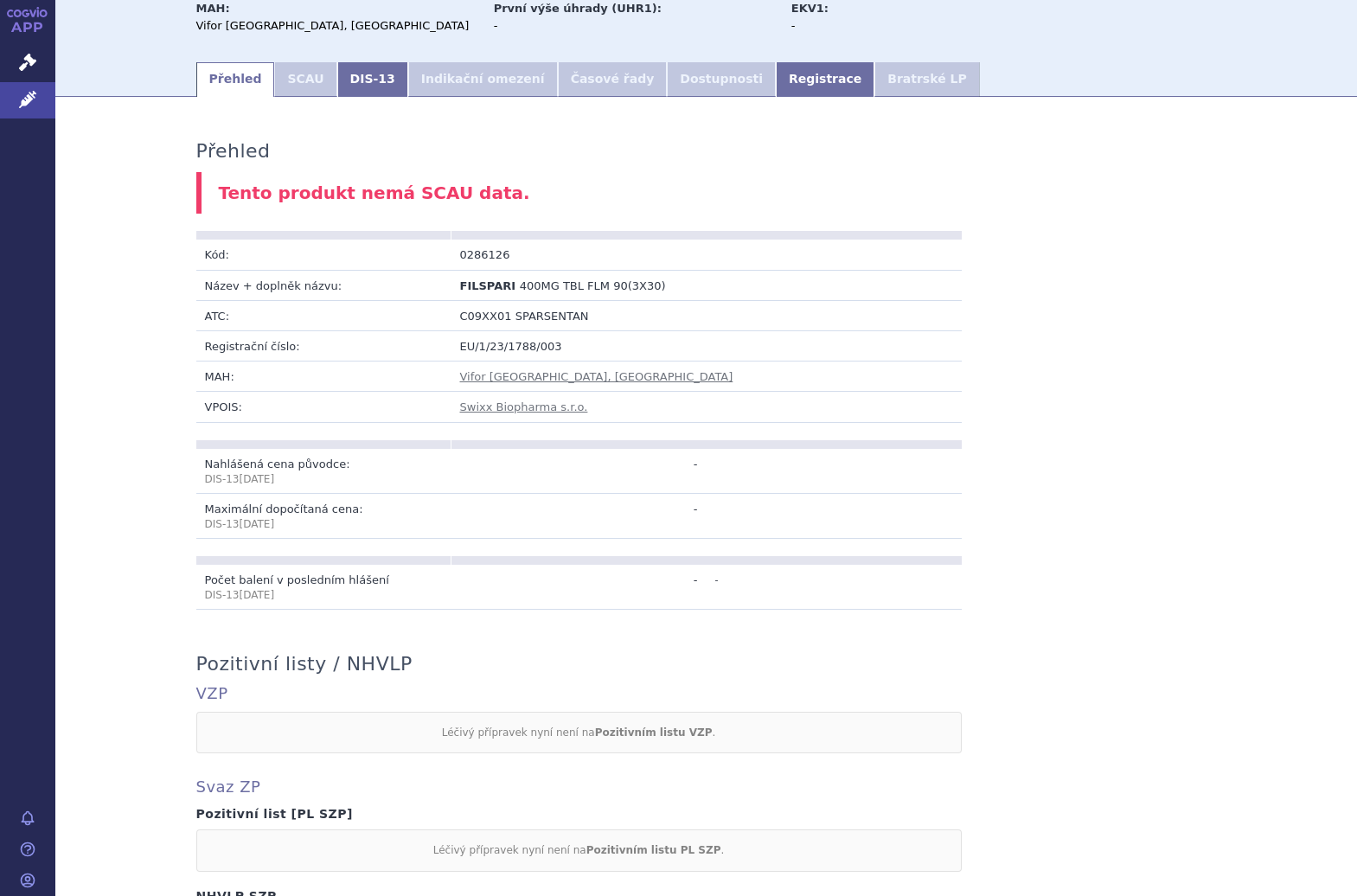
scroll to position [196, 0]
click at [344, 84] on link "DIS-13" at bounding box center [373, 81] width 71 height 35
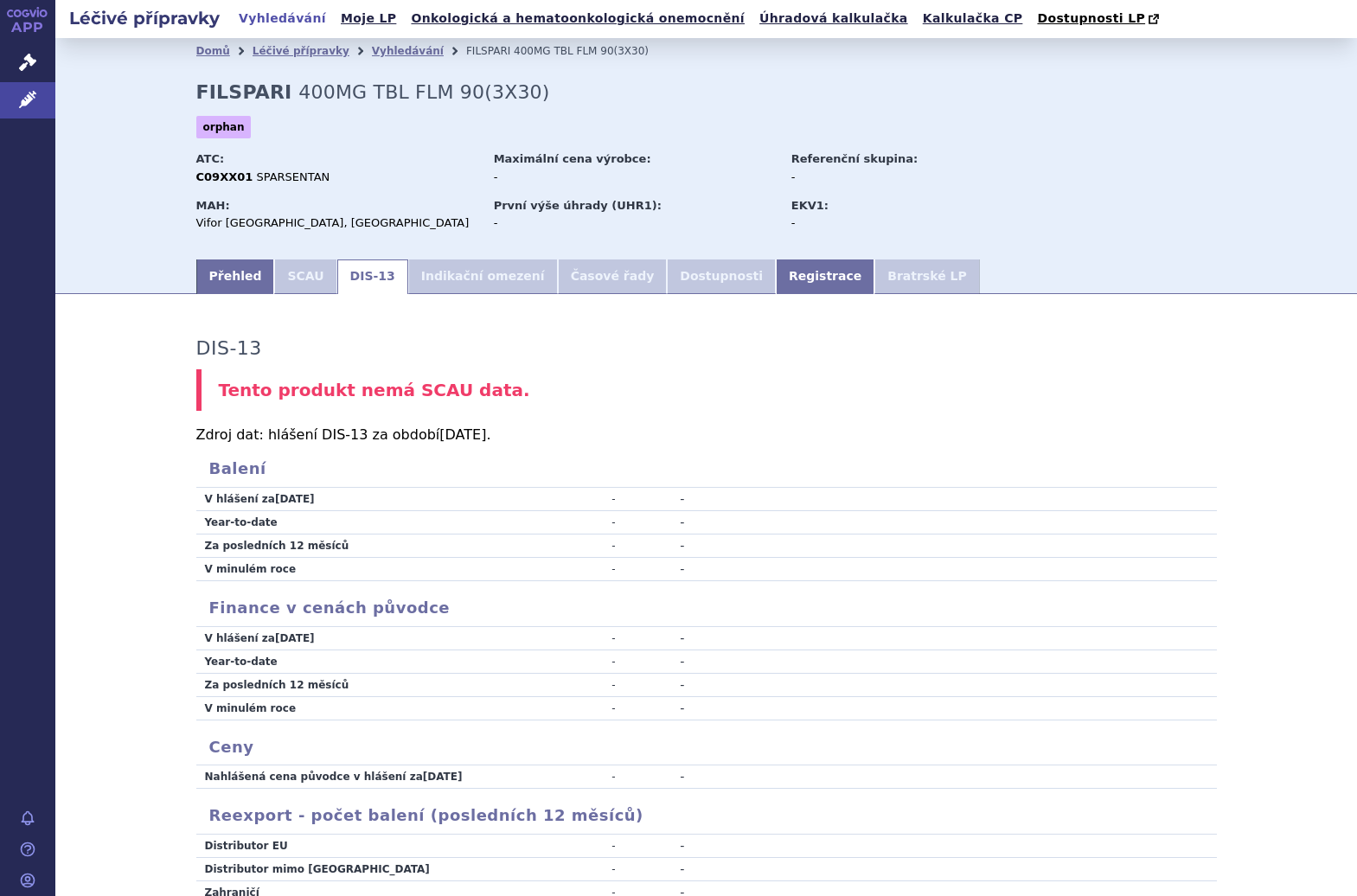
scroll to position [182, 0]
